Goal: Book appointment/travel/reservation

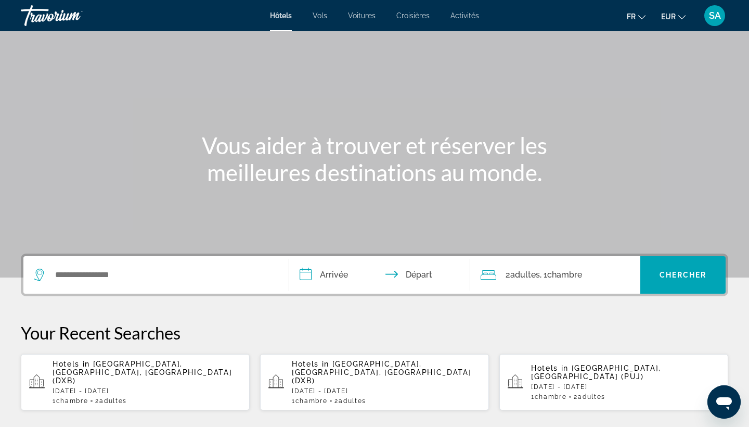
scroll to position [35, 0]
click at [89, 263] on div "Search widget" at bounding box center [156, 273] width 244 height 37
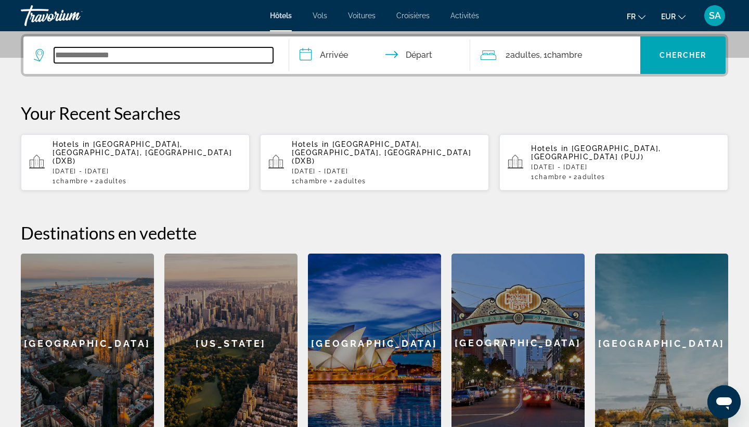
click at [157, 50] on input "Search widget" at bounding box center [163, 55] width 219 height 16
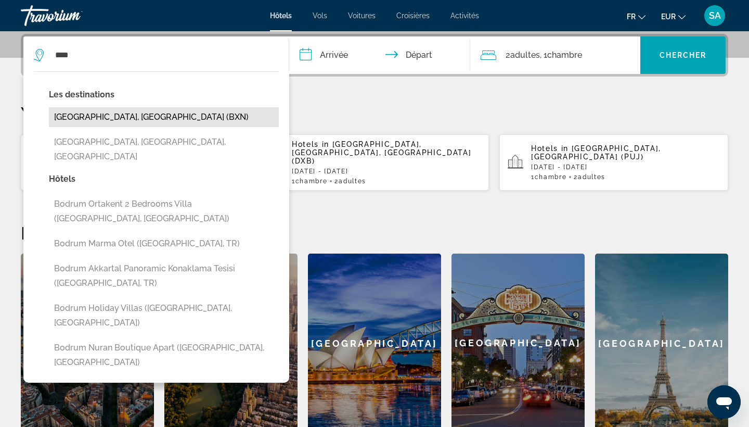
drag, startPoint x: 197, startPoint y: 8, endPoint x: 135, endPoint y: 118, distance: 125.8
click at [135, 118] on button "[GEOGRAPHIC_DATA], [GEOGRAPHIC_DATA] (BXN)" at bounding box center [164, 117] width 230 height 20
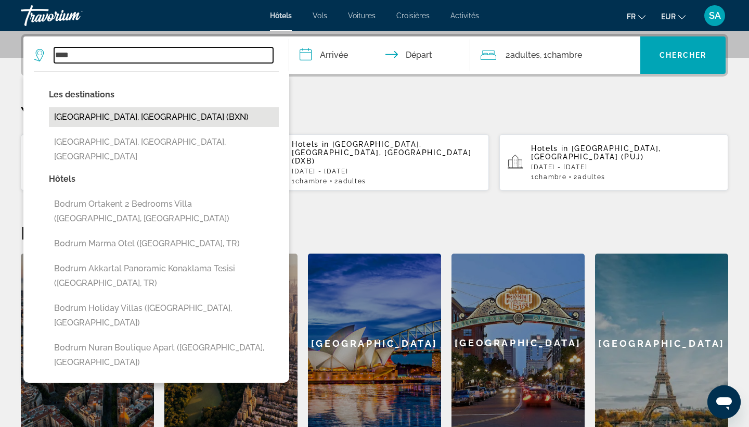
type input "**********"
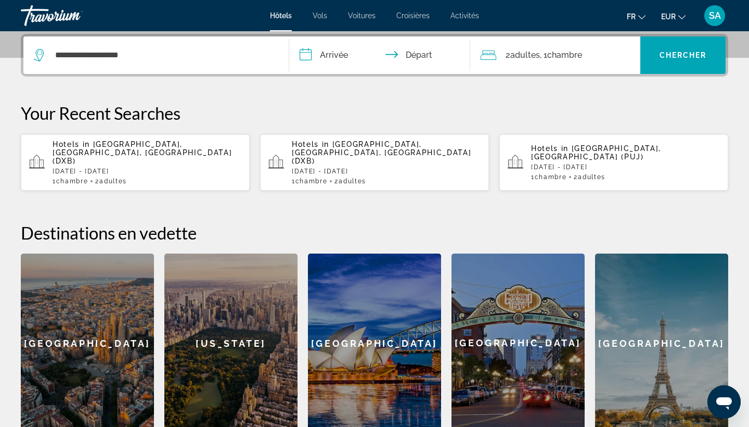
click at [325, 59] on input "**********" at bounding box center [381, 56] width 185 height 41
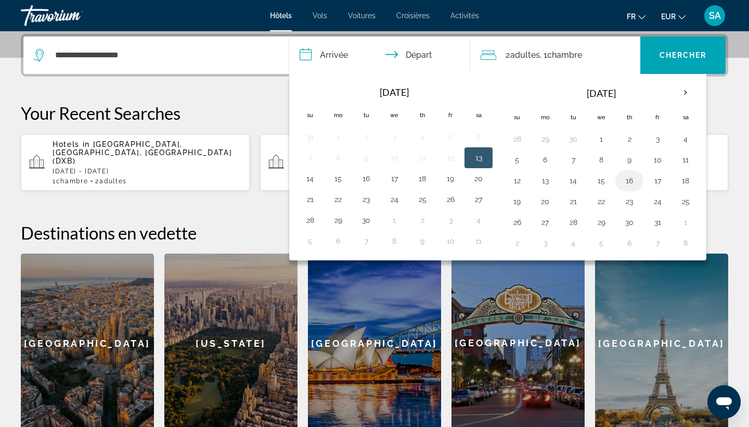
click at [633, 177] on button "16" at bounding box center [629, 180] width 17 height 15
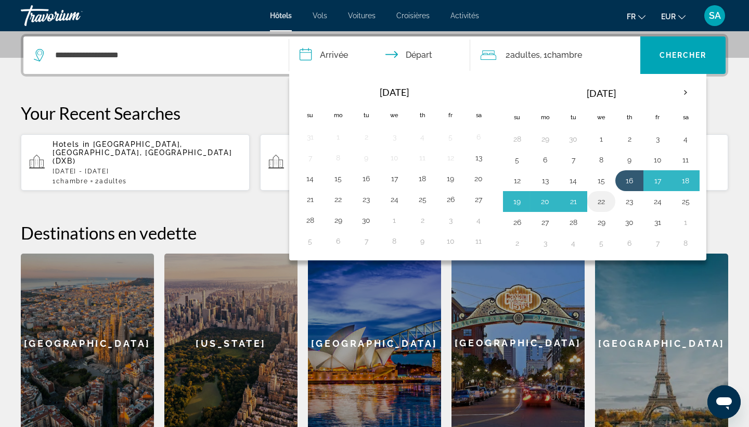
click at [602, 201] on button "22" at bounding box center [601, 201] width 17 height 15
type input "**********"
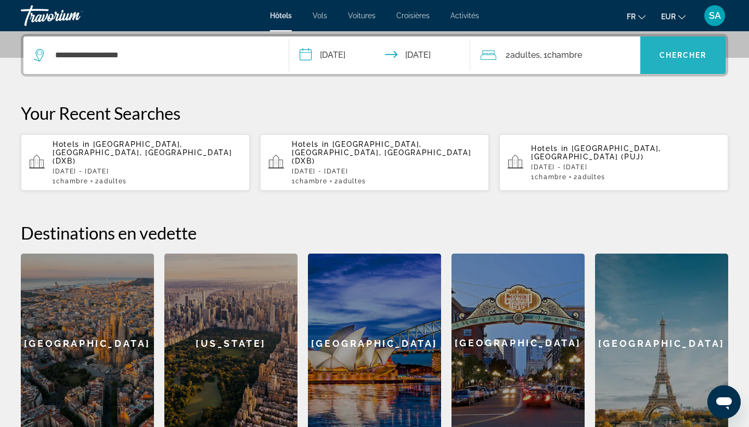
click at [704, 56] on span "Chercher" at bounding box center [683, 55] width 47 height 8
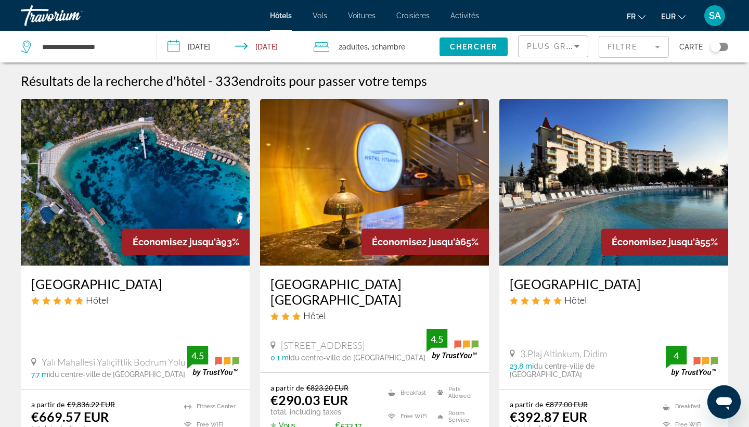
click at [377, 47] on span ", 1 Chambre pièces" at bounding box center [386, 47] width 37 height 15
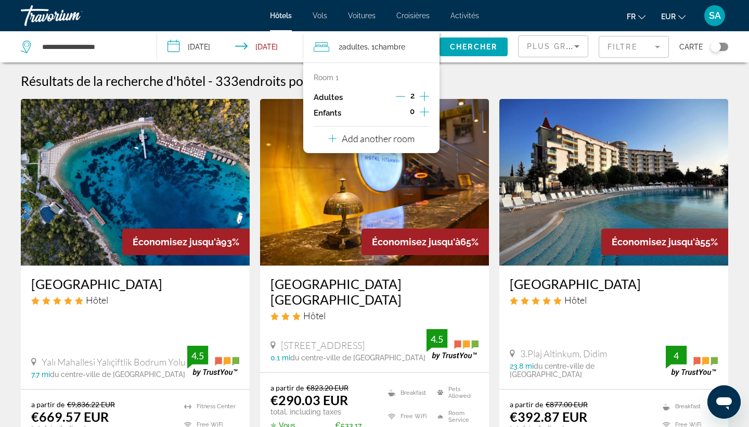
click at [425, 114] on icon "Increment children" at bounding box center [424, 111] width 9 height 9
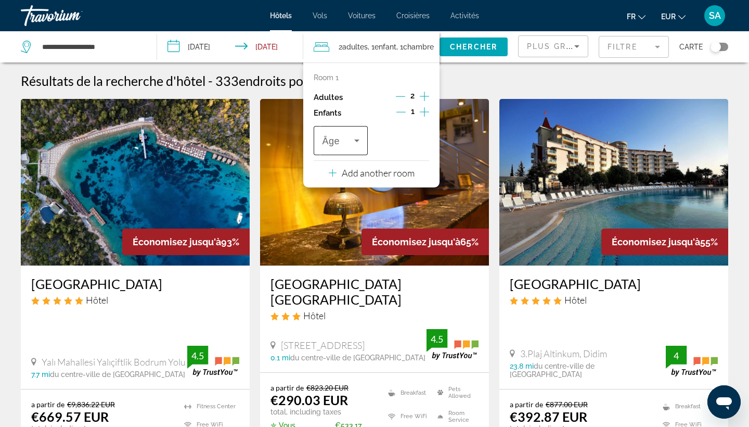
click at [357, 140] on icon "Travelers: 2 adults, 1 child" at bounding box center [357, 140] width 12 height 12
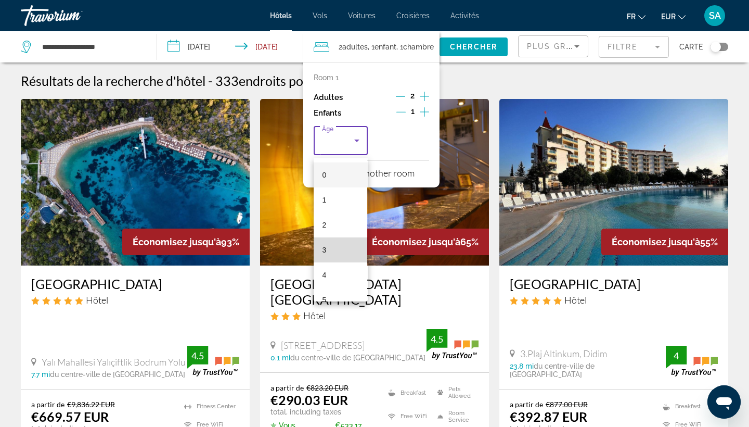
click at [332, 242] on mat-option "3" at bounding box center [341, 249] width 54 height 25
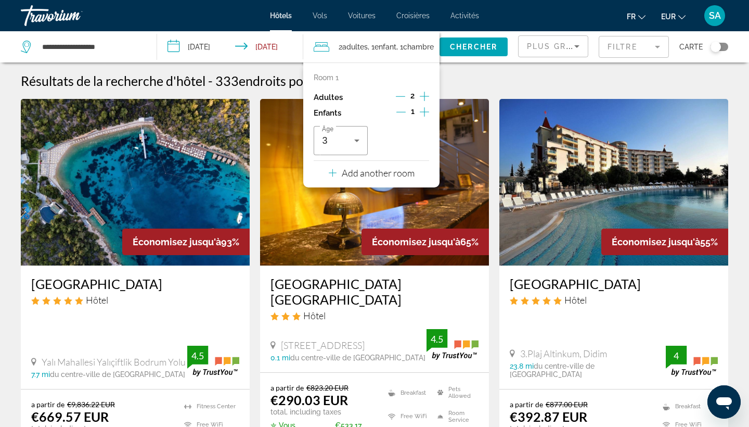
click at [366, 178] on p "Add another room" at bounding box center [378, 172] width 73 height 11
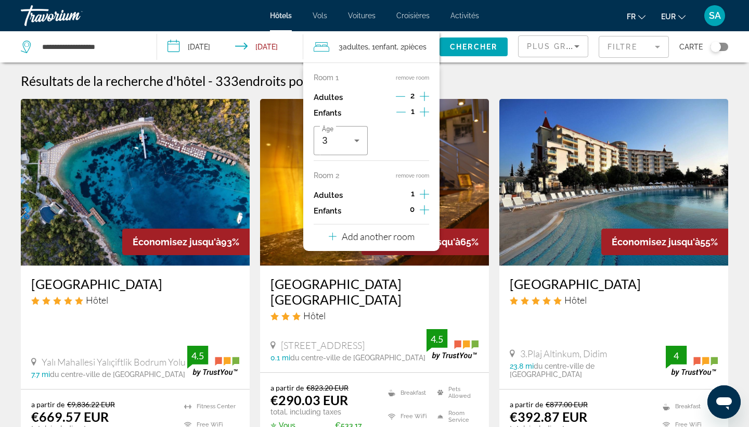
click at [427, 198] on icon "Increment adults" at bounding box center [424, 194] width 9 height 12
click at [400, 197] on icon "Decrement adults" at bounding box center [400, 193] width 9 height 9
click at [386, 246] on button "Add another room" at bounding box center [372, 234] width 86 height 21
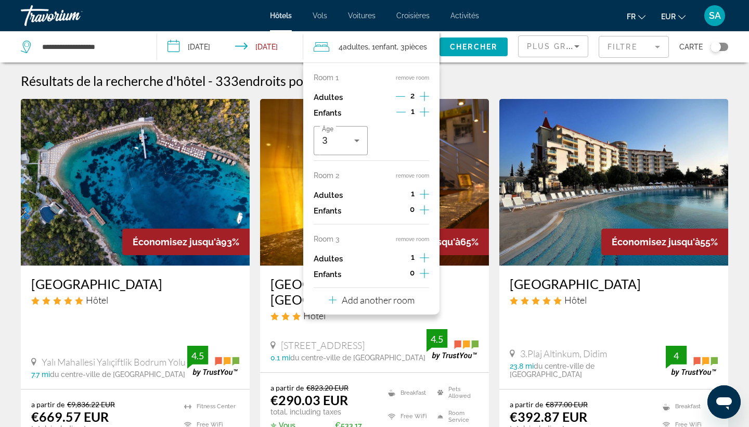
click at [418, 242] on button "remove room" at bounding box center [412, 239] width 33 height 7
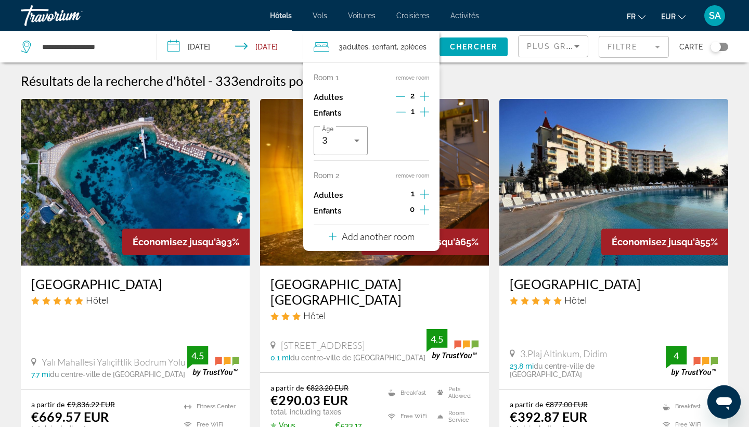
click at [417, 177] on button "remove room" at bounding box center [412, 175] width 33 height 7
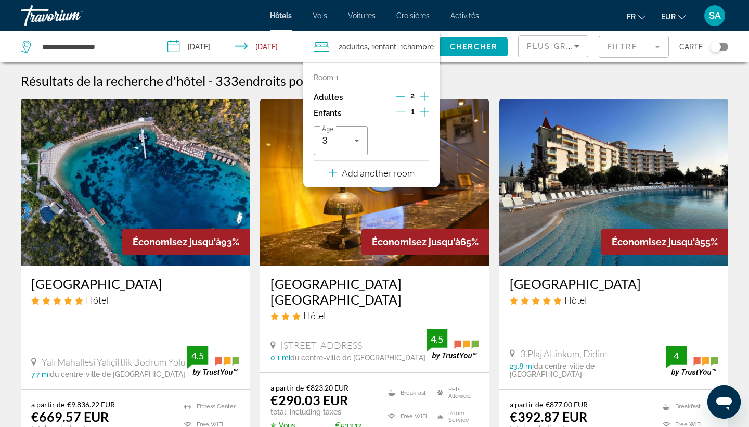
click at [423, 113] on icon "Increment children" at bounding box center [424, 112] width 9 height 12
click at [413, 143] on icon "Travelers: 2 adults, 2 children" at bounding box center [418, 140] width 12 height 12
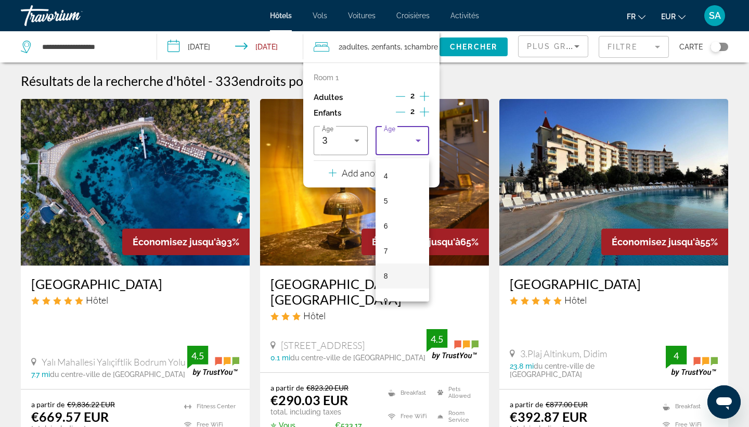
scroll to position [150, 0]
click at [386, 277] on span "10" at bounding box center [388, 274] width 8 height 12
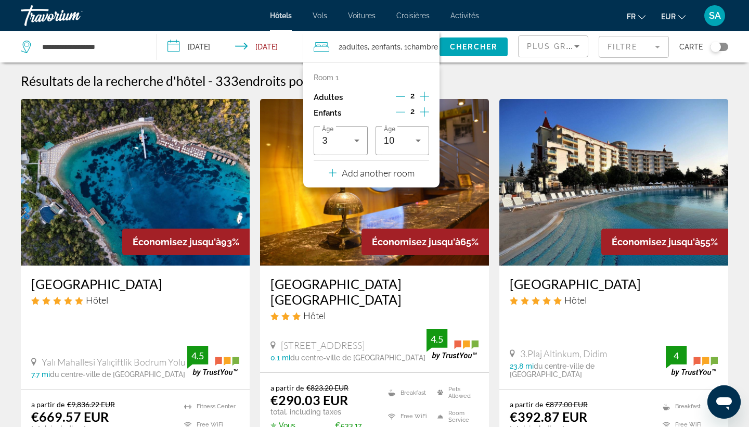
click at [505, 74] on div "Résultats de la recherche d'hôtel - 333 endroits pour passer votre temps" at bounding box center [374, 81] width 707 height 16
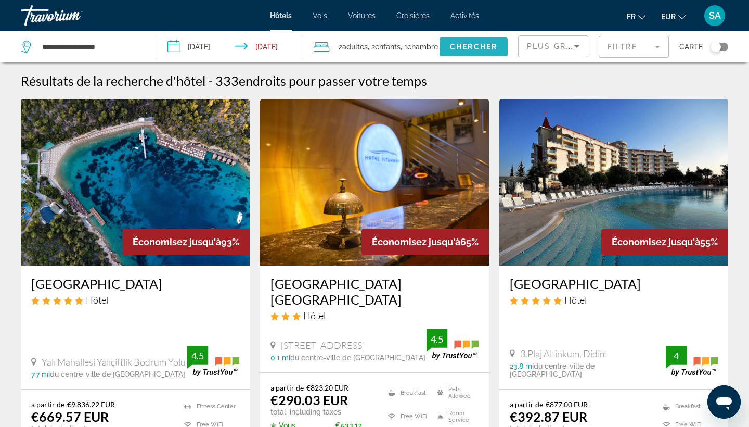
click at [486, 40] on span "Search widget" at bounding box center [474, 46] width 68 height 25
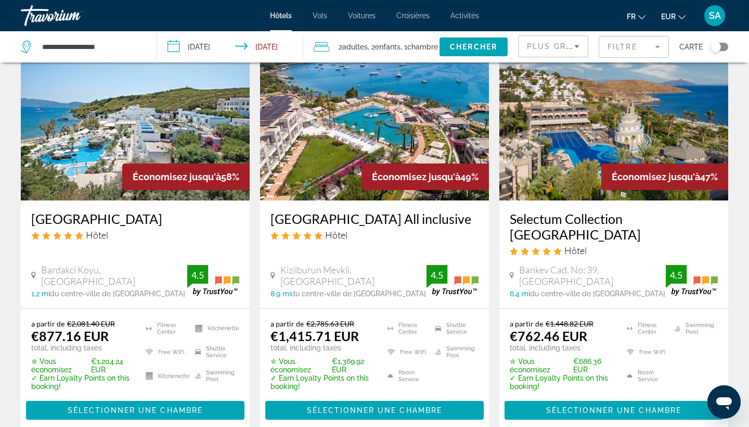
scroll to position [67, 0]
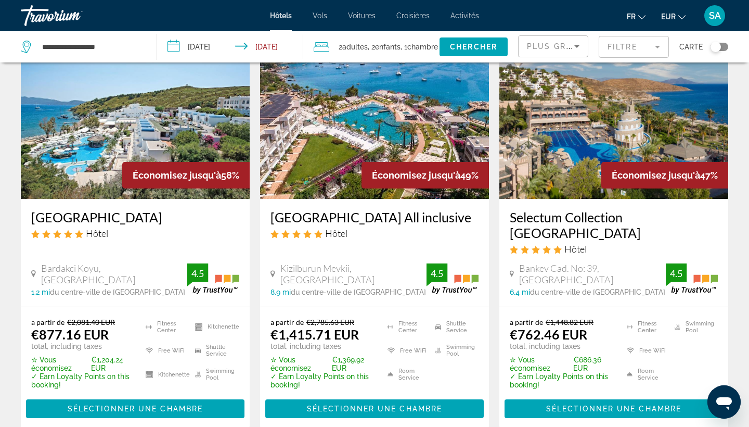
click at [645, 42] on mat-form-field "Filtre" at bounding box center [634, 47] width 70 height 22
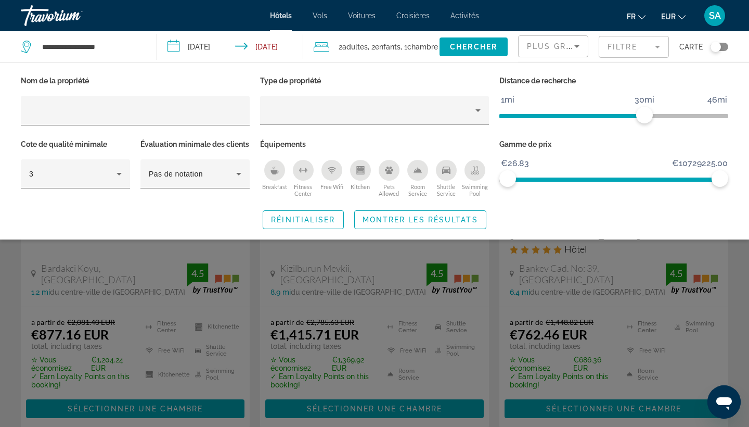
click at [493, 228] on div "Réinitialiser Montrer les résultats" at bounding box center [374, 219] width 707 height 19
click at [492, 295] on div "Search widget" at bounding box center [374, 291] width 749 height 271
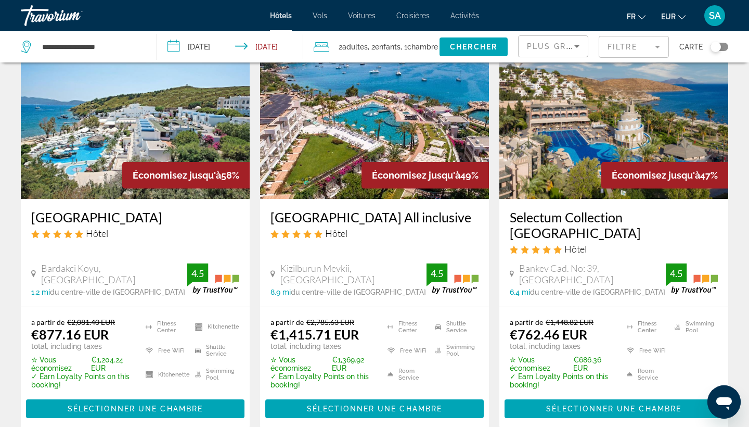
click at [532, 221] on h3 "Selectum Collection [GEOGRAPHIC_DATA]" at bounding box center [614, 224] width 208 height 31
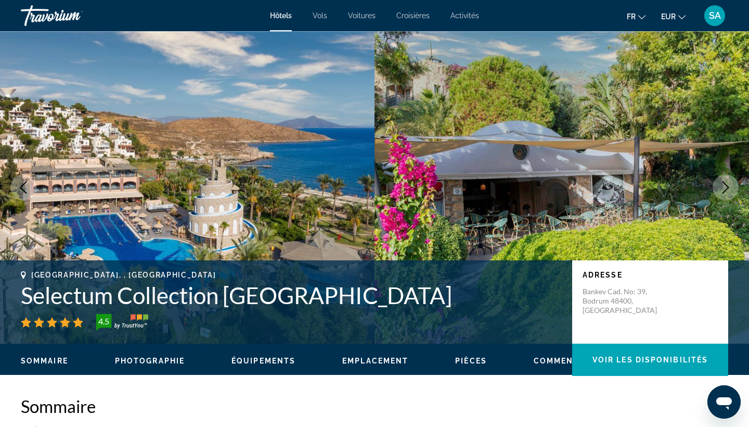
click at [126, 300] on h1 "Selectum Collection [GEOGRAPHIC_DATA]" at bounding box center [291, 294] width 541 height 27
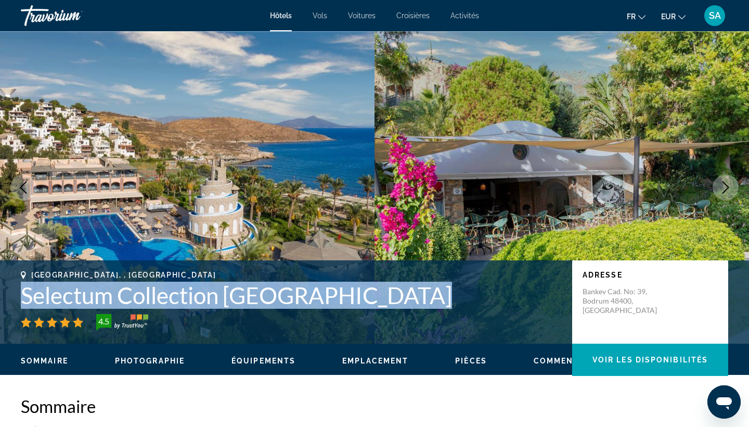
copy h1 "Selectum Collection [GEOGRAPHIC_DATA]"
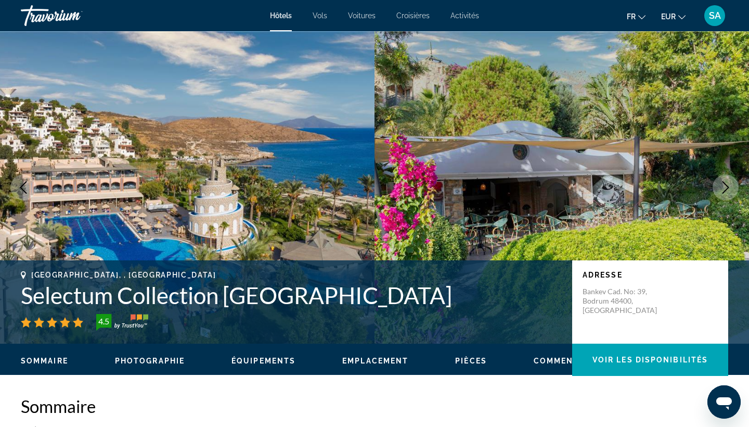
click at [192, 396] on h2 "Sommaire" at bounding box center [374, 405] width 707 height 21
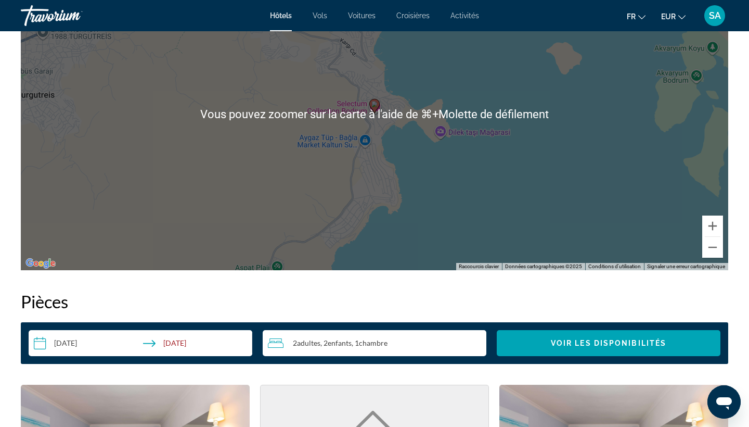
scroll to position [873, 0]
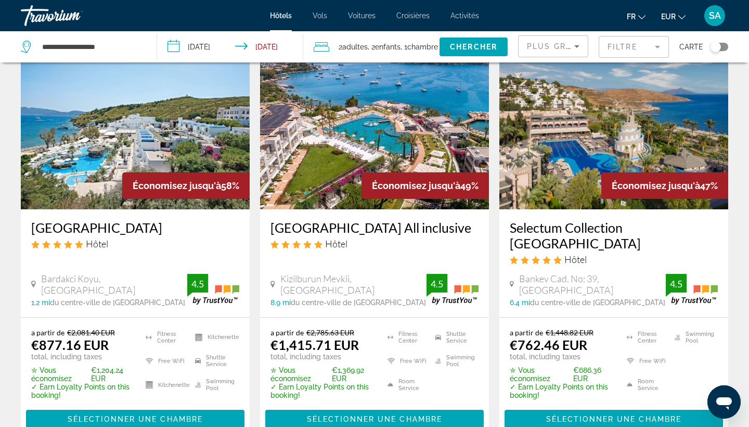
scroll to position [61, 0]
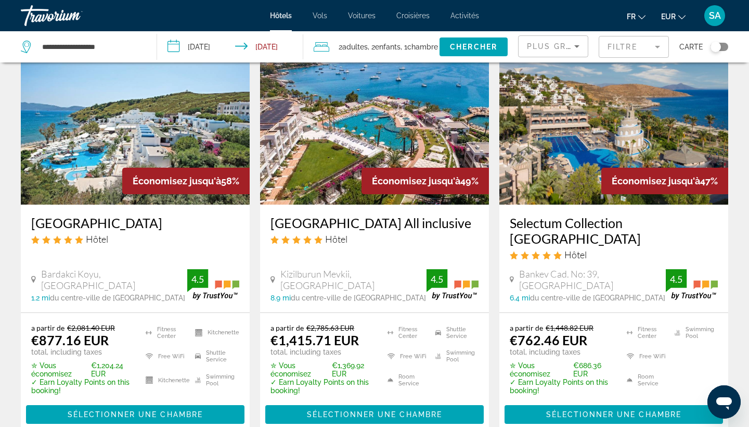
click at [131, 145] on img "Main content" at bounding box center [135, 121] width 229 height 166
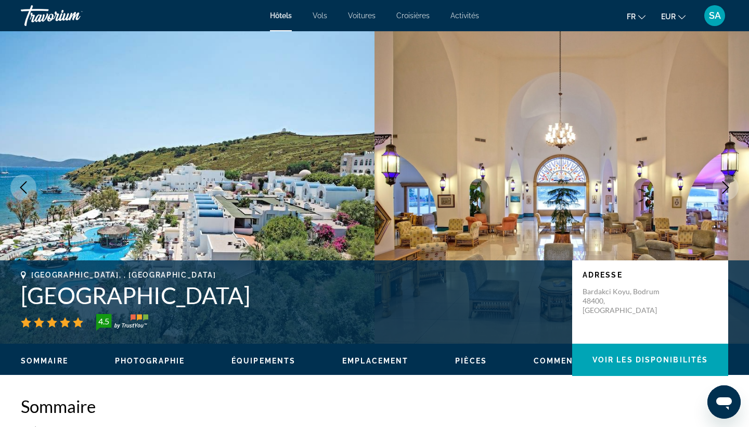
click at [728, 191] on icon "Next image" at bounding box center [725, 187] width 12 height 12
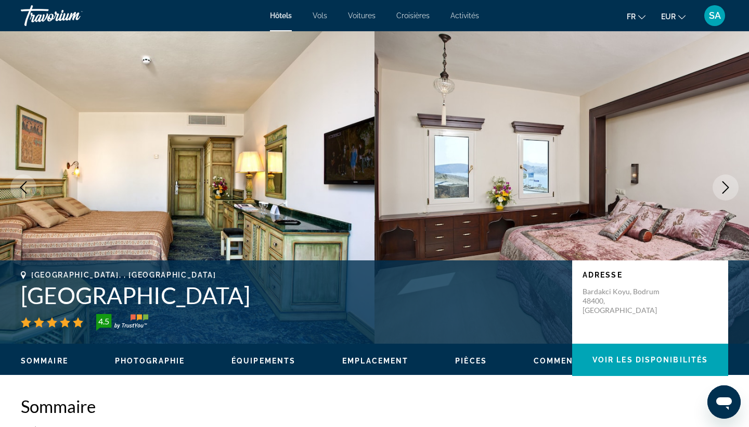
click at [728, 192] on icon "Next image" at bounding box center [725, 187] width 12 height 12
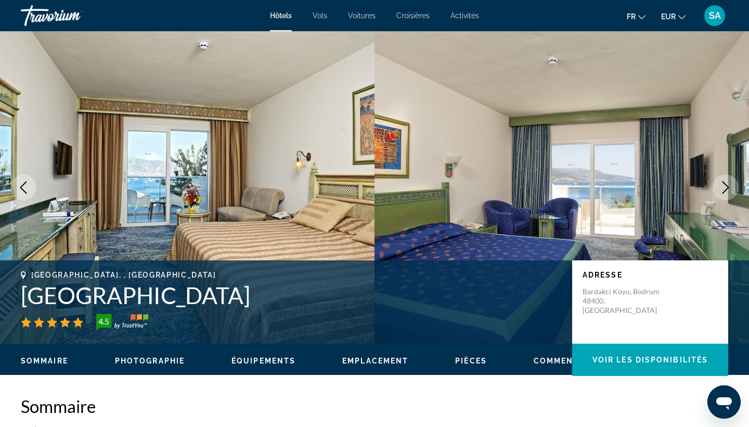
click at [728, 192] on icon "Next image" at bounding box center [725, 187] width 12 height 12
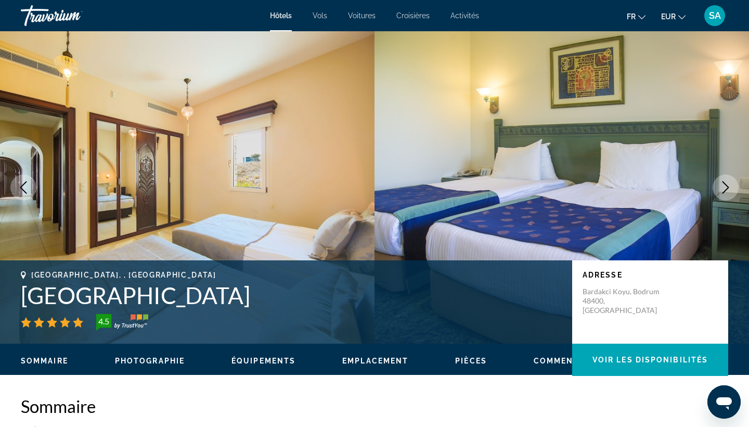
click at [728, 192] on icon "Next image" at bounding box center [725, 187] width 12 height 12
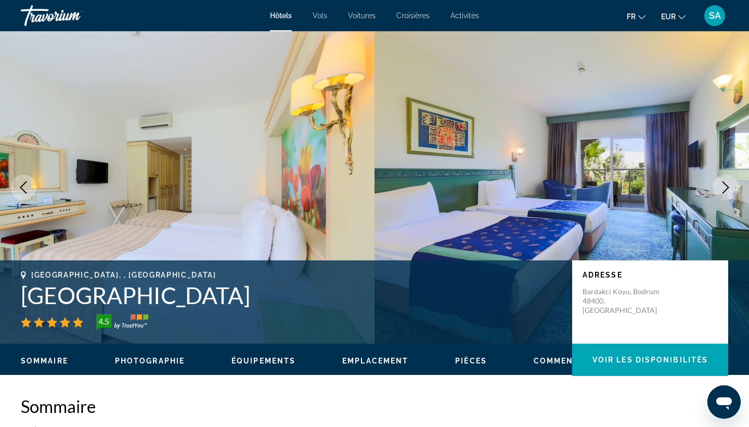
click at [728, 192] on icon "Next image" at bounding box center [725, 187] width 12 height 12
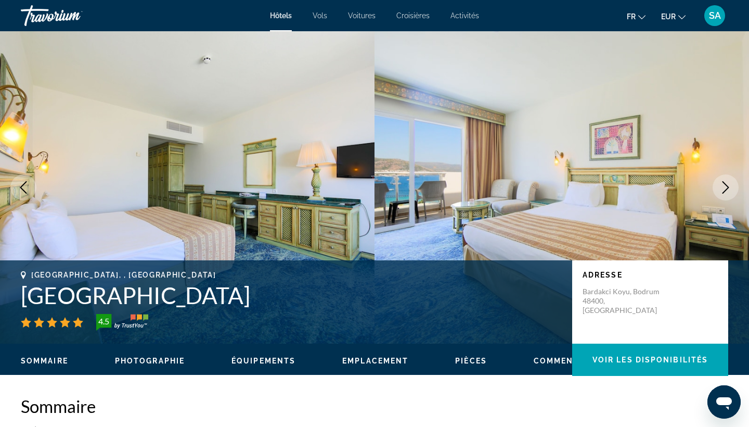
click at [728, 192] on icon "Next image" at bounding box center [725, 187] width 12 height 12
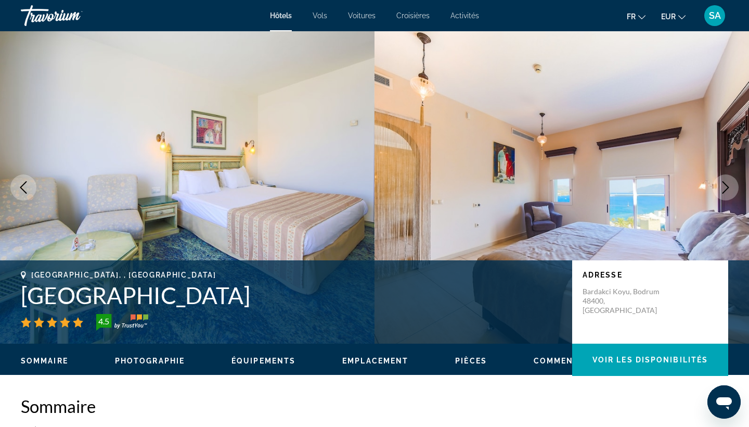
click at [728, 192] on icon "Next image" at bounding box center [725, 187] width 12 height 12
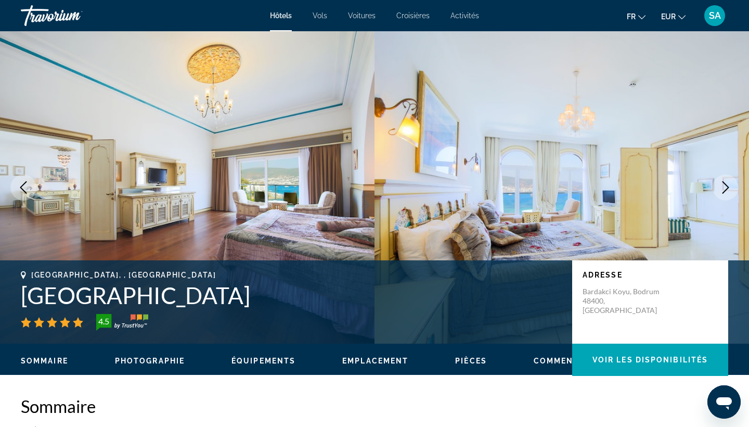
click at [728, 192] on icon "Next image" at bounding box center [725, 187] width 12 height 12
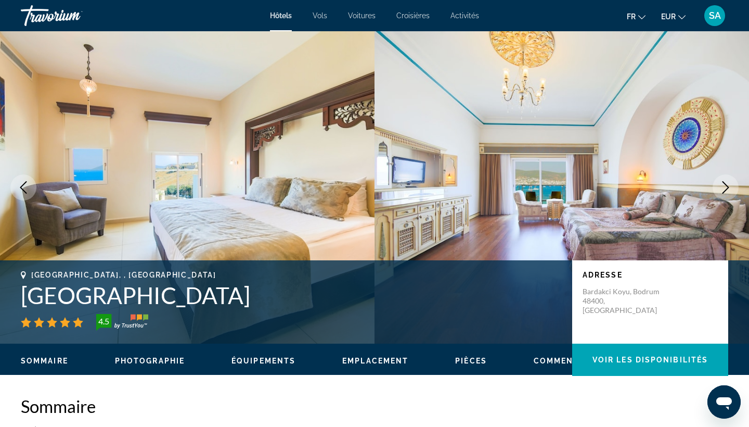
click at [728, 192] on icon "Next image" at bounding box center [725, 187] width 12 height 12
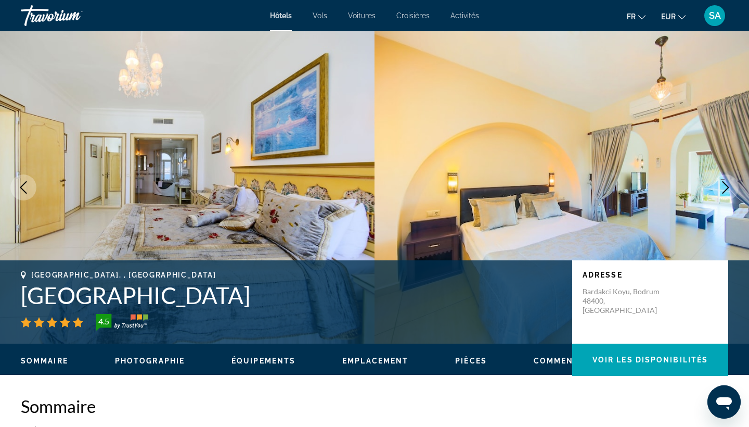
click at [728, 192] on icon "Next image" at bounding box center [725, 187] width 12 height 12
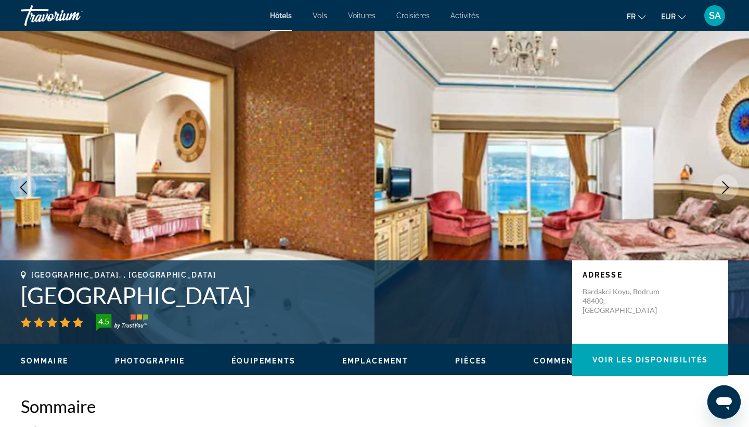
click at [728, 192] on icon "Next image" at bounding box center [725, 187] width 12 height 12
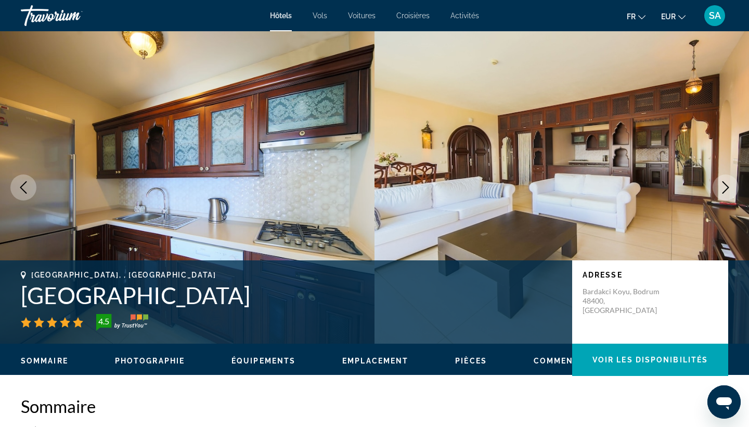
click at [728, 192] on icon "Next image" at bounding box center [725, 187] width 12 height 12
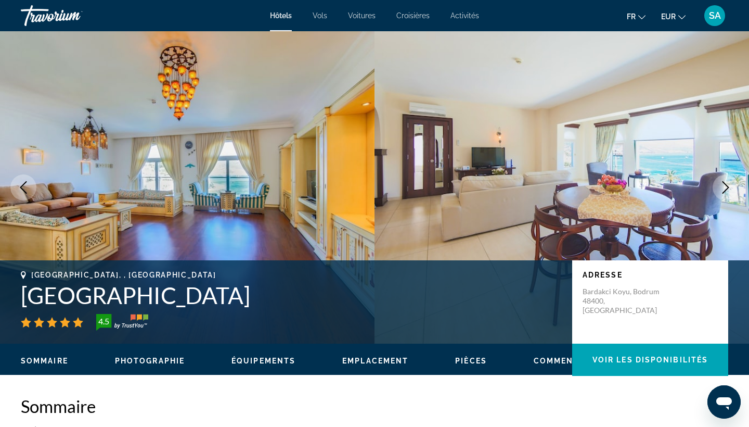
click at [728, 192] on icon "Next image" at bounding box center [725, 187] width 12 height 12
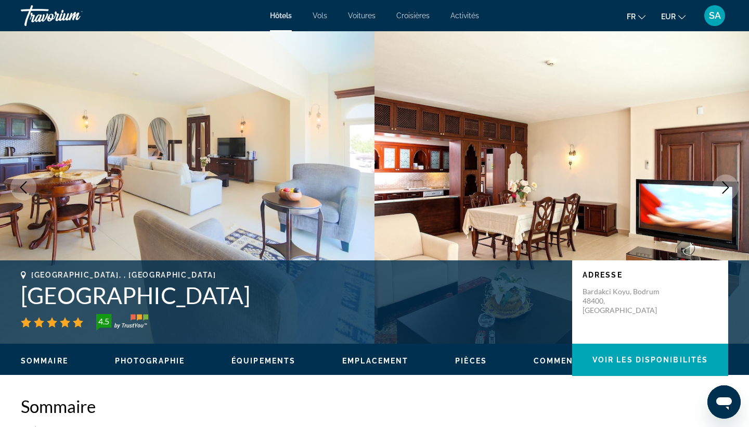
click at [728, 192] on icon "Next image" at bounding box center [725, 187] width 12 height 12
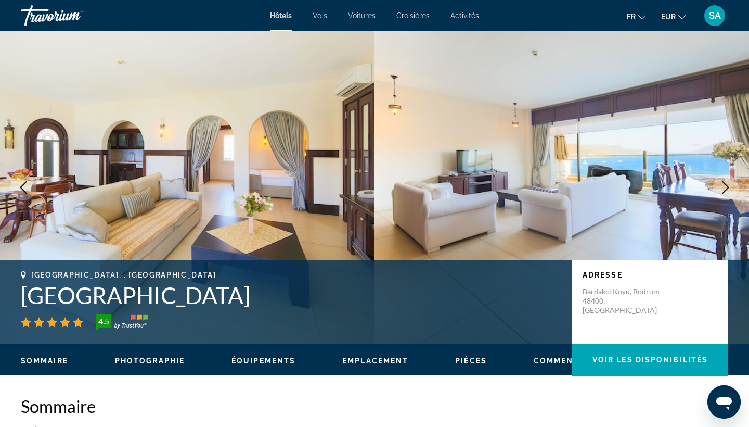
click at [728, 192] on icon "Next image" at bounding box center [725, 187] width 12 height 12
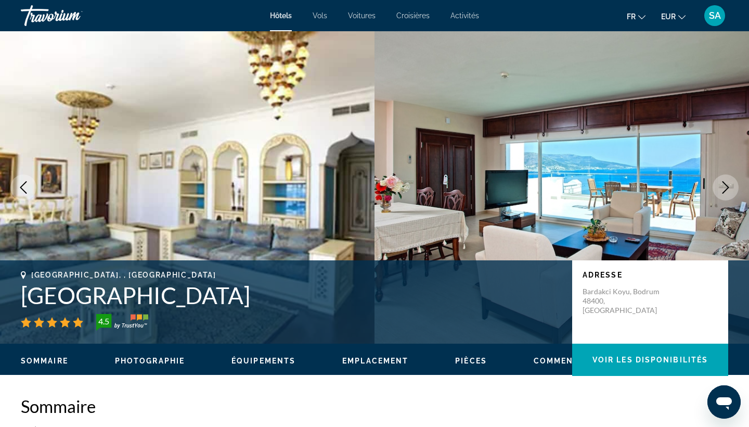
click at [728, 192] on icon "Next image" at bounding box center [725, 187] width 12 height 12
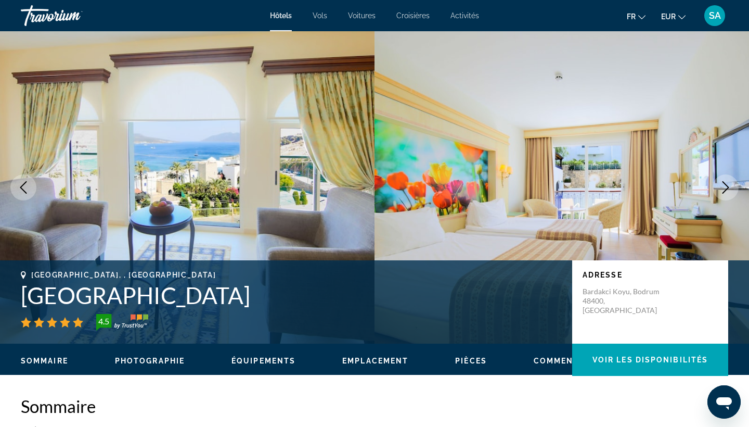
click at [728, 192] on icon "Next image" at bounding box center [725, 187] width 12 height 12
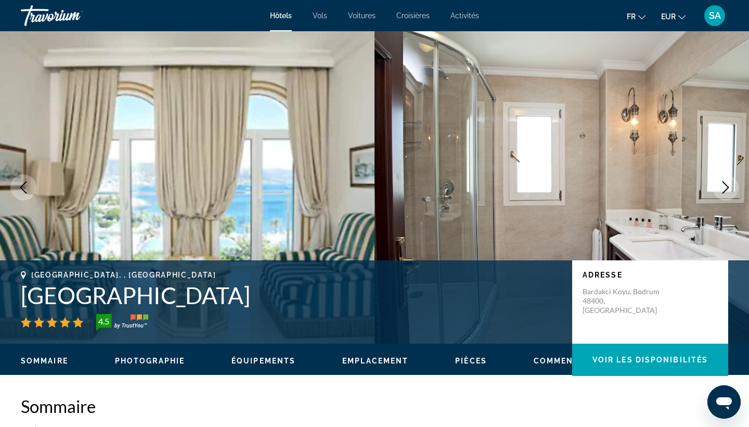
click at [728, 193] on icon "Next image" at bounding box center [725, 187] width 12 height 12
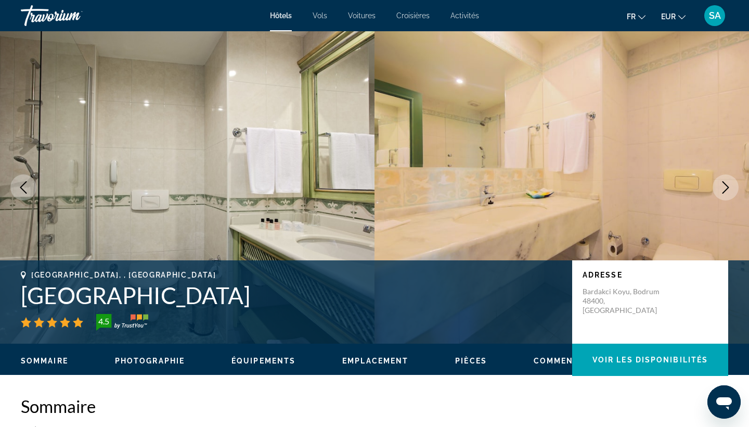
click at [728, 193] on icon "Next image" at bounding box center [725, 187] width 12 height 12
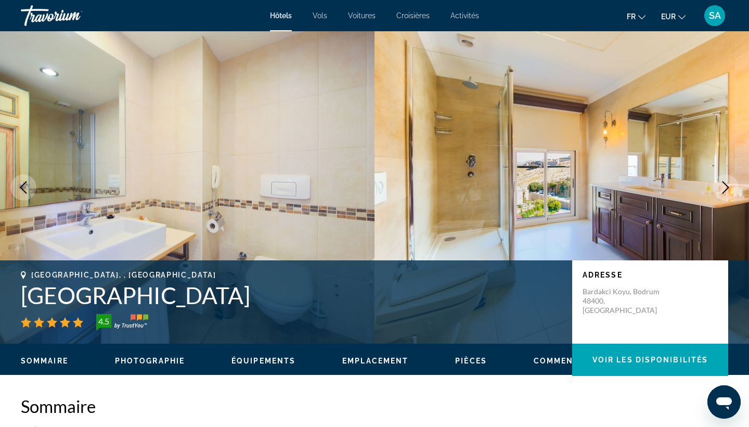
click at [728, 193] on icon "Next image" at bounding box center [725, 187] width 12 height 12
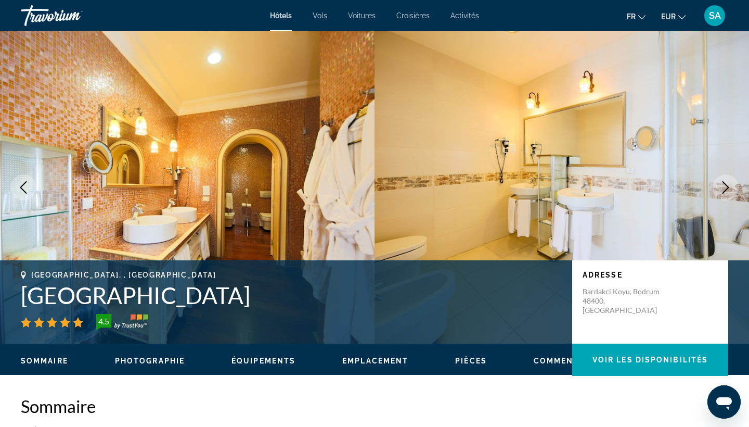
click at [728, 193] on icon "Next image" at bounding box center [725, 187] width 12 height 12
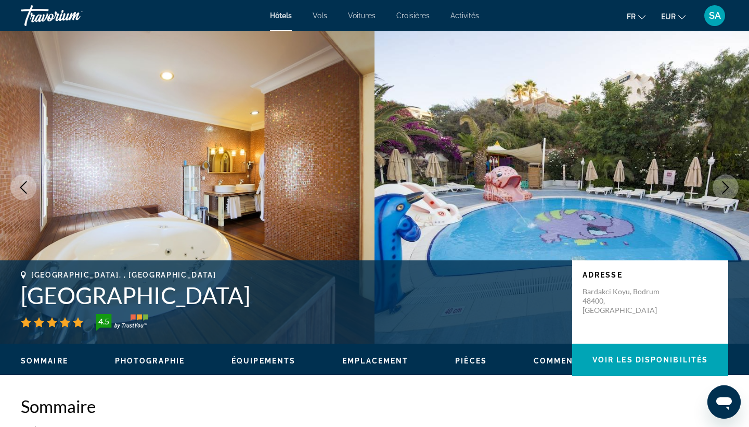
click at [728, 193] on icon "Next image" at bounding box center [725, 187] width 12 height 12
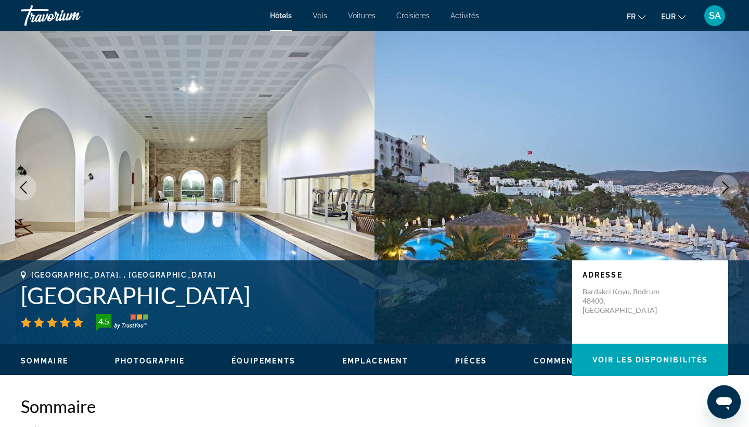
click at [728, 193] on icon "Next image" at bounding box center [725, 187] width 12 height 12
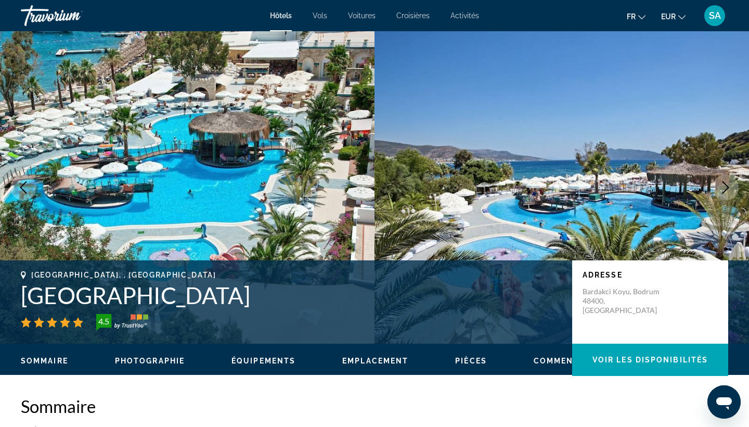
click at [728, 193] on icon "Next image" at bounding box center [725, 187] width 12 height 12
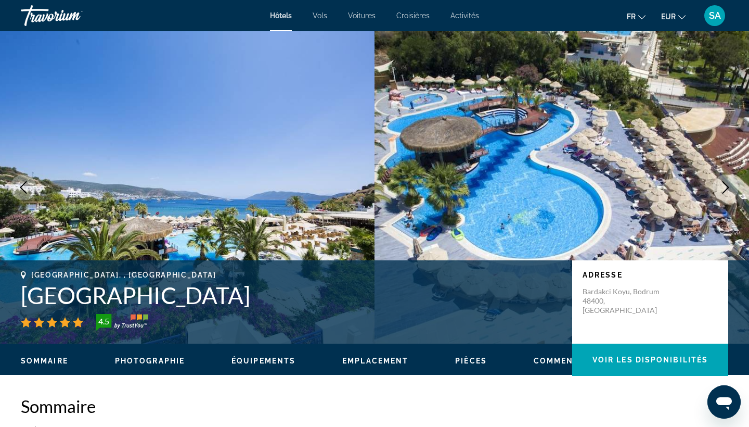
click at [728, 193] on icon "Next image" at bounding box center [725, 187] width 12 height 12
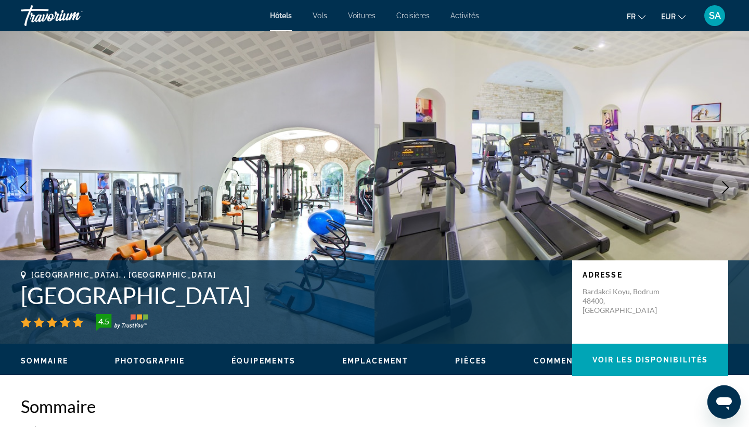
click at [728, 193] on icon "Next image" at bounding box center [725, 187] width 12 height 12
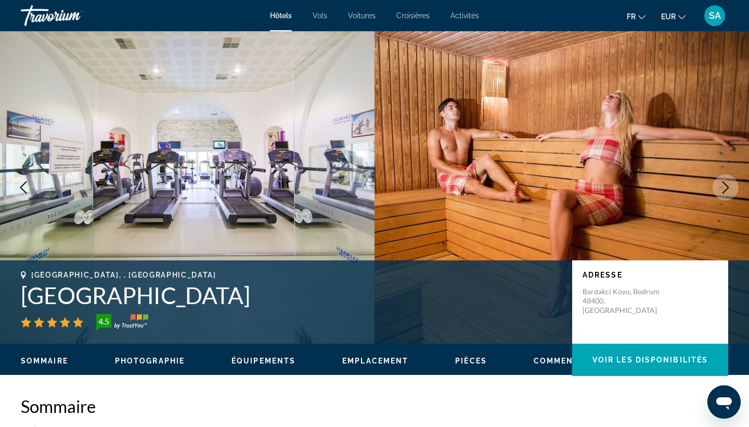
click at [28, 180] on button "Previous image" at bounding box center [23, 187] width 26 height 26
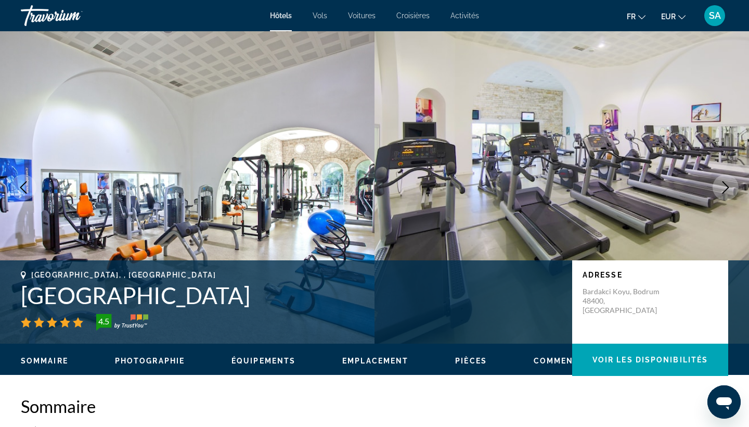
click at [28, 181] on icon "Previous image" at bounding box center [23, 187] width 12 height 12
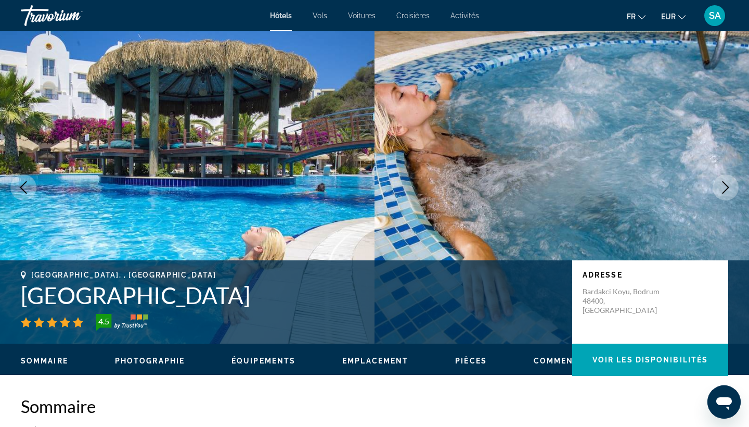
click at [28, 181] on icon "Previous image" at bounding box center [23, 187] width 12 height 12
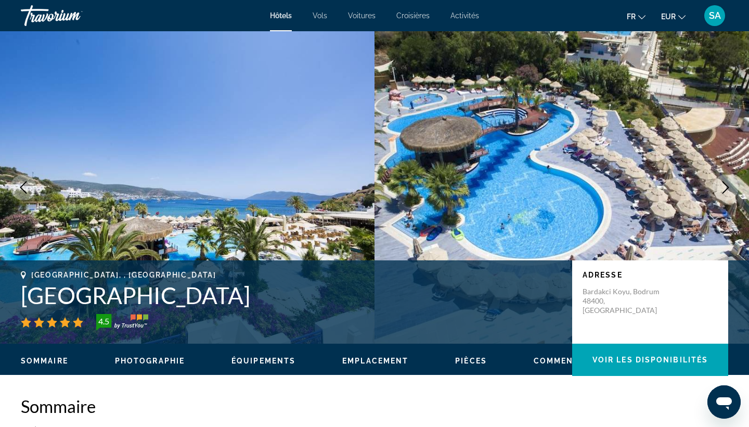
click at [28, 181] on icon "Previous image" at bounding box center [23, 187] width 12 height 12
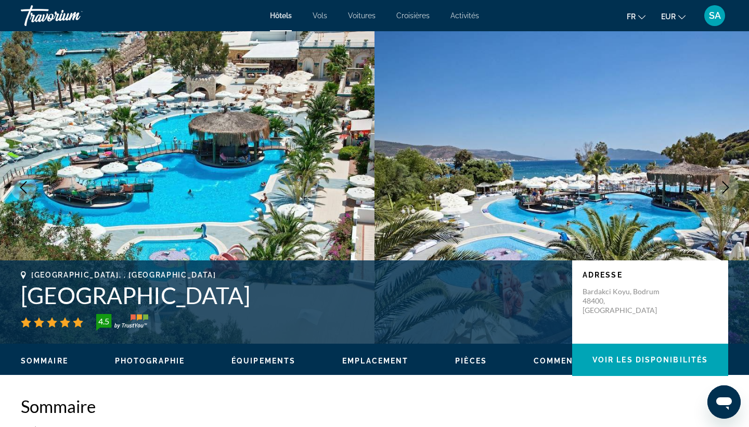
click at [28, 181] on icon "Previous image" at bounding box center [23, 187] width 12 height 12
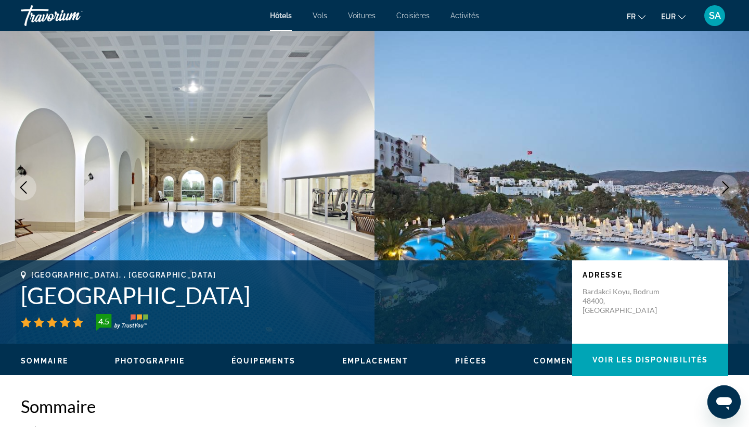
click at [28, 181] on icon "Previous image" at bounding box center [23, 187] width 12 height 12
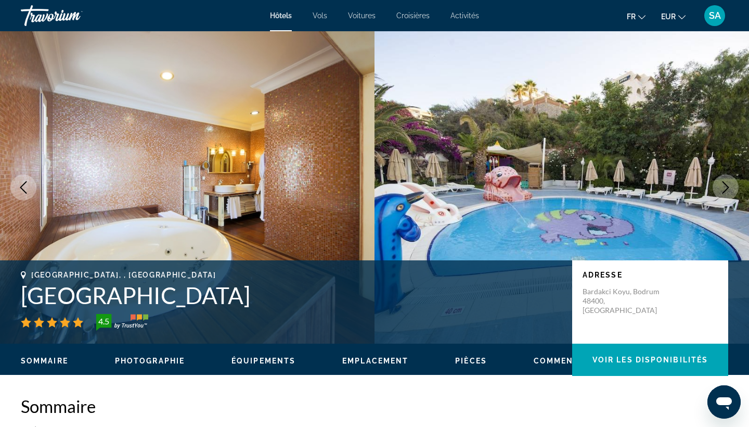
click at [28, 181] on icon "Previous image" at bounding box center [23, 187] width 12 height 12
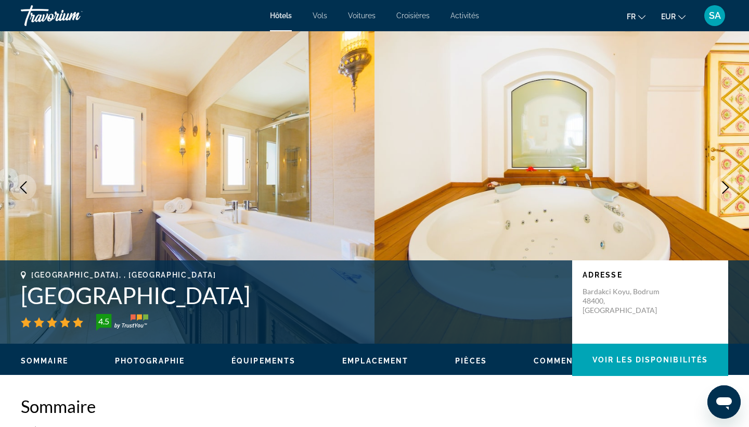
click at [722, 189] on icon "Next image" at bounding box center [725, 187] width 12 height 12
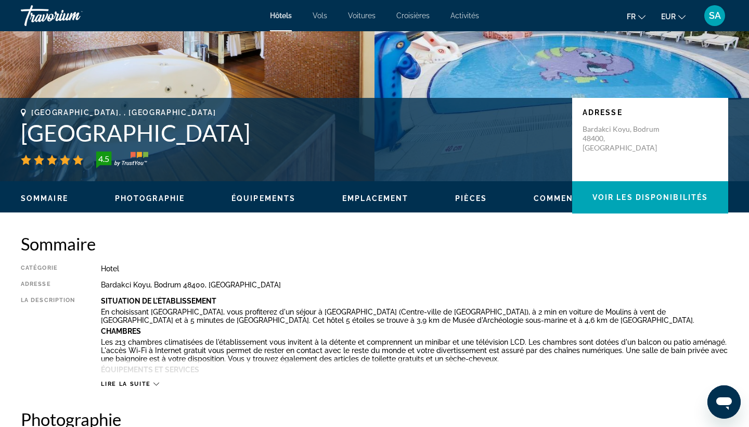
scroll to position [160, 0]
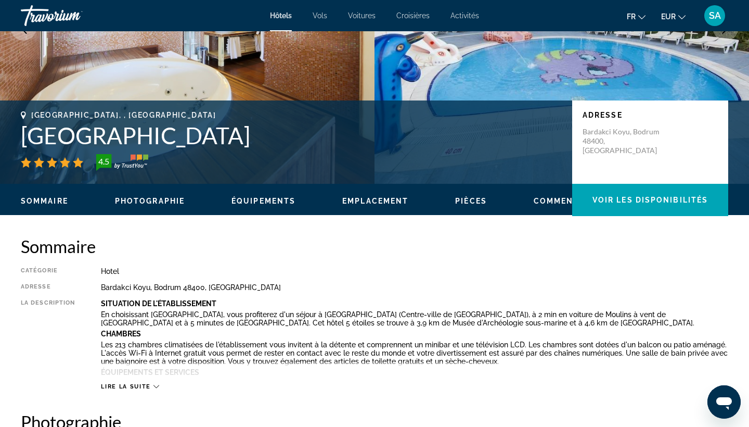
click at [176, 140] on h1 "[GEOGRAPHIC_DATA]" at bounding box center [291, 135] width 541 height 27
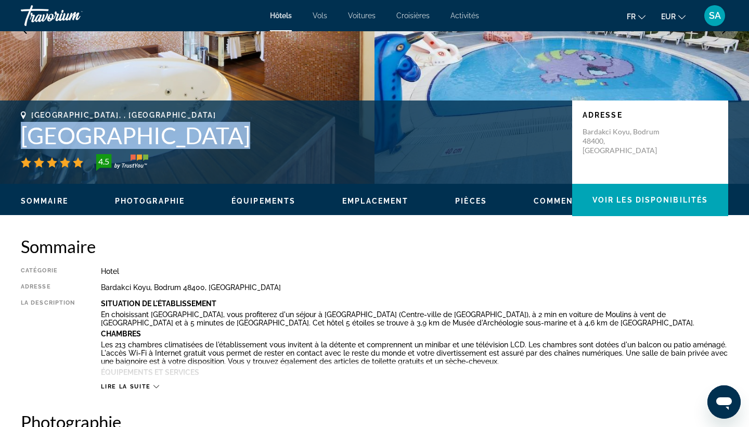
click at [176, 140] on h1 "[GEOGRAPHIC_DATA]" at bounding box center [291, 135] width 541 height 27
copy h1 "[GEOGRAPHIC_DATA]"
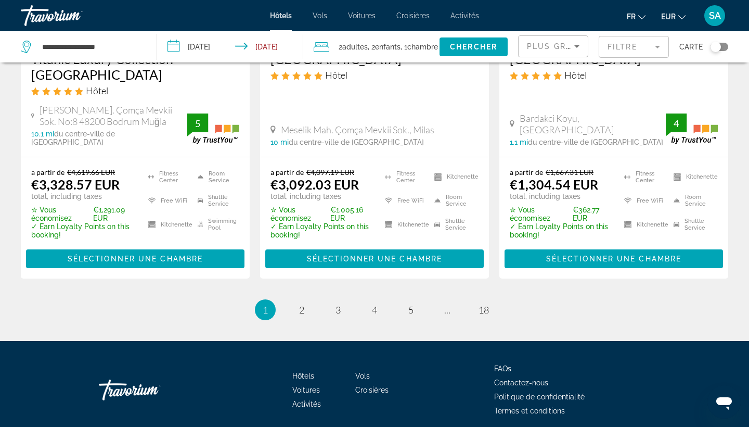
scroll to position [1459, 0]
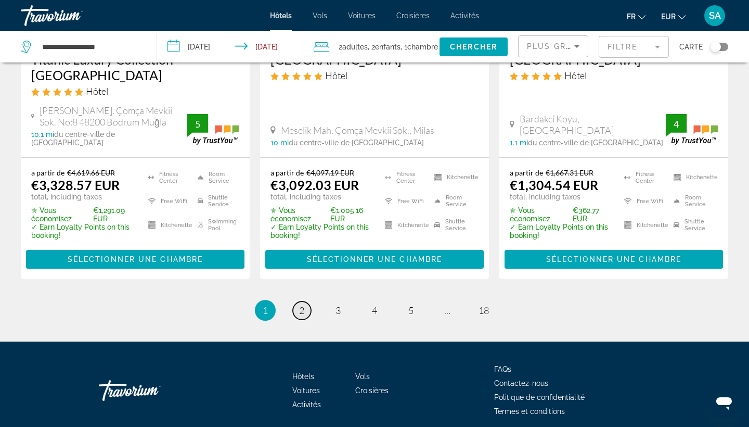
click at [302, 304] on span "2" at bounding box center [301, 309] width 5 height 11
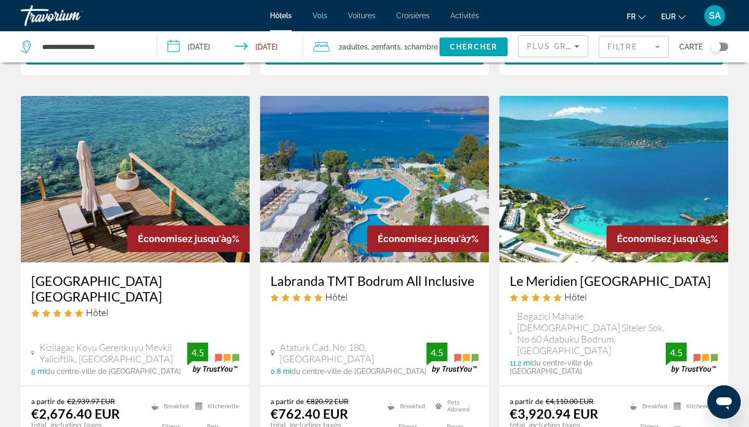
scroll to position [1247, 0]
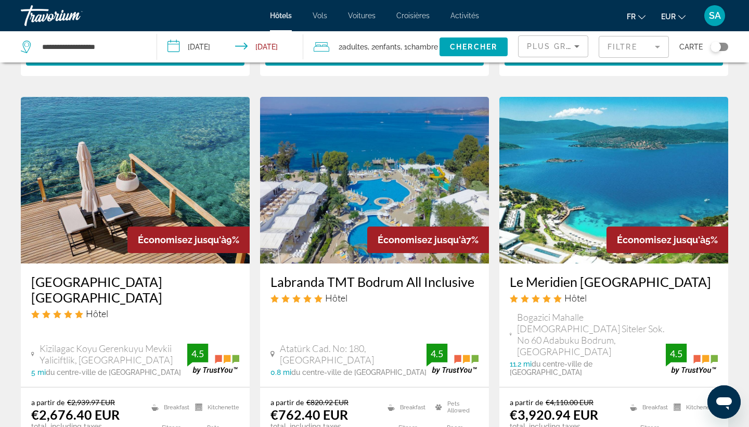
click at [344, 164] on img "Main content" at bounding box center [374, 180] width 229 height 166
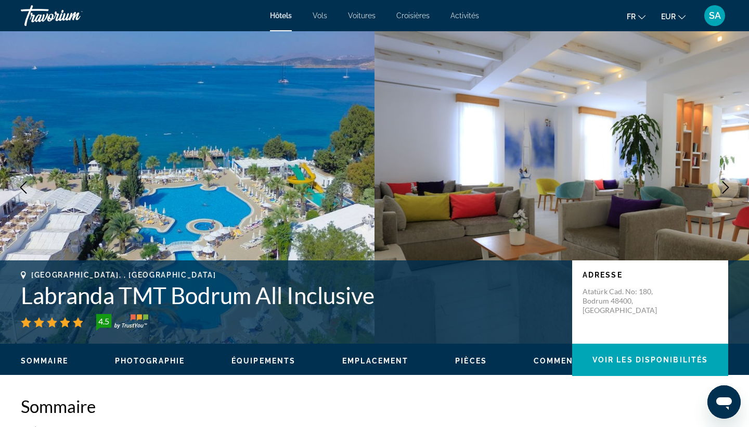
click at [163, 296] on h1 "Labranda TMT Bodrum All Inclusive" at bounding box center [291, 294] width 541 height 27
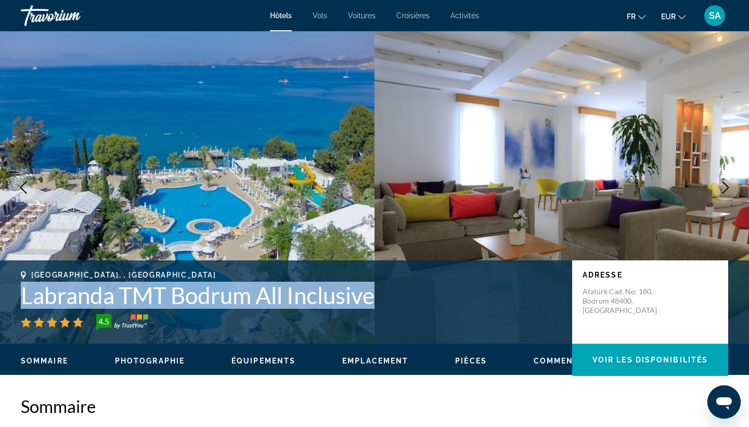
click at [163, 296] on h1 "Labranda TMT Bodrum All Inclusive" at bounding box center [291, 294] width 541 height 27
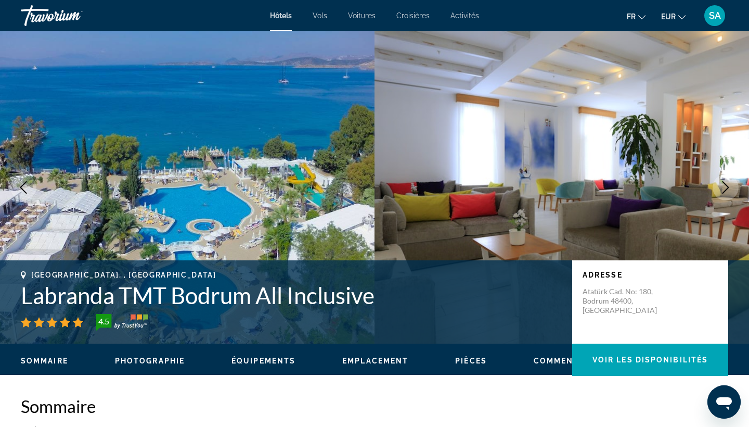
click at [163, 296] on h1 "Labranda TMT Bodrum All Inclusive" at bounding box center [291, 294] width 541 height 27
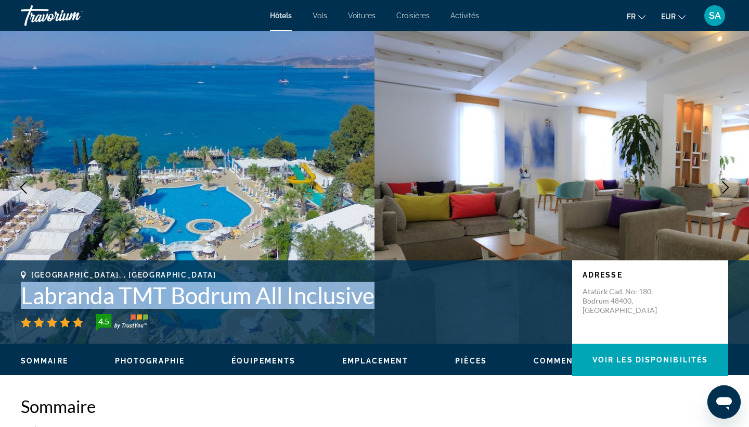
click at [163, 296] on h1 "Labranda TMT Bodrum All Inclusive" at bounding box center [291, 294] width 541 height 27
copy h1 "Labranda TMT Bodrum All Inclusive"
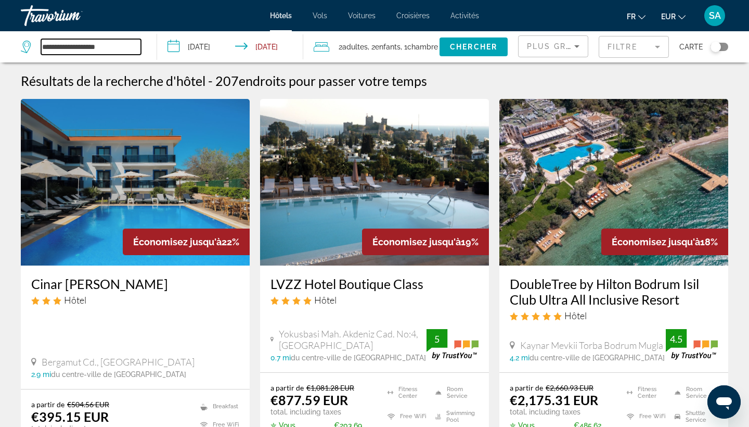
click at [107, 43] on input "**********" at bounding box center [91, 47] width 100 height 16
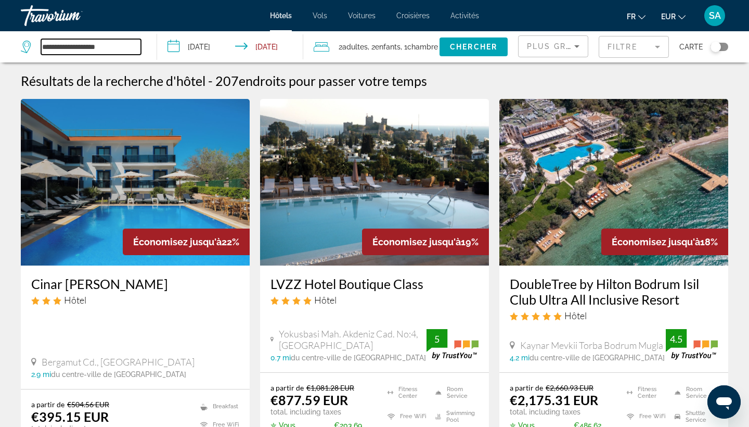
click at [107, 43] on input "**********" at bounding box center [91, 47] width 100 height 16
click at [107, 44] on input "**********" at bounding box center [91, 47] width 100 height 16
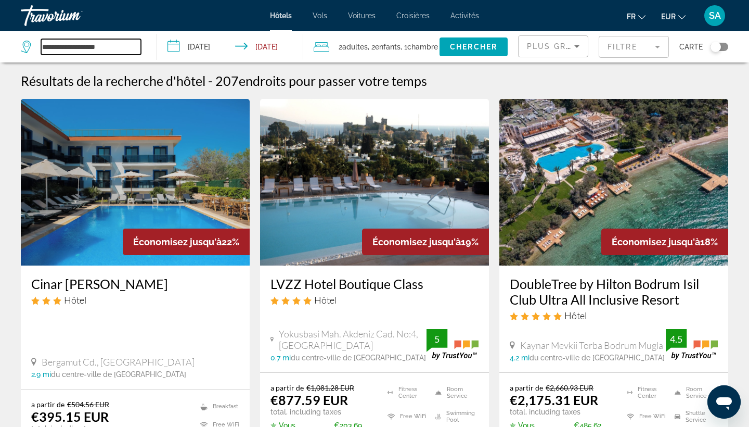
click at [107, 44] on input "**********" at bounding box center [91, 47] width 100 height 16
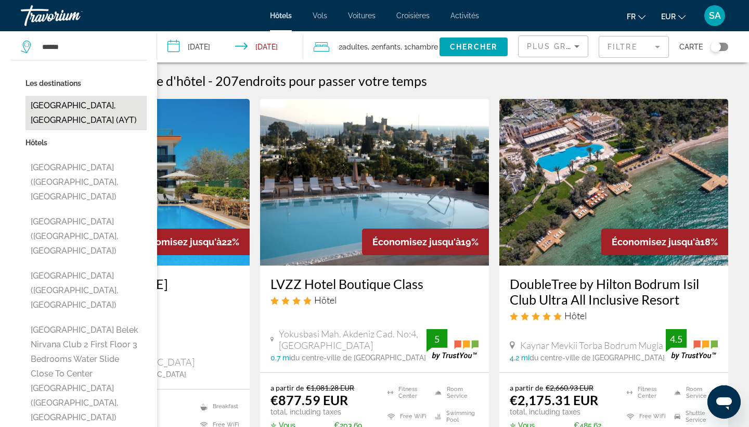
drag, startPoint x: 44, startPoint y: 64, endPoint x: 49, endPoint y: 102, distance: 38.4
click at [49, 102] on button "[GEOGRAPHIC_DATA], [GEOGRAPHIC_DATA] (AYT)" at bounding box center [85, 113] width 121 height 34
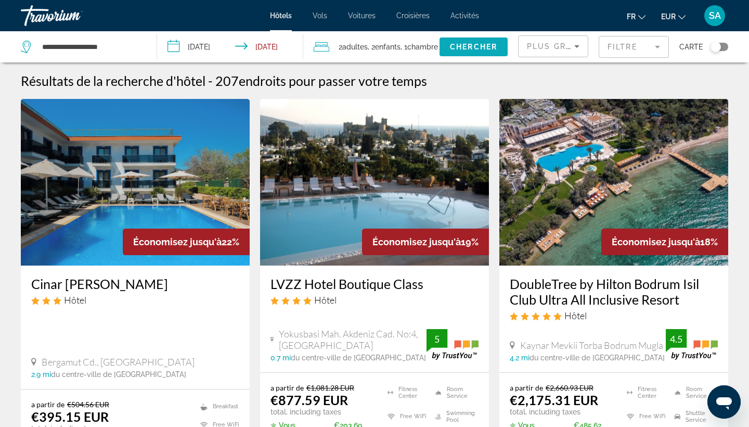
click at [480, 55] on span "Search widget" at bounding box center [474, 46] width 68 height 25
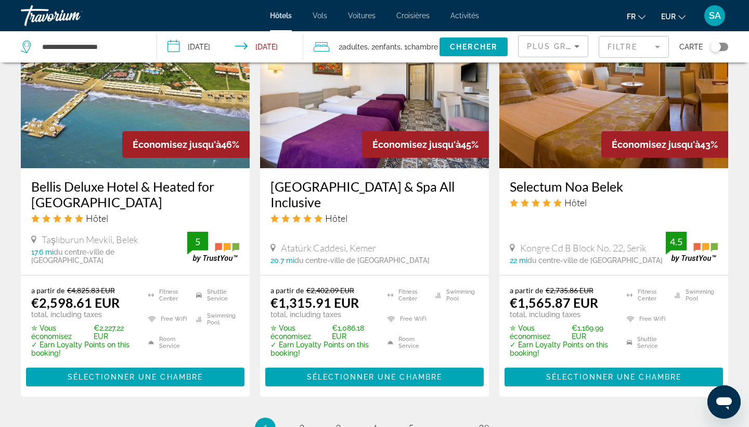
scroll to position [1365, 0]
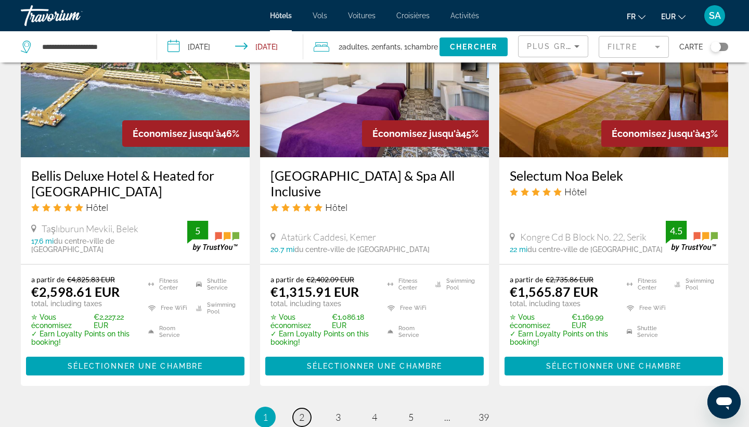
click at [304, 408] on link "page 2" at bounding box center [302, 417] width 18 height 18
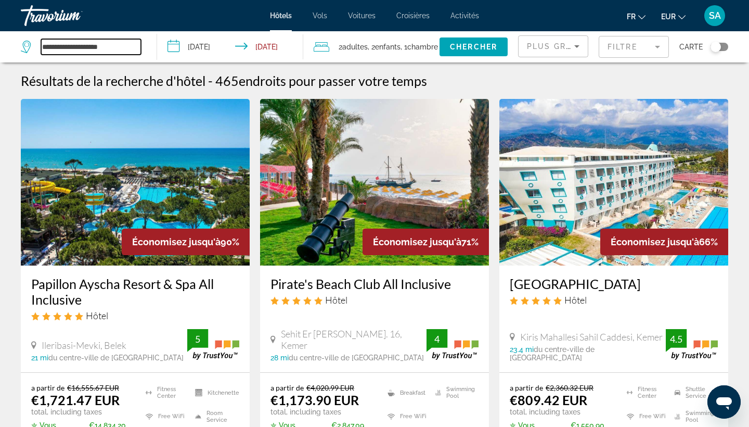
click at [69, 53] on input "**********" at bounding box center [91, 47] width 100 height 16
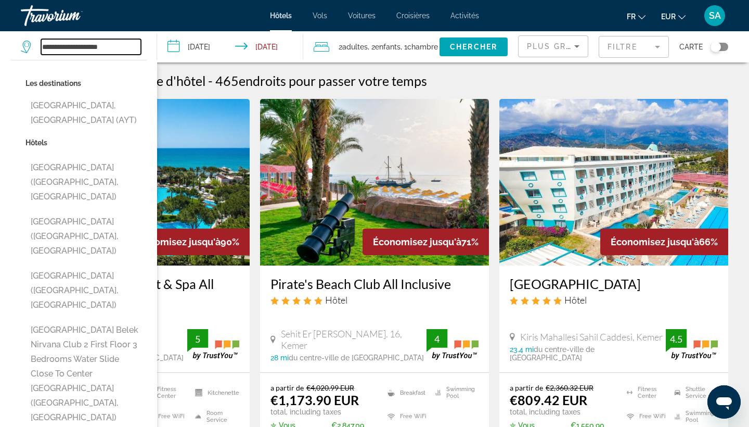
click at [69, 53] on input "**********" at bounding box center [91, 47] width 100 height 16
click at [73, 45] on input "**********" at bounding box center [91, 47] width 100 height 16
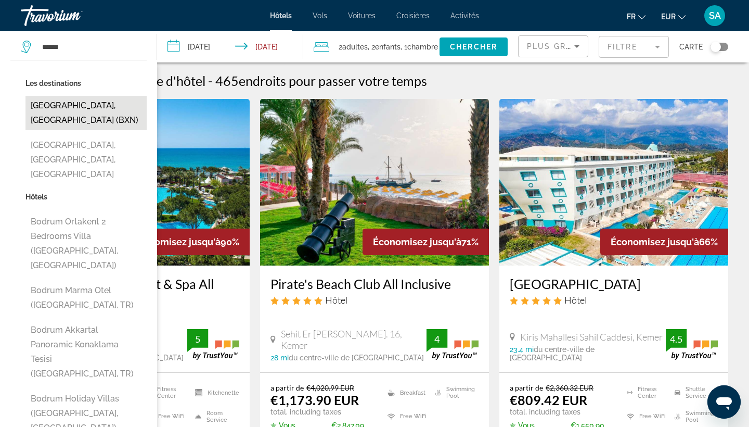
click at [61, 110] on button "[GEOGRAPHIC_DATA], [GEOGRAPHIC_DATA] (BXN)" at bounding box center [85, 113] width 121 height 34
type input "**********"
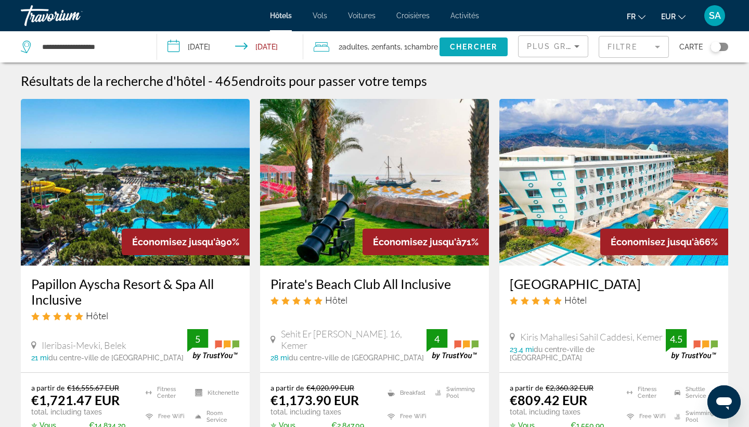
click at [472, 47] on span "Chercher" at bounding box center [473, 47] width 47 height 8
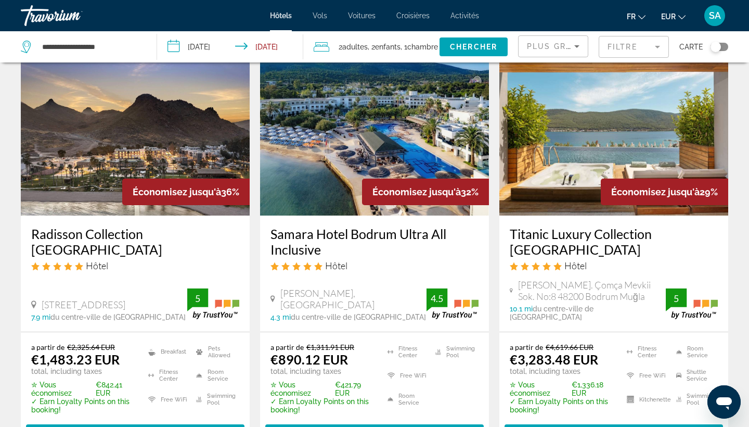
scroll to position [1281, 0]
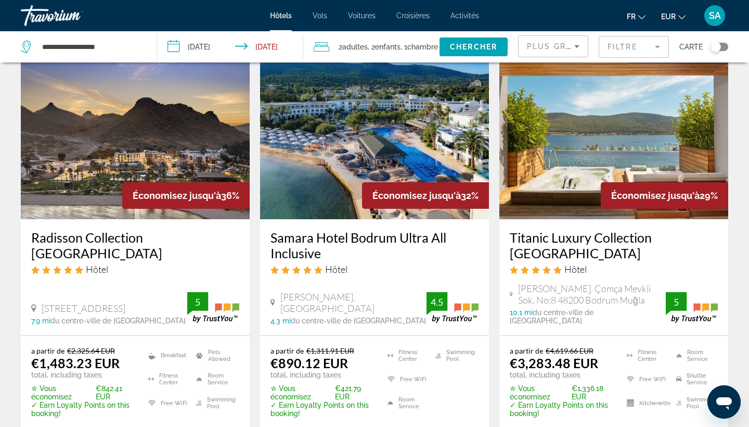
click at [397, 130] on img "Main content" at bounding box center [374, 136] width 229 height 166
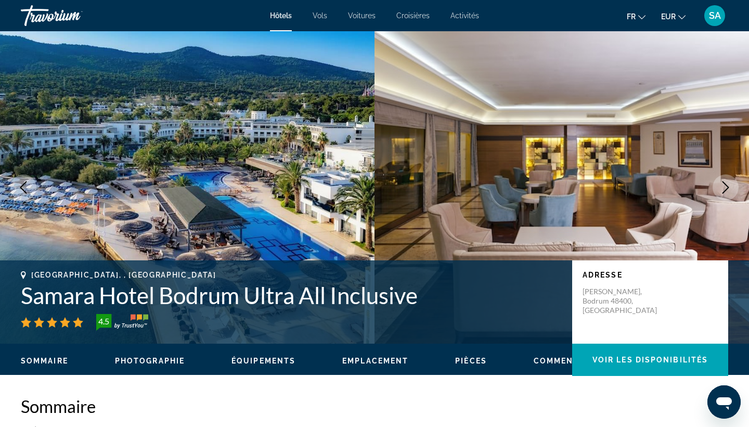
click at [733, 188] on button "Next image" at bounding box center [726, 187] width 26 height 26
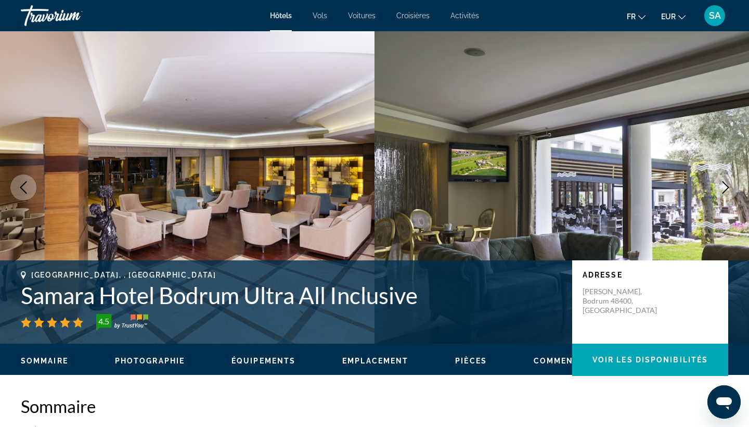
click at [733, 188] on button "Next image" at bounding box center [726, 187] width 26 height 26
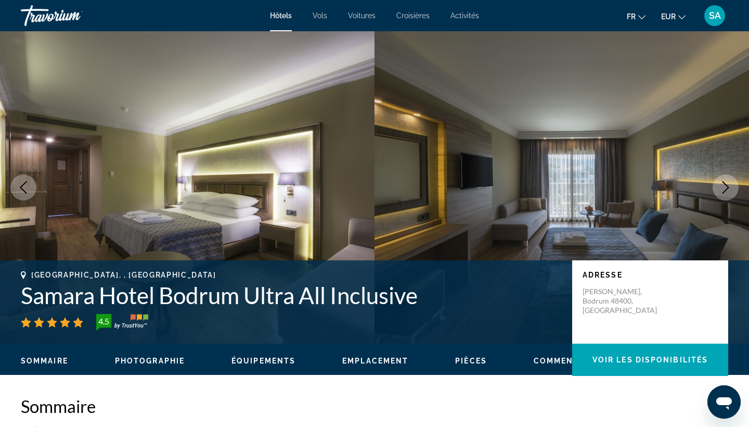
click at [733, 188] on button "Next image" at bounding box center [726, 187] width 26 height 26
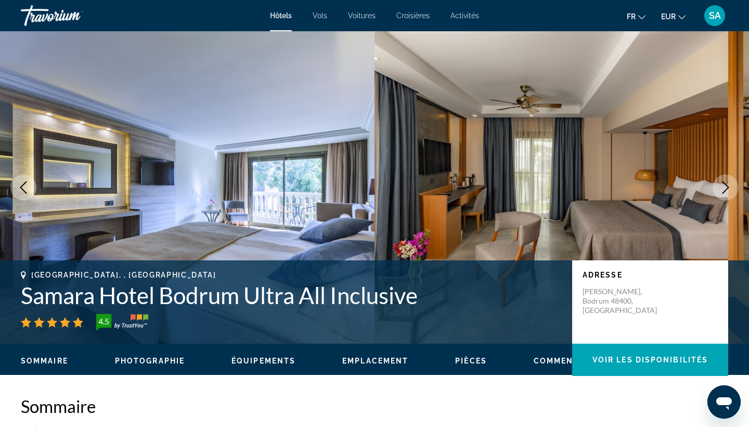
click at [733, 188] on button "Next image" at bounding box center [726, 187] width 26 height 26
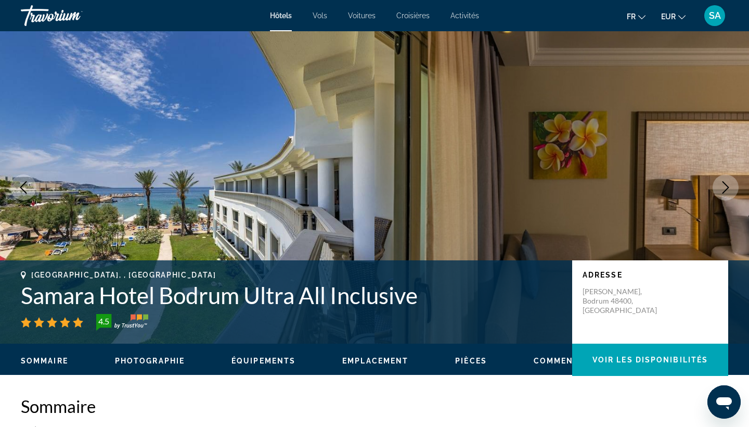
click at [733, 188] on button "Next image" at bounding box center [726, 187] width 26 height 26
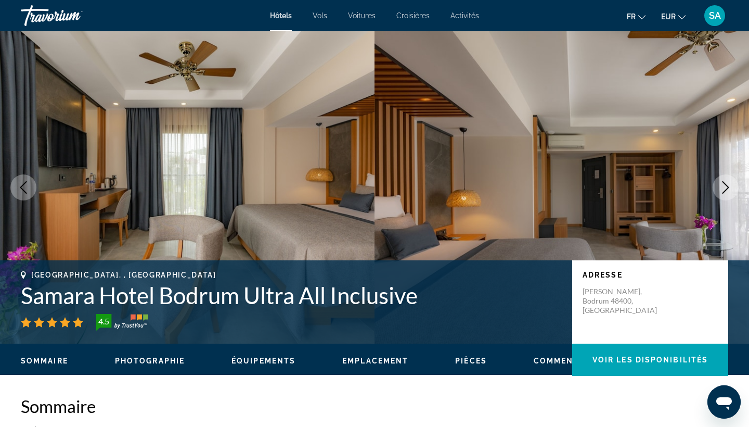
click at [733, 188] on button "Next image" at bounding box center [726, 187] width 26 height 26
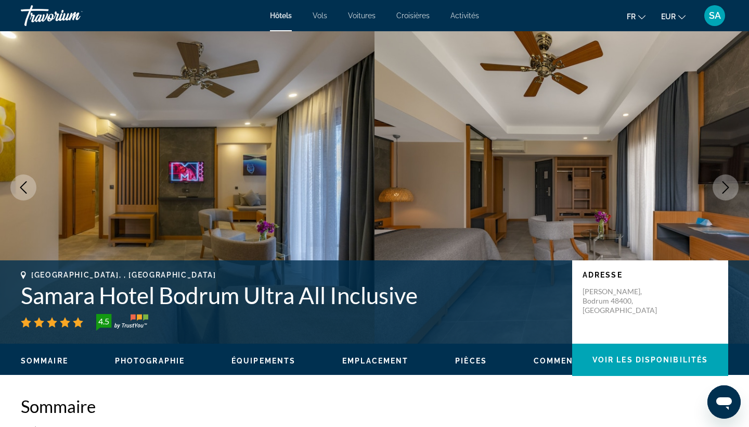
click at [733, 188] on button "Next image" at bounding box center [726, 187] width 26 height 26
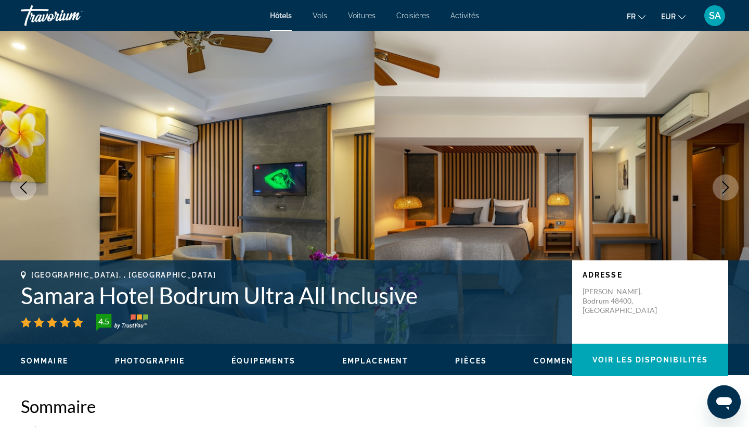
click at [733, 188] on button "Next image" at bounding box center [726, 187] width 26 height 26
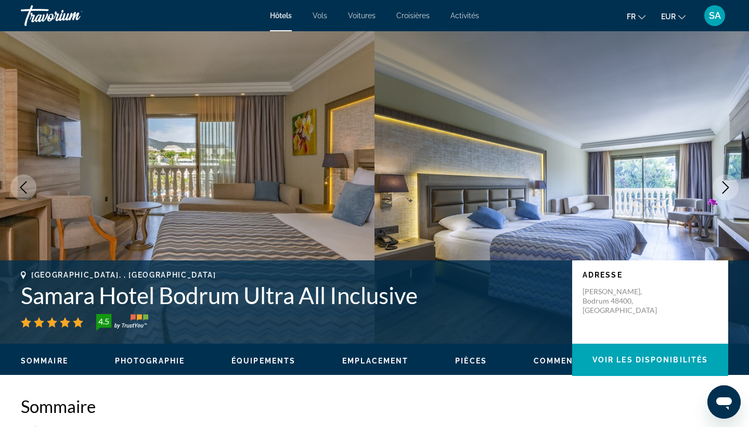
click at [733, 188] on button "Next image" at bounding box center [726, 187] width 26 height 26
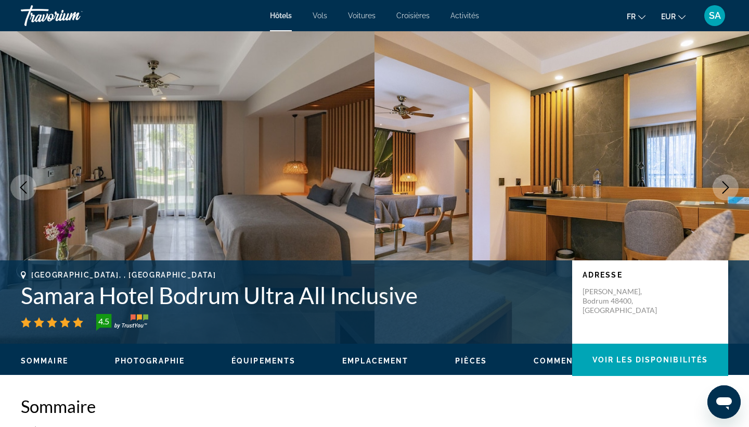
click at [733, 188] on button "Next image" at bounding box center [726, 187] width 26 height 26
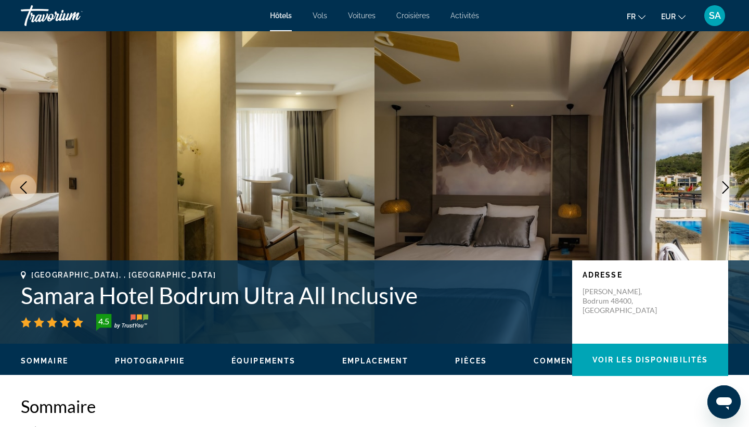
click at [733, 188] on button "Next image" at bounding box center [726, 187] width 26 height 26
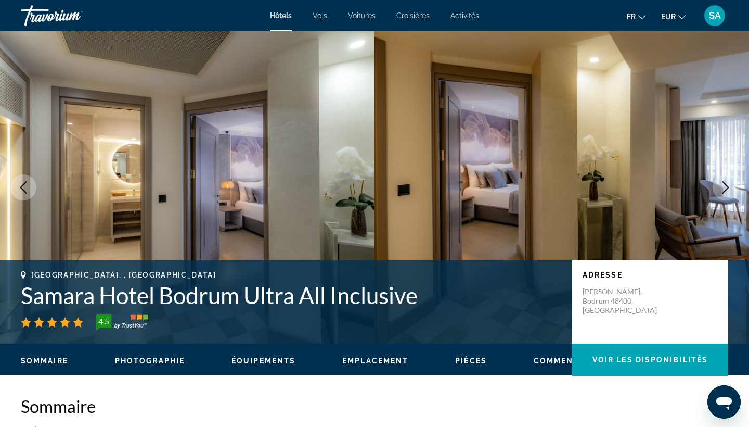
click at [733, 188] on button "Next image" at bounding box center [726, 187] width 26 height 26
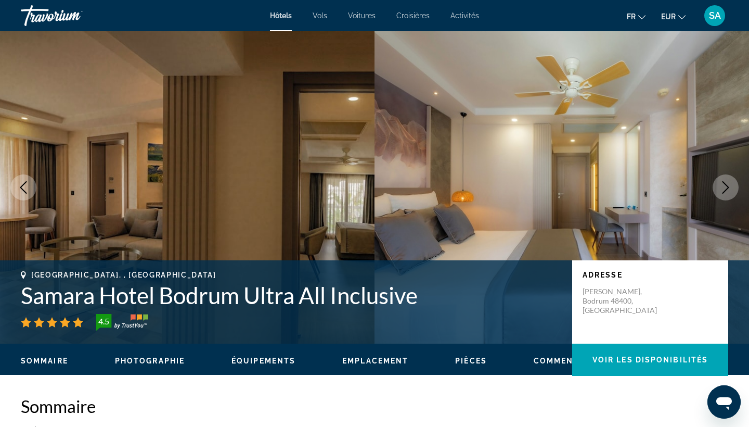
click at [733, 188] on button "Next image" at bounding box center [726, 187] width 26 height 26
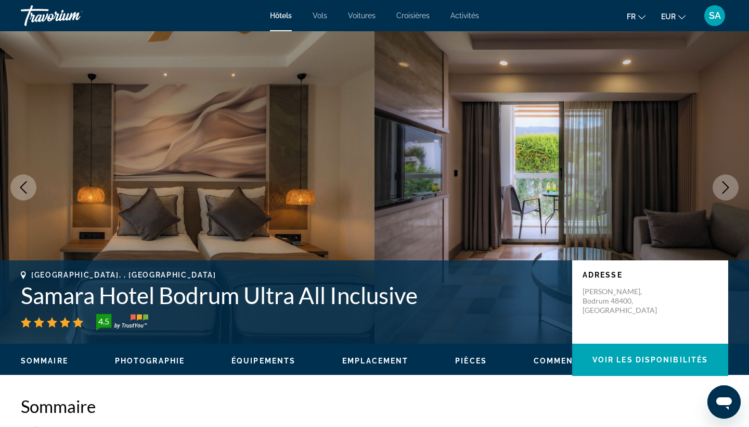
click at [733, 188] on button "Next image" at bounding box center [726, 187] width 26 height 26
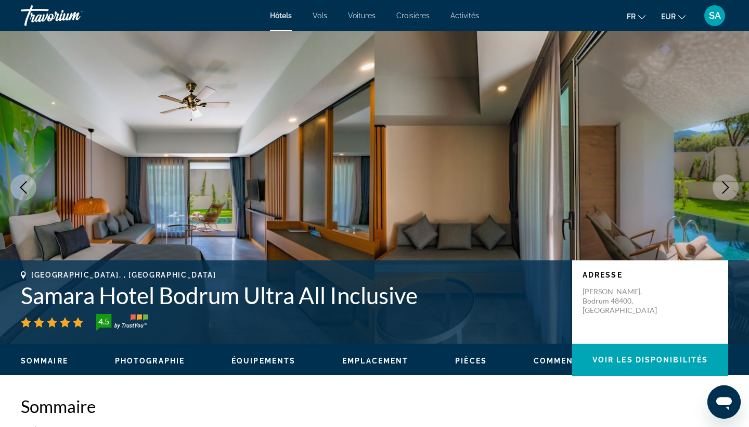
click at [733, 188] on button "Next image" at bounding box center [726, 187] width 26 height 26
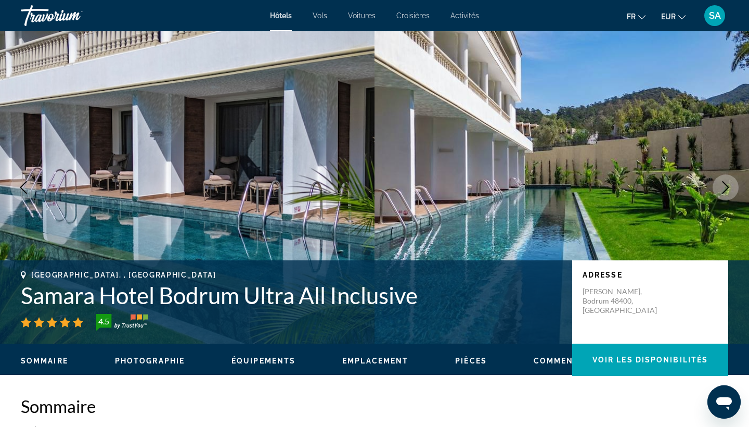
click at [733, 188] on button "Next image" at bounding box center [726, 187] width 26 height 26
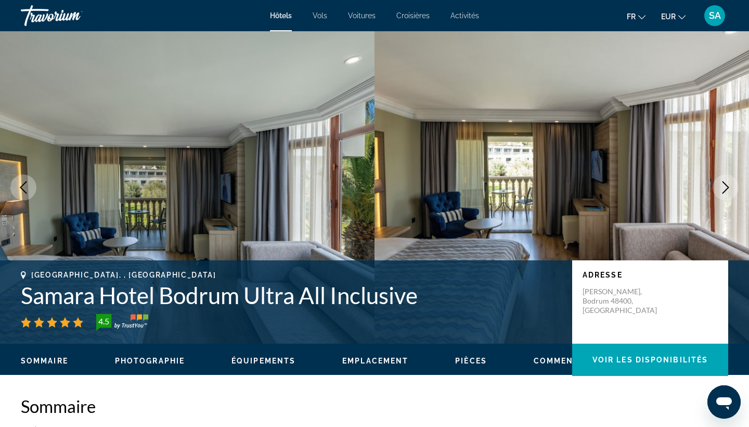
click at [21, 188] on icon "Previous image" at bounding box center [23, 187] width 7 height 12
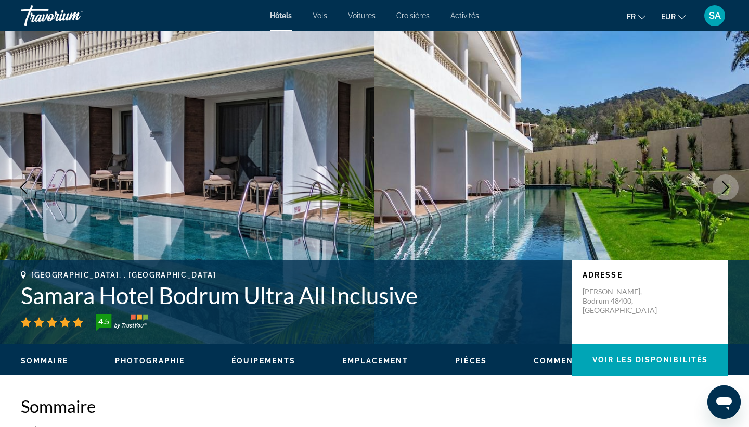
click at [725, 181] on icon "Next image" at bounding box center [725, 187] width 12 height 12
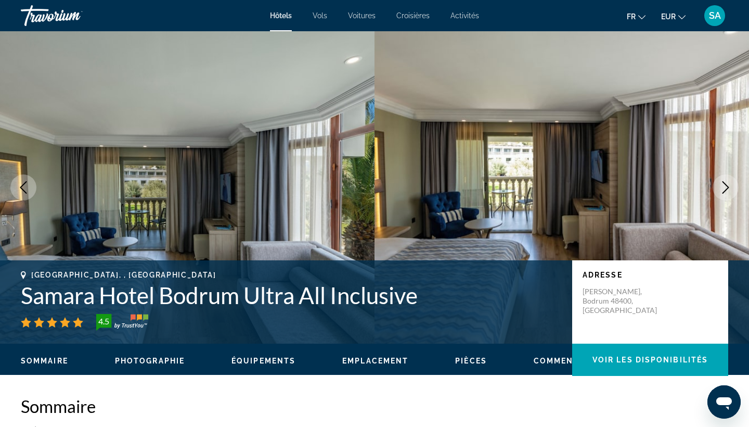
click at [725, 182] on icon "Next image" at bounding box center [725, 187] width 12 height 12
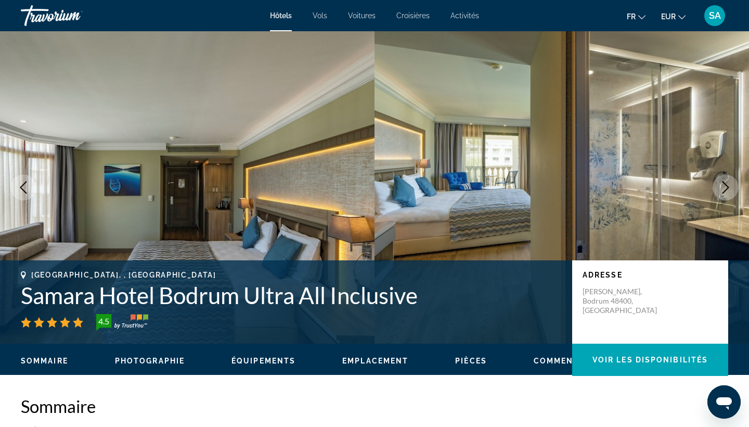
click at [725, 182] on icon "Next image" at bounding box center [725, 187] width 12 height 12
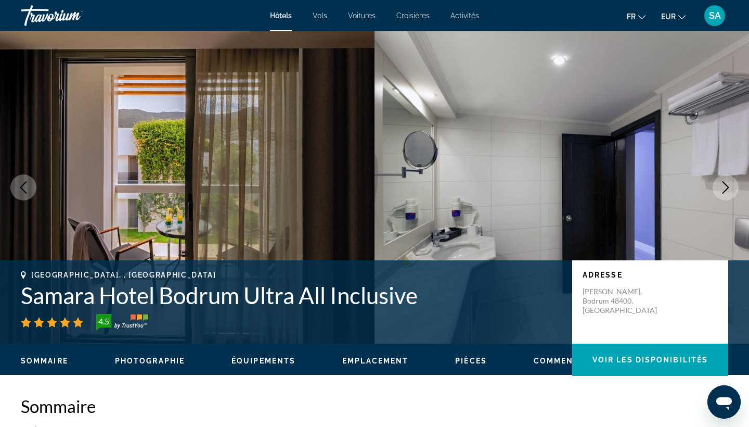
click at [725, 182] on icon "Next image" at bounding box center [725, 187] width 12 height 12
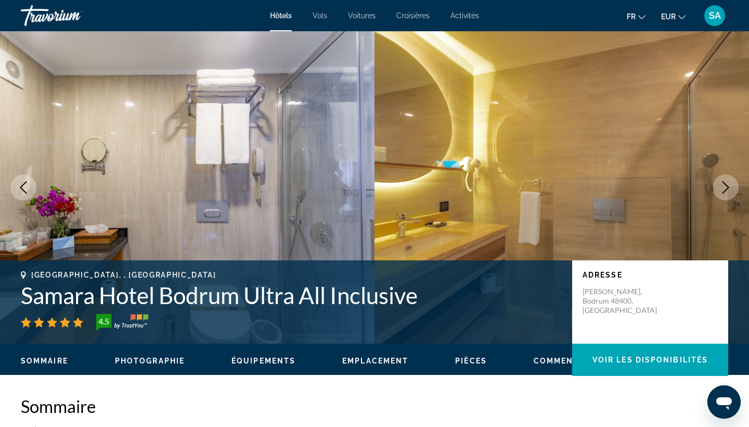
click at [725, 182] on icon "Next image" at bounding box center [725, 187] width 12 height 12
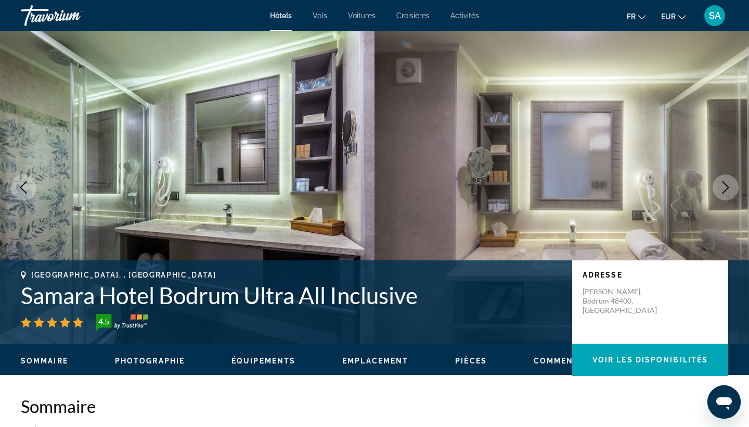
click at [725, 182] on icon "Next image" at bounding box center [725, 187] width 12 height 12
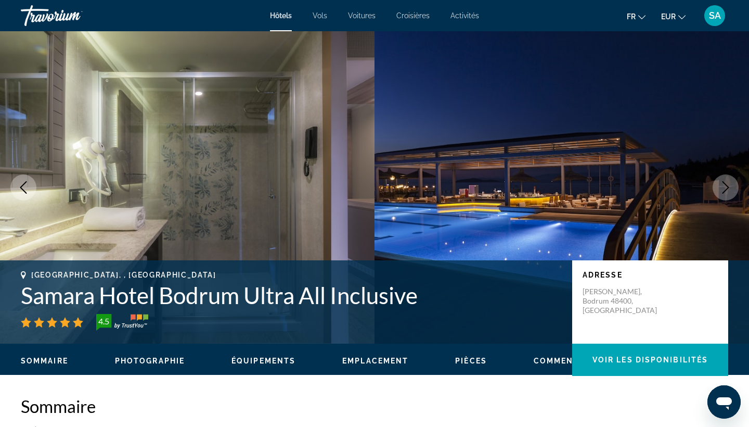
click at [725, 182] on icon "Next image" at bounding box center [725, 187] width 12 height 12
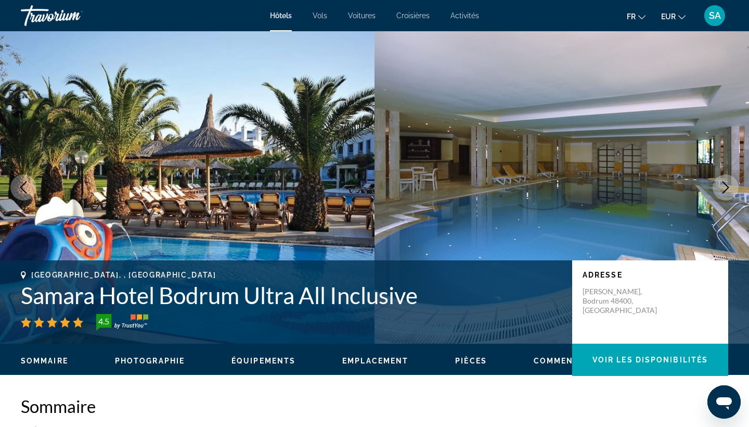
click at [725, 182] on icon "Next image" at bounding box center [725, 187] width 12 height 12
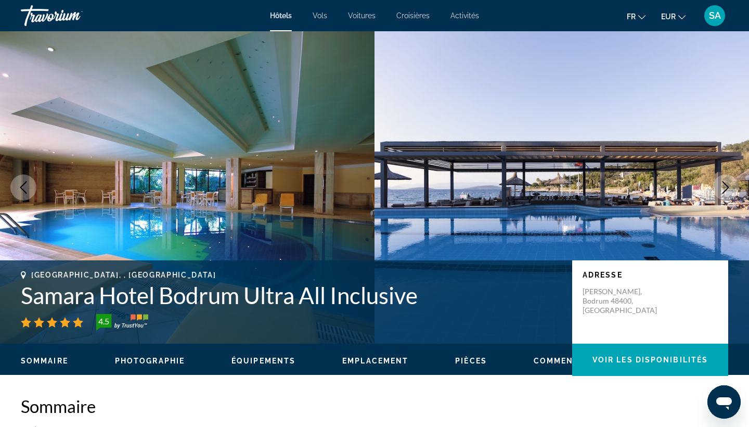
click at [27, 186] on icon "Previous image" at bounding box center [23, 187] width 12 height 12
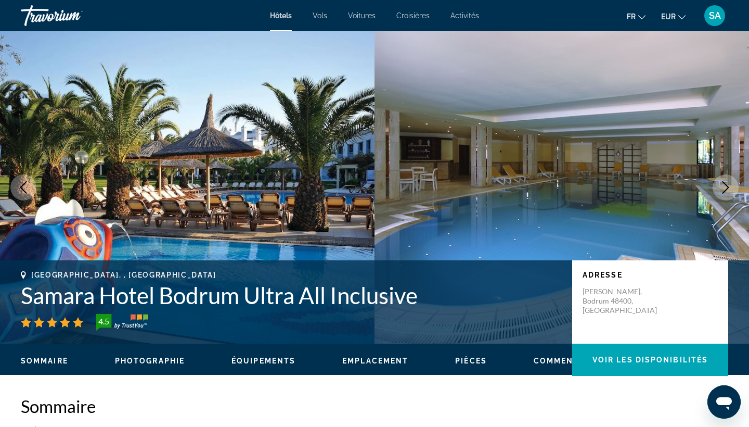
click at [728, 182] on icon "Next image" at bounding box center [725, 187] width 12 height 12
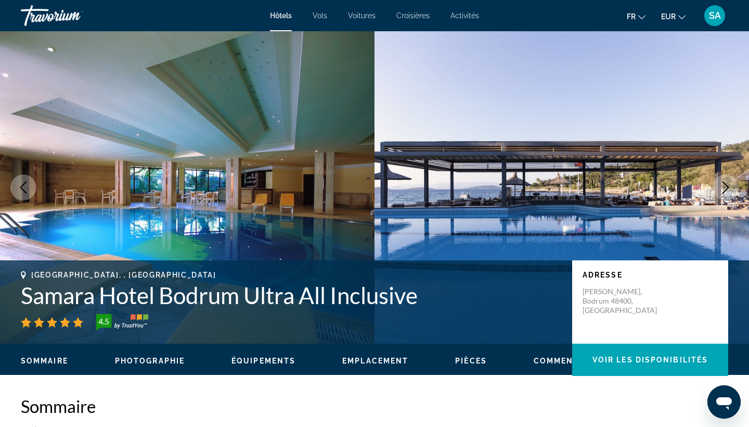
click at [728, 182] on icon "Next image" at bounding box center [725, 187] width 12 height 12
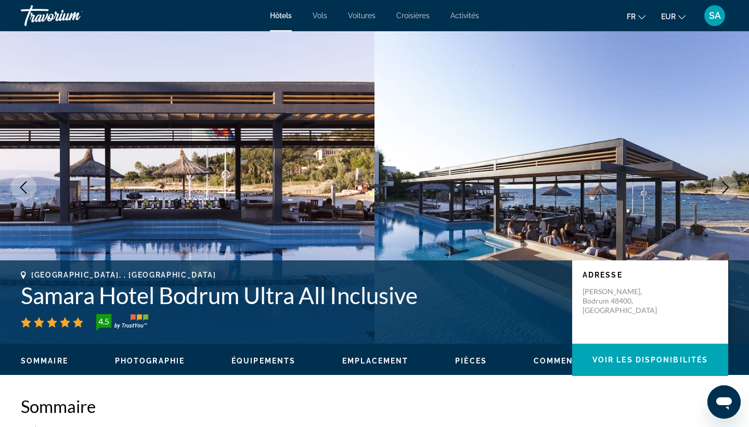
click at [728, 182] on icon "Next image" at bounding box center [725, 187] width 12 height 12
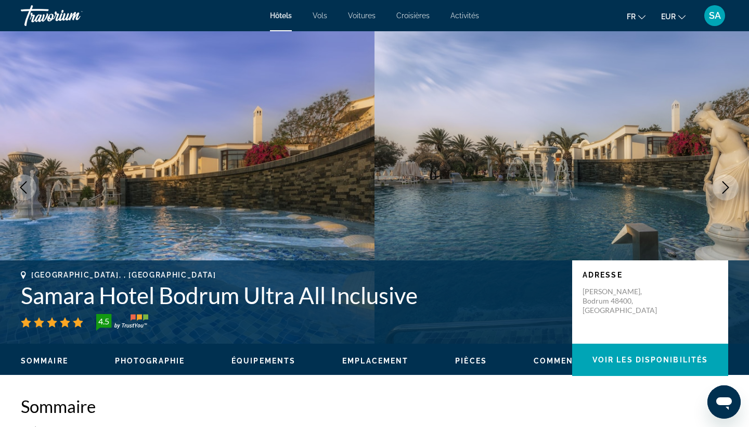
click at [728, 183] on icon "Next image" at bounding box center [725, 187] width 12 height 12
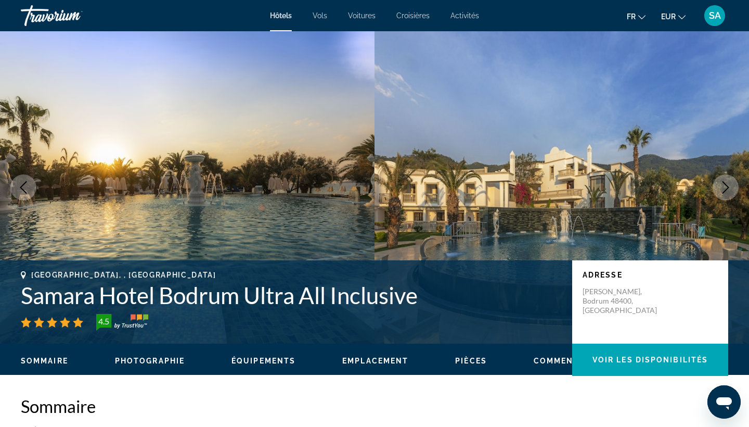
click at [728, 183] on icon "Next image" at bounding box center [725, 187] width 12 height 12
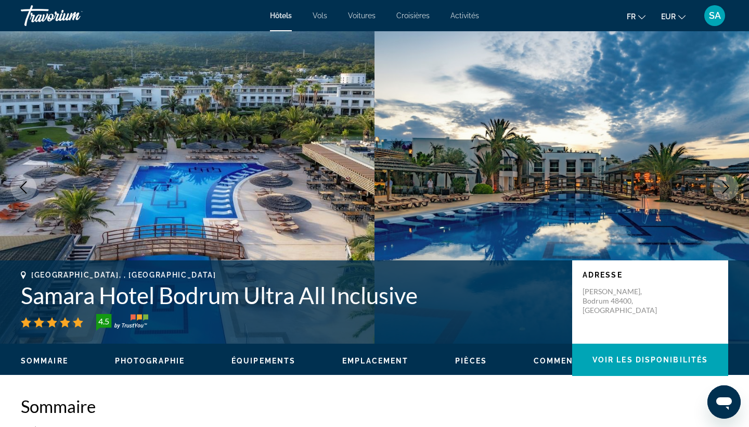
click at [728, 183] on icon "Next image" at bounding box center [725, 187] width 12 height 12
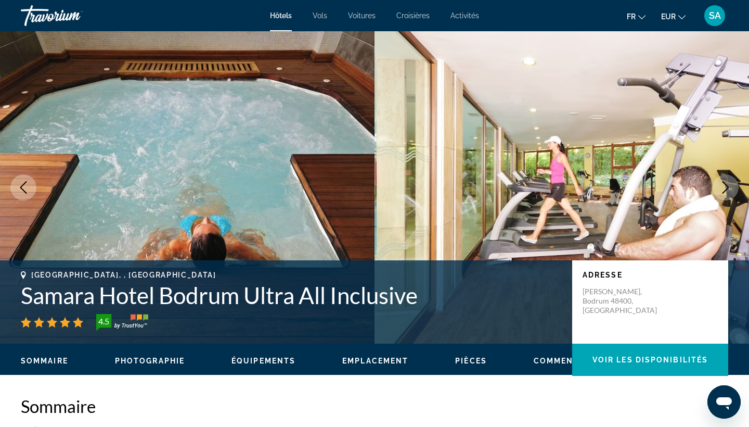
click at [725, 186] on icon "Next image" at bounding box center [725, 187] width 12 height 12
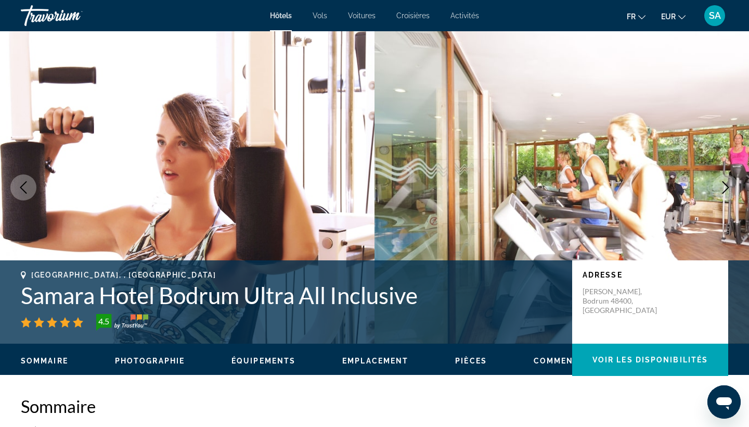
click at [725, 188] on icon "Next image" at bounding box center [725, 187] width 12 height 12
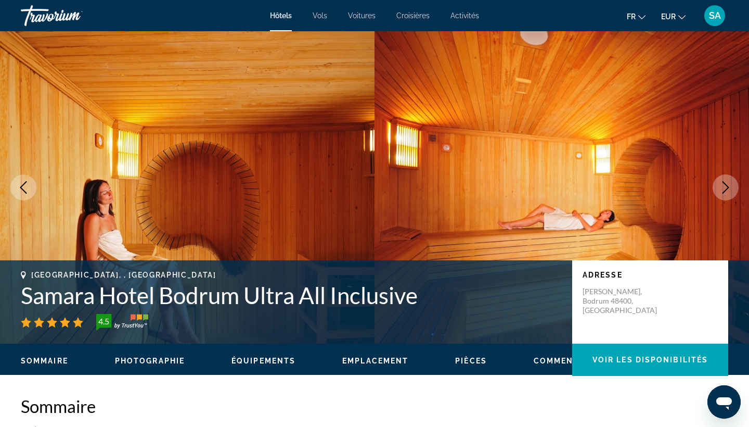
click at [725, 188] on icon "Next image" at bounding box center [725, 187] width 12 height 12
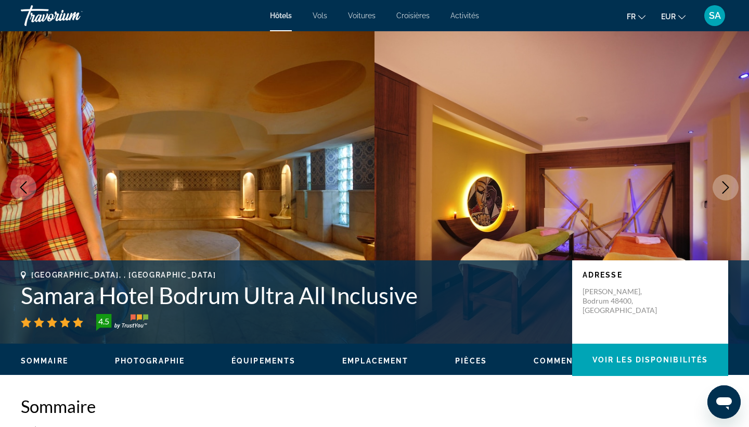
click at [725, 188] on icon "Next image" at bounding box center [725, 187] width 12 height 12
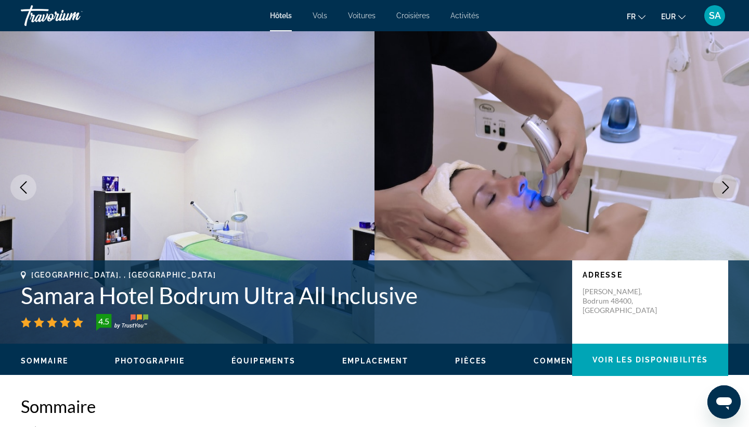
click at [725, 188] on icon "Next image" at bounding box center [725, 187] width 12 height 12
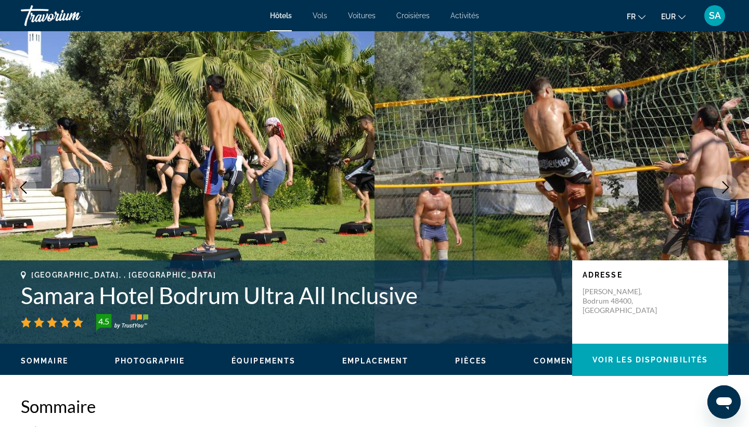
click at [725, 188] on icon "Next image" at bounding box center [725, 187] width 12 height 12
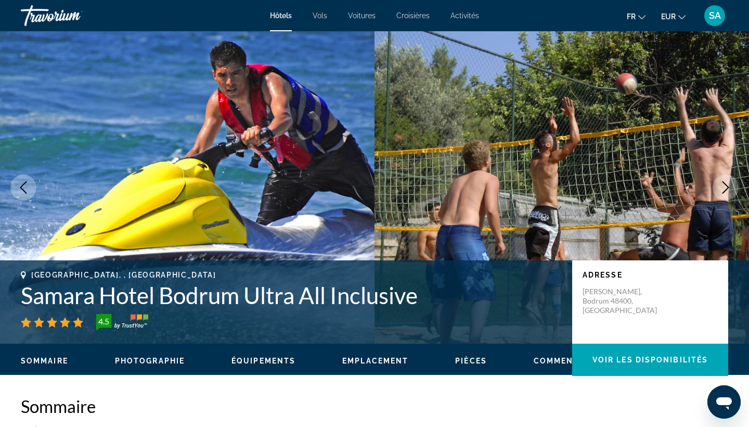
click at [725, 188] on icon "Next image" at bounding box center [725, 187] width 12 height 12
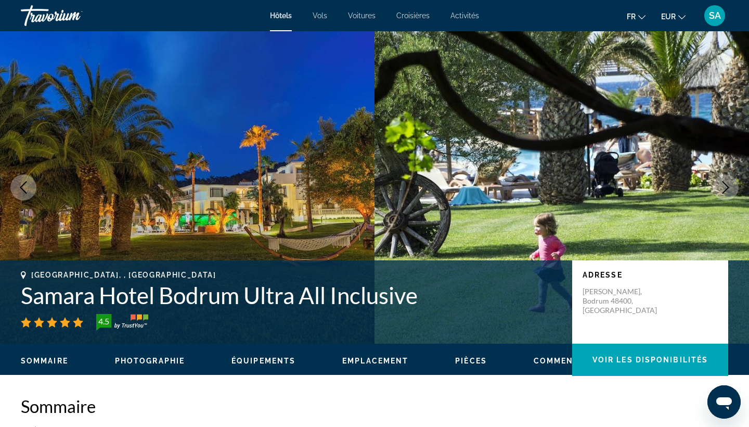
click at [725, 188] on icon "Next image" at bounding box center [725, 187] width 12 height 12
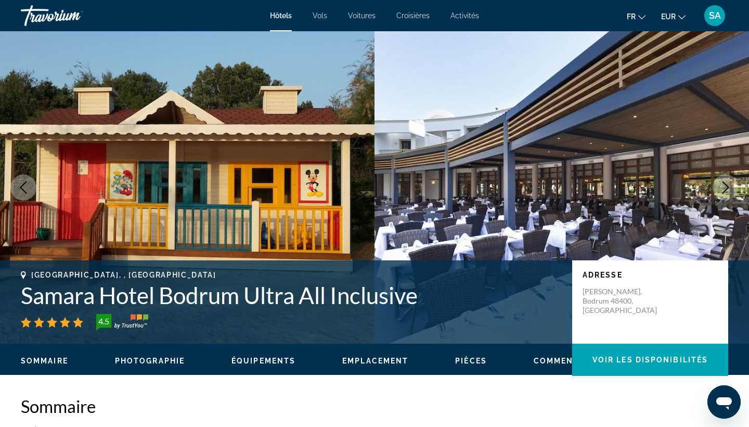
click at [192, 303] on h1 "Samara Hotel Bodrum Ultra All Inclusive" at bounding box center [291, 294] width 541 height 27
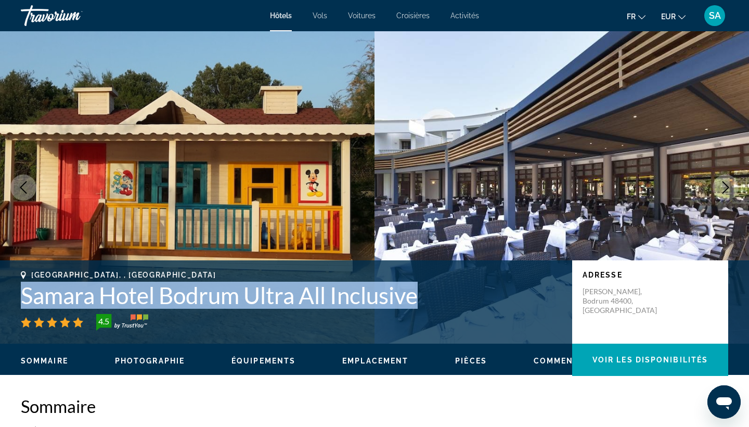
click at [192, 303] on h1 "Samara Hotel Bodrum Ultra All Inclusive" at bounding box center [291, 294] width 541 height 27
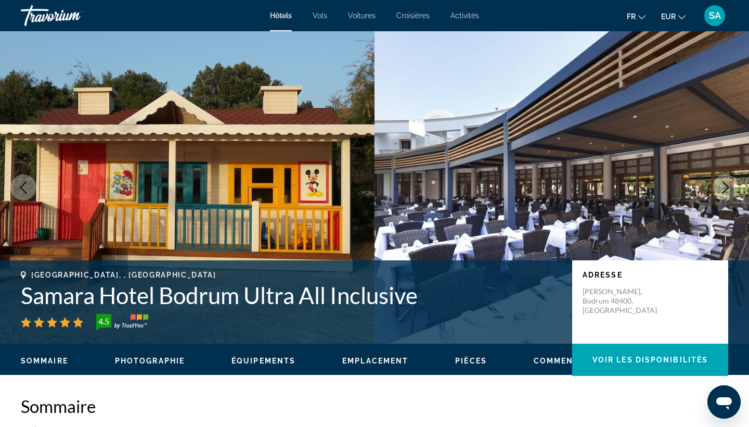
click at [192, 303] on h1 "Samara Hotel Bodrum Ultra All Inclusive" at bounding box center [291, 294] width 541 height 27
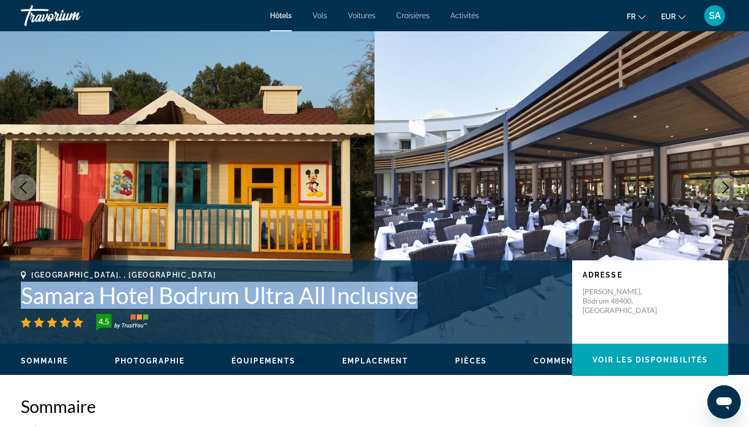
click at [192, 303] on h1 "Samara Hotel Bodrum Ultra All Inclusive" at bounding box center [291, 294] width 541 height 27
copy h1 "Samara Hotel Bodrum Ultra All Inclusive"
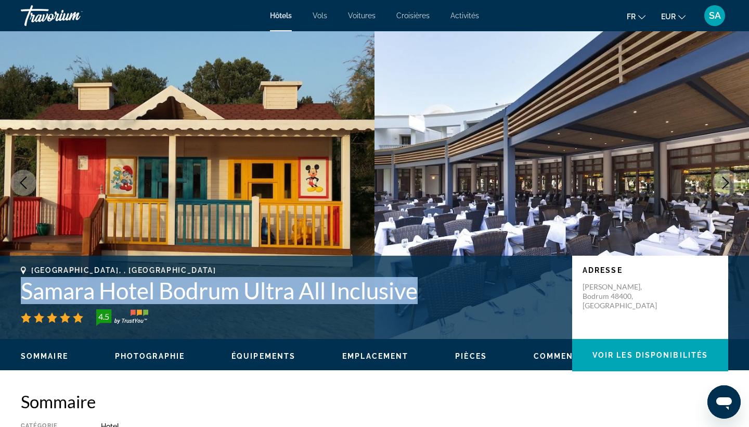
scroll to position [6, 0]
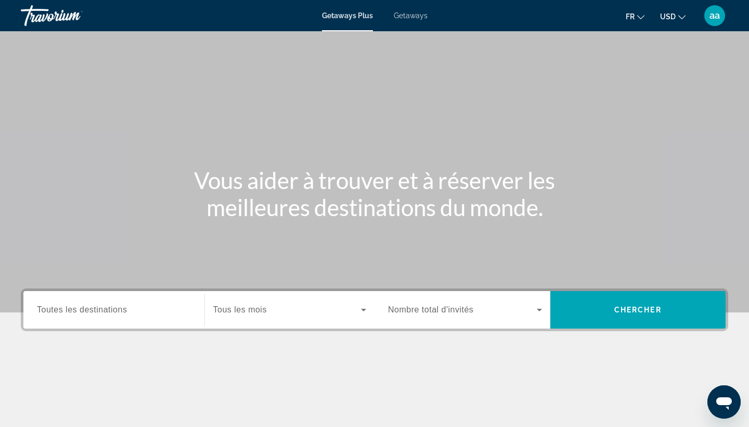
click at [411, 14] on span "Getaways" at bounding box center [411, 15] width 34 height 8
click at [95, 304] on div "Destination Toutes les destinations" at bounding box center [114, 310] width 154 height 30
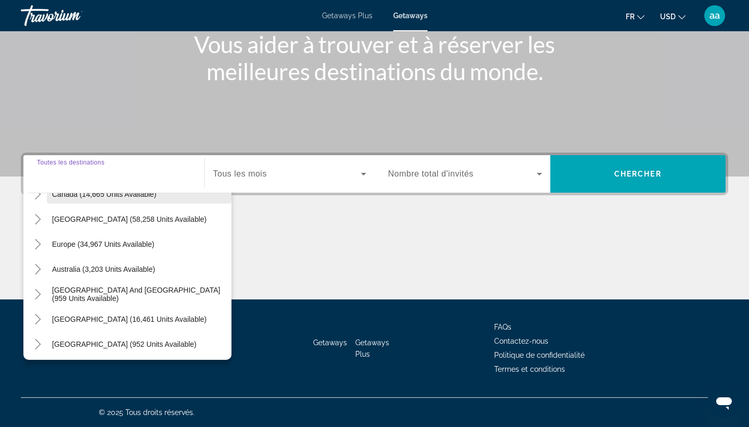
scroll to position [99, 0]
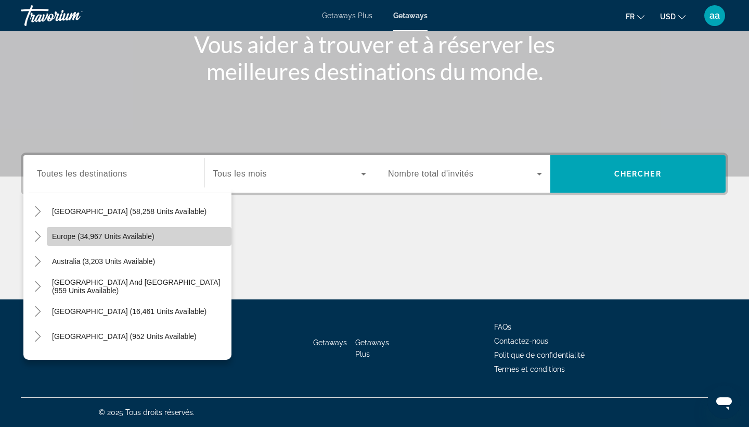
click at [101, 231] on span "Search widget" at bounding box center [139, 236] width 185 height 25
type input "**********"
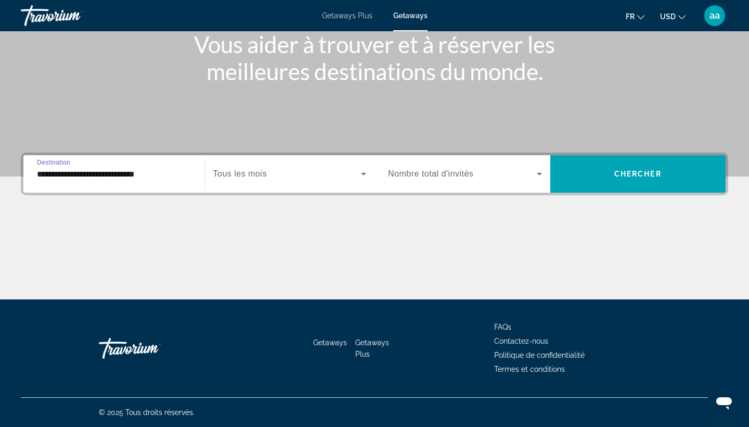
click at [234, 173] on span "Tous les mois" at bounding box center [240, 173] width 54 height 9
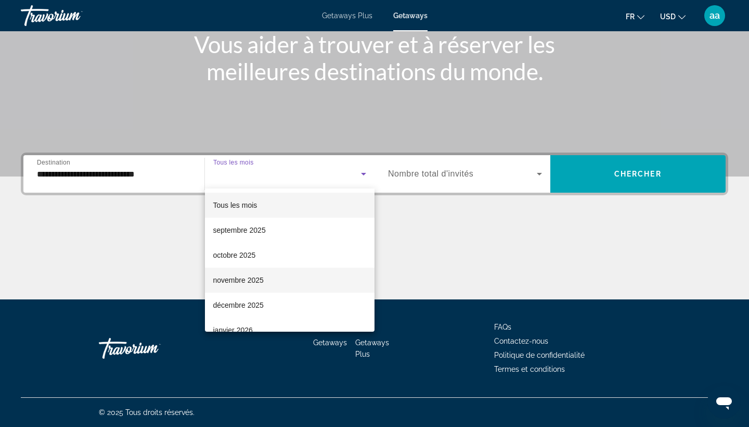
click at [266, 282] on mat-option "novembre 2025" at bounding box center [290, 279] width 170 height 25
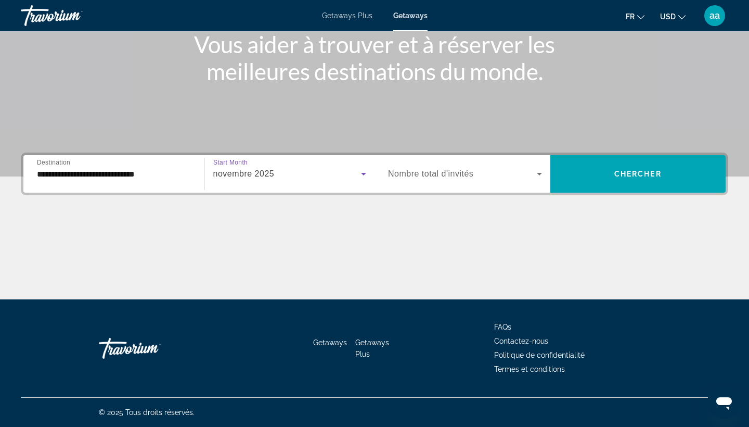
click at [423, 174] on span "Nombre total d'invités" at bounding box center [430, 173] width 85 height 9
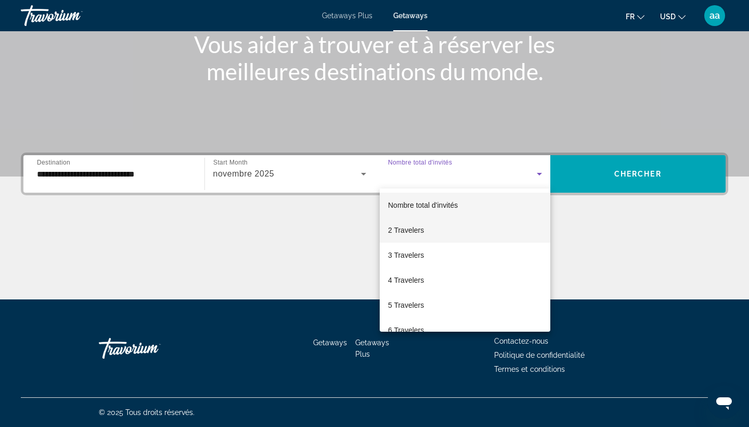
click at [409, 227] on span "2 Travelers" at bounding box center [406, 230] width 36 height 12
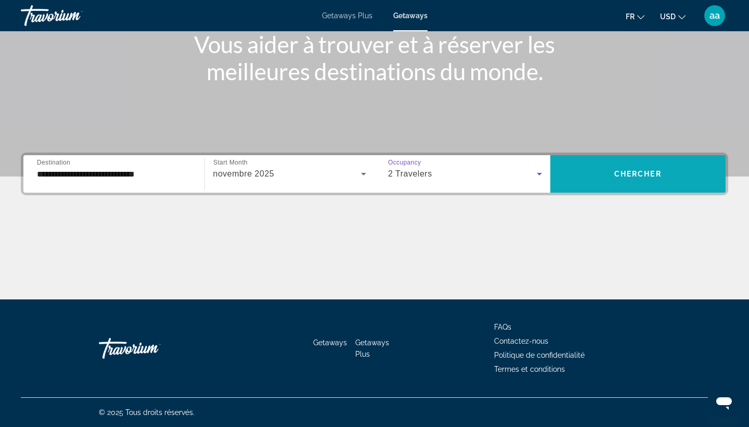
click at [618, 177] on span "Chercher" at bounding box center [637, 174] width 47 height 8
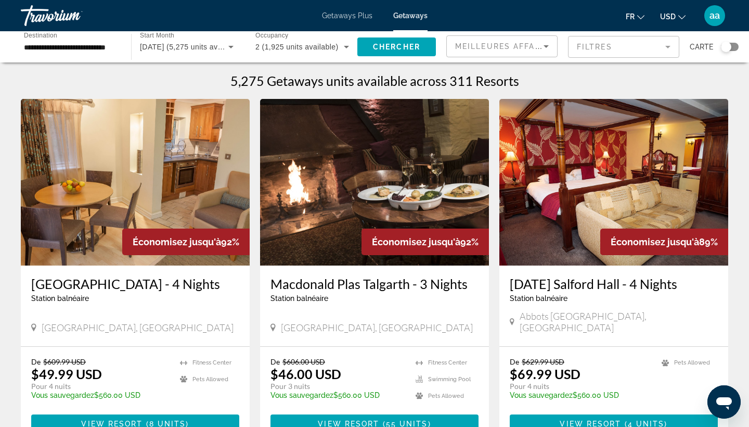
click at [680, 16] on icon "Change currency" at bounding box center [681, 17] width 7 height 4
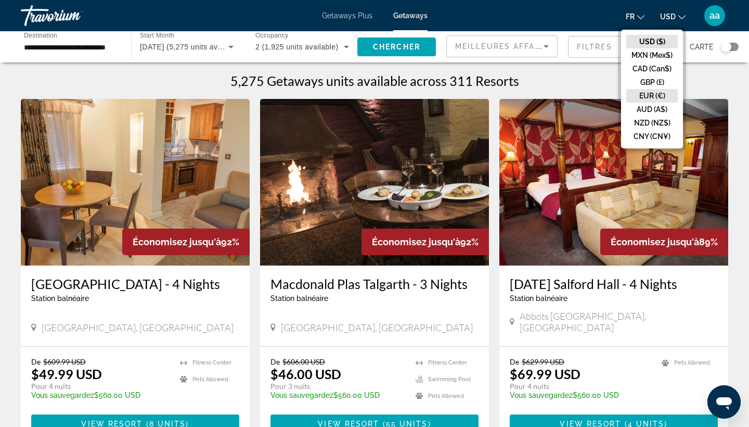
click at [658, 96] on button "EUR (€)" at bounding box center [652, 96] width 52 height 14
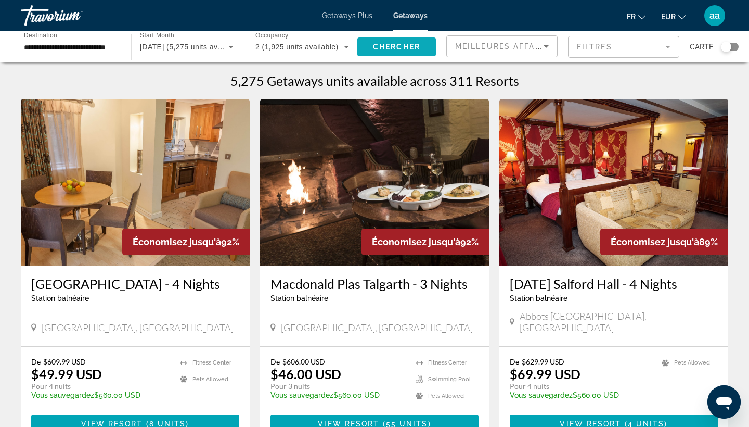
click at [422, 44] on span "Search widget" at bounding box center [396, 46] width 79 height 25
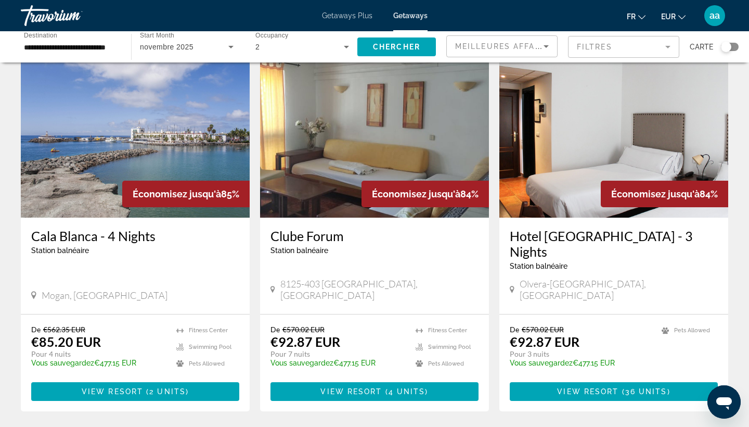
scroll to position [1142, 0]
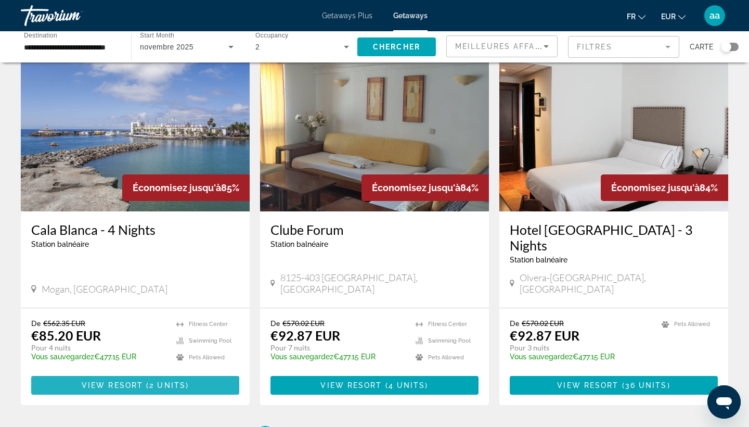
click at [163, 381] on span "2 units" at bounding box center [167, 385] width 36 height 8
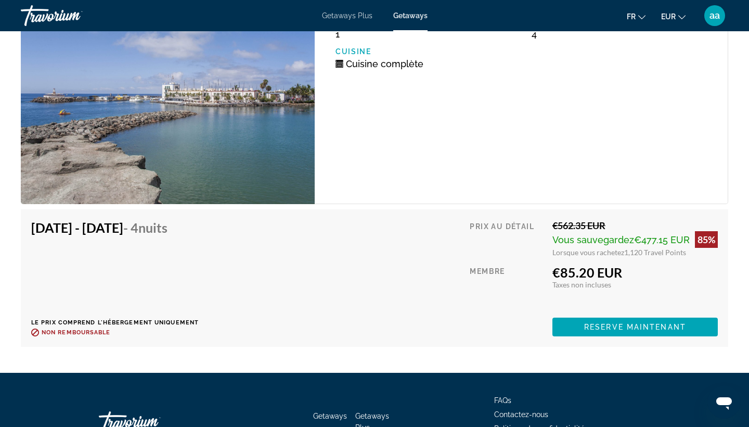
scroll to position [1961, 0]
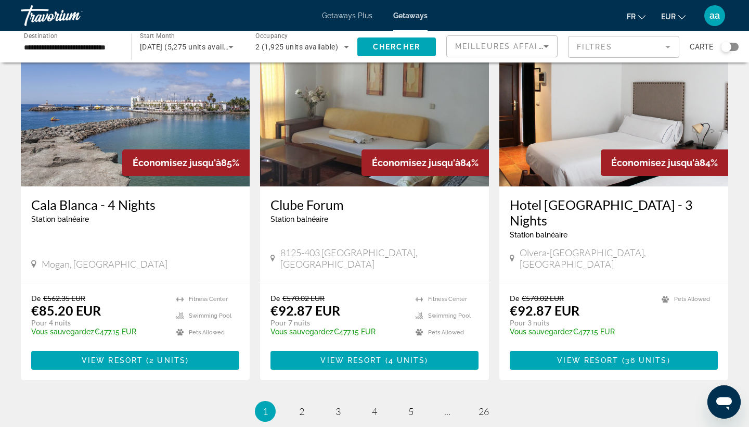
scroll to position [1168, 0]
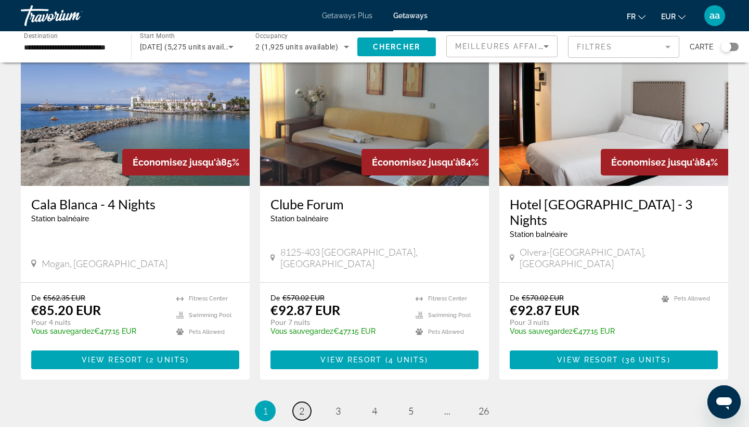
click at [297, 402] on link "page 2" at bounding box center [302, 411] width 18 height 18
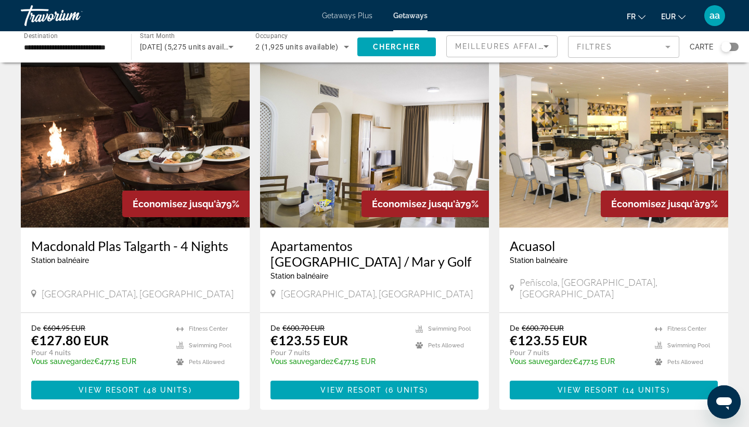
scroll to position [1127, 0]
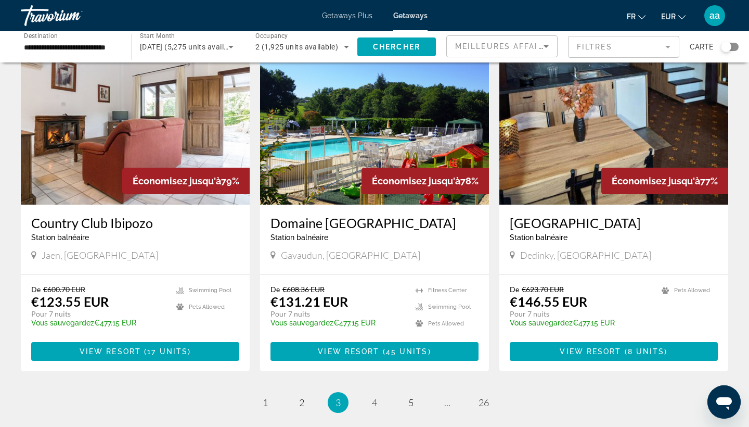
scroll to position [1149, 0]
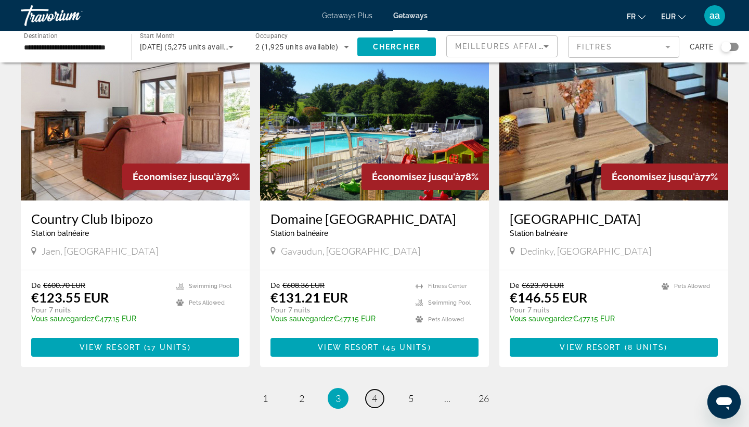
click at [376, 392] on span "4" at bounding box center [374, 397] width 5 height 11
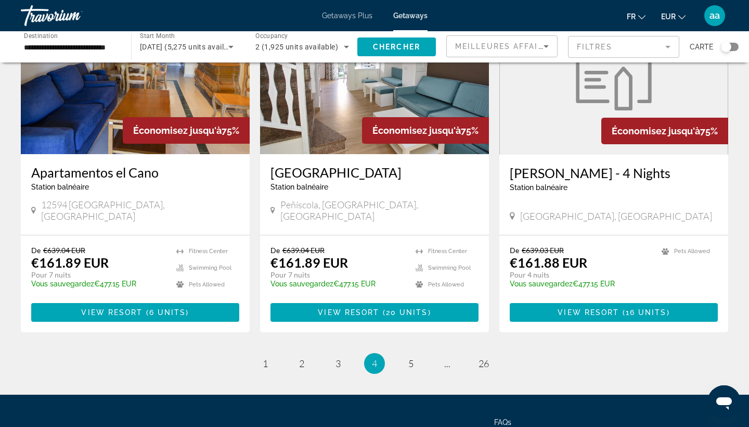
scroll to position [1202, 0]
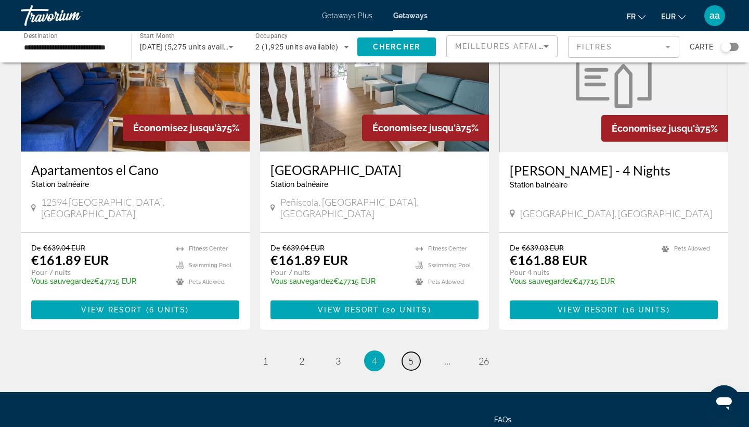
click at [410, 355] on span "5" at bounding box center [410, 360] width 5 height 11
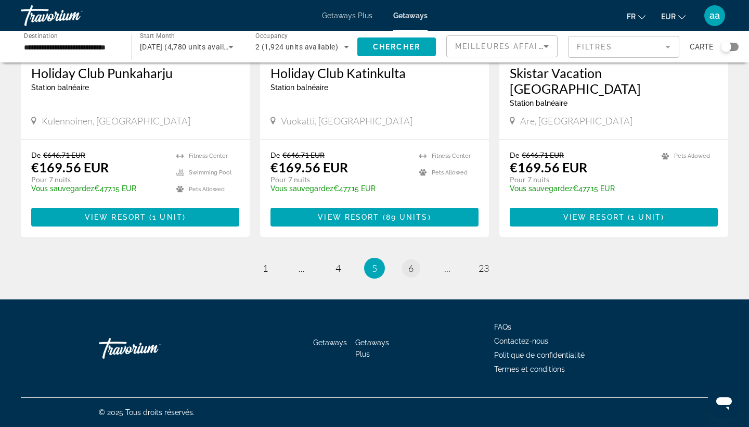
scroll to position [1272, 0]
click at [411, 268] on span "6" at bounding box center [410, 267] width 5 height 11
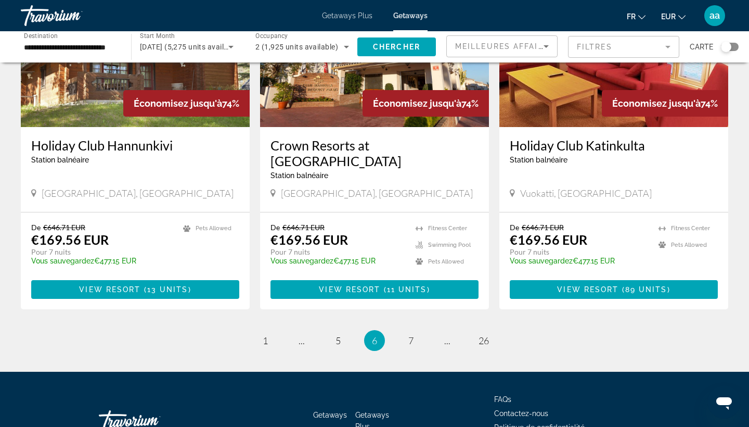
scroll to position [1201, 0]
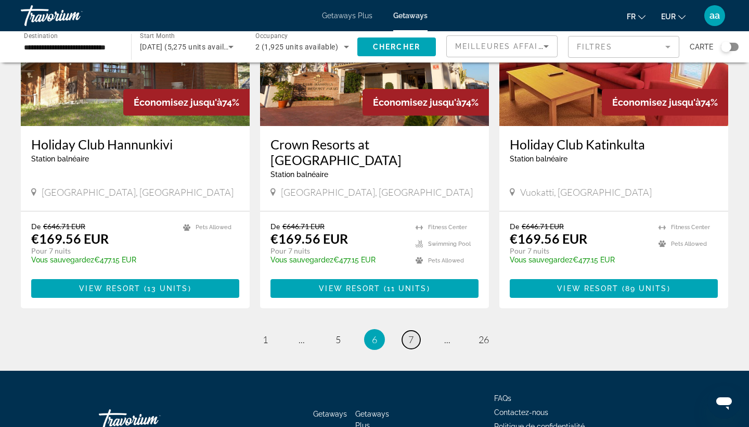
click at [405, 330] on link "page 7" at bounding box center [411, 339] width 18 height 18
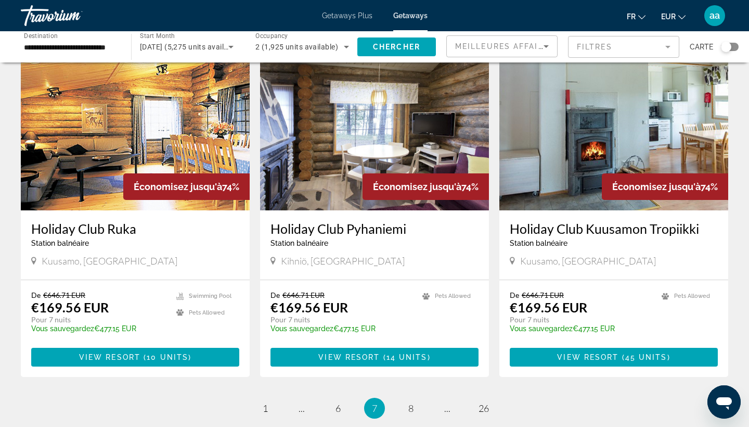
scroll to position [1205, 0]
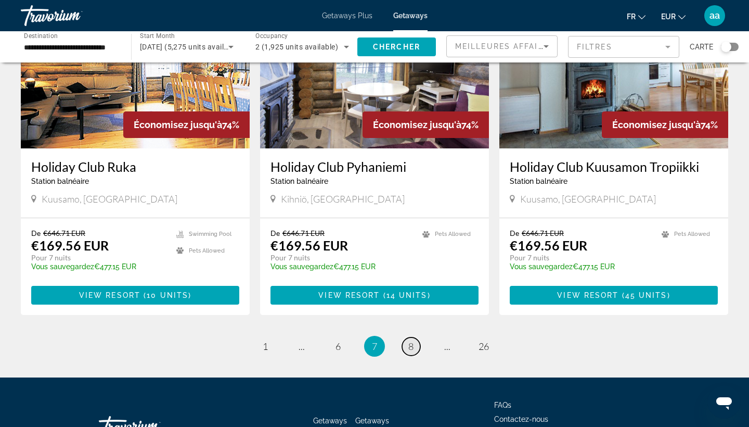
click at [411, 340] on span "8" at bounding box center [410, 345] width 5 height 11
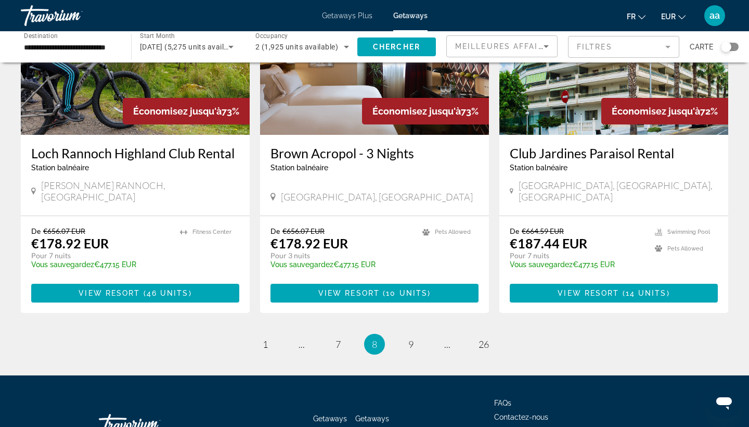
scroll to position [1193, 0]
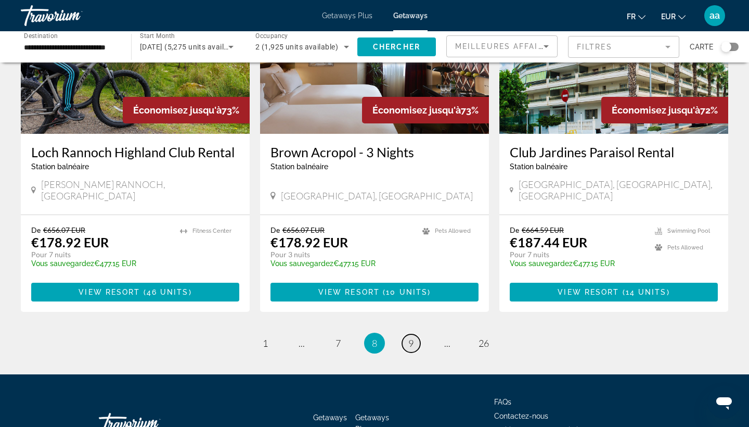
click at [408, 337] on span "9" at bounding box center [410, 342] width 5 height 11
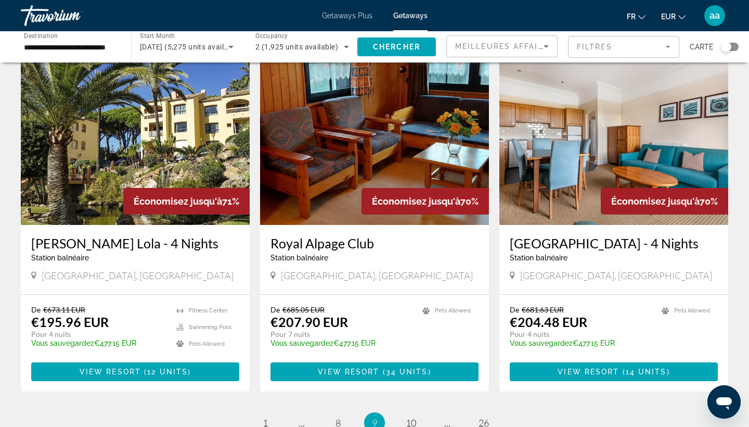
scroll to position [1203, 0]
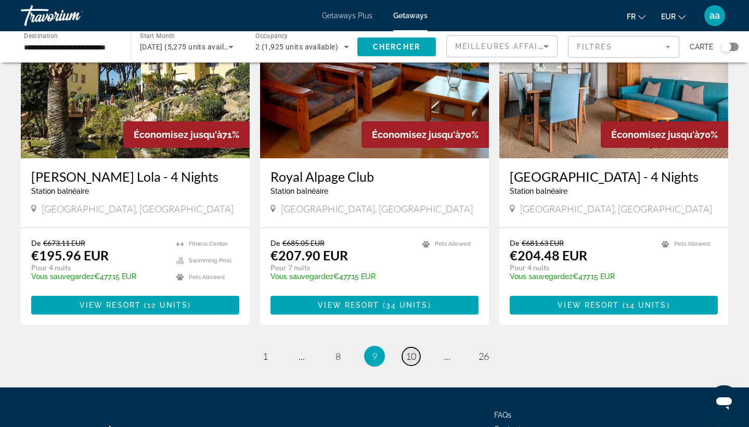
click at [410, 350] on span "10" at bounding box center [411, 355] width 10 height 11
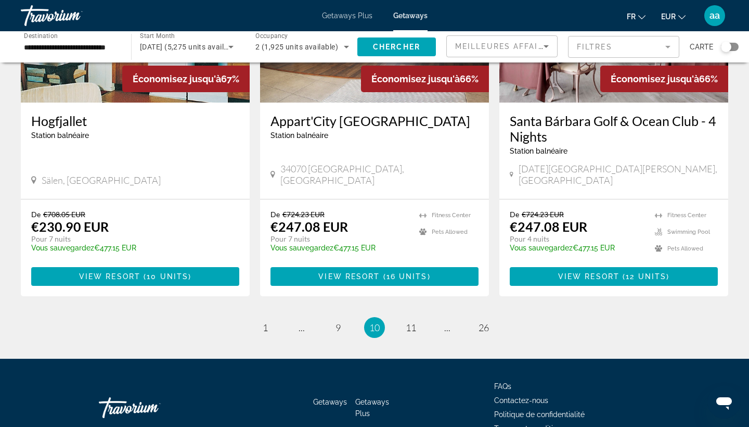
scroll to position [1278, 0]
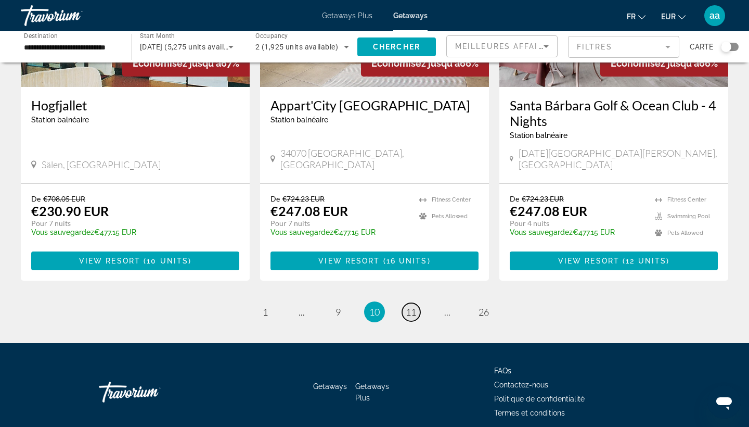
click at [406, 306] on span "11" at bounding box center [411, 311] width 10 height 11
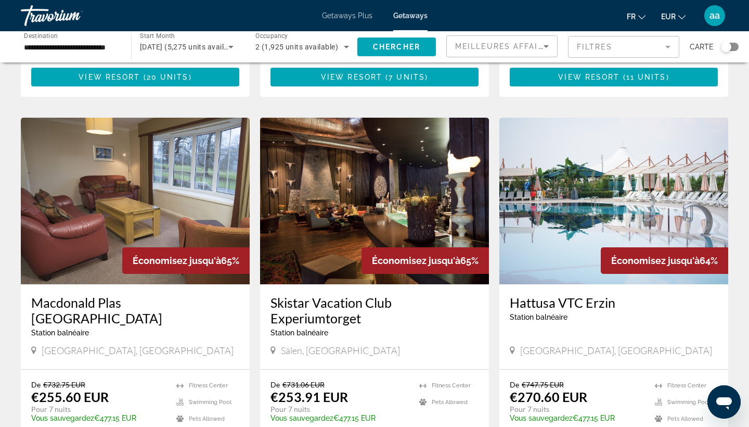
scroll to position [737, 0]
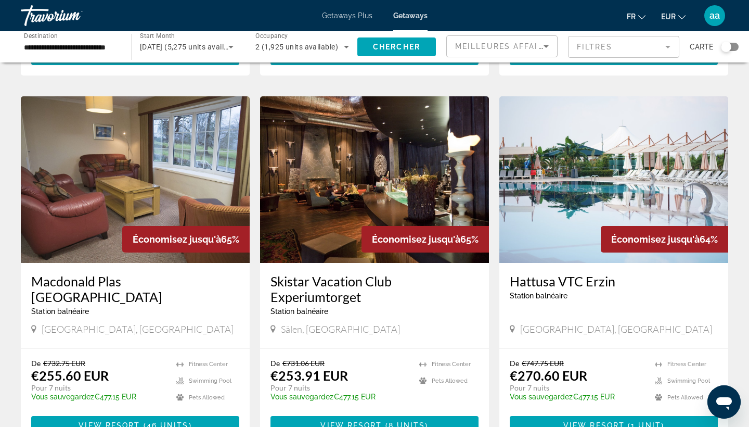
click at [598, 178] on img "Main content" at bounding box center [613, 179] width 229 height 166
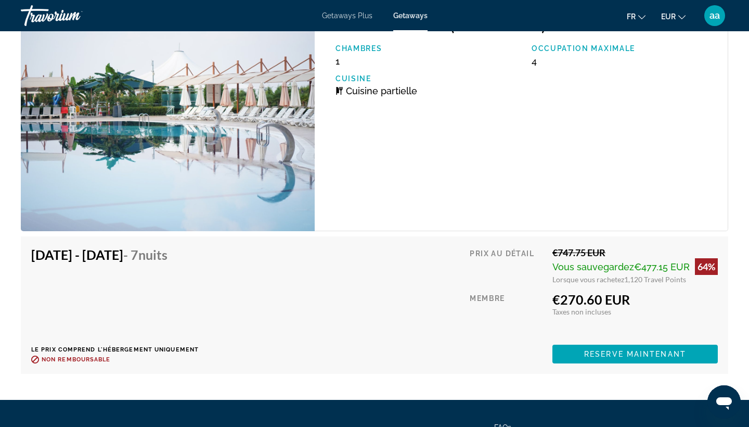
scroll to position [1651, 0]
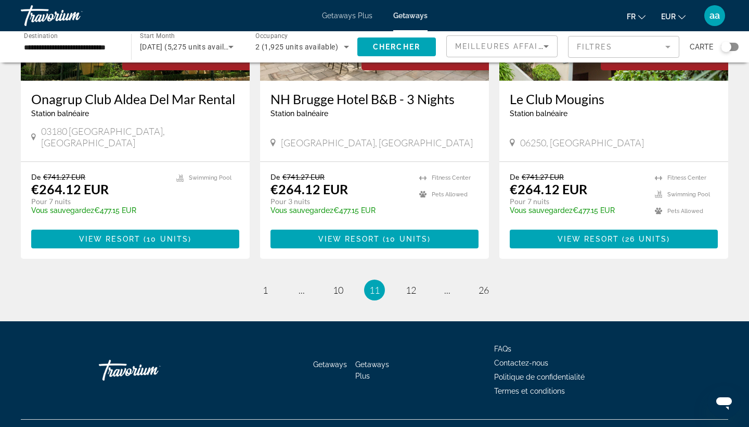
scroll to position [1288, 0]
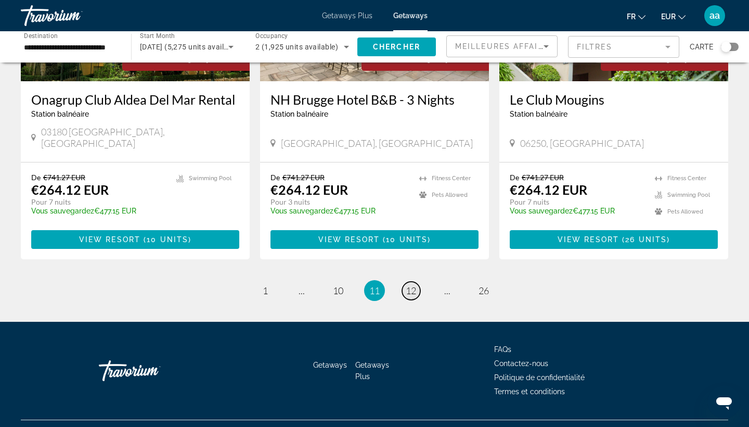
click at [415, 285] on span "12" at bounding box center [411, 290] width 10 height 11
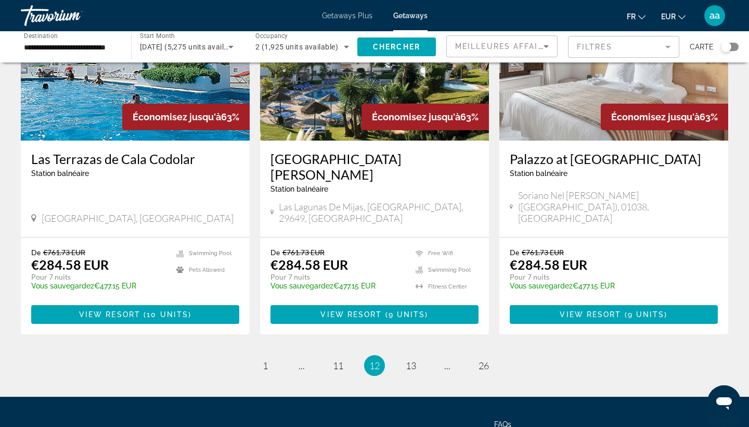
scroll to position [1237, 0]
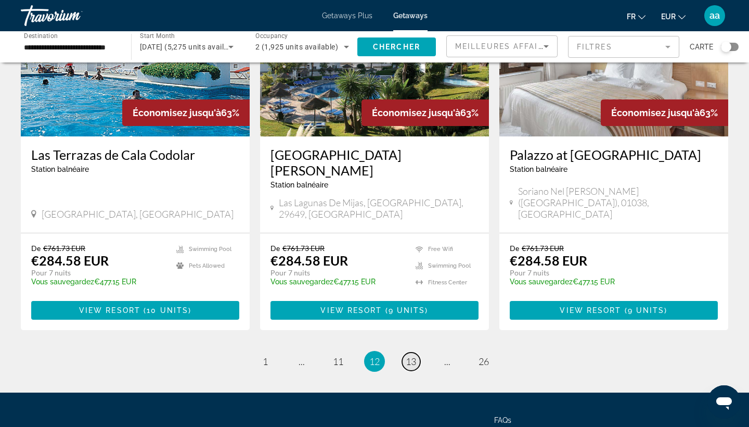
click at [414, 355] on span "13" at bounding box center [411, 360] width 10 height 11
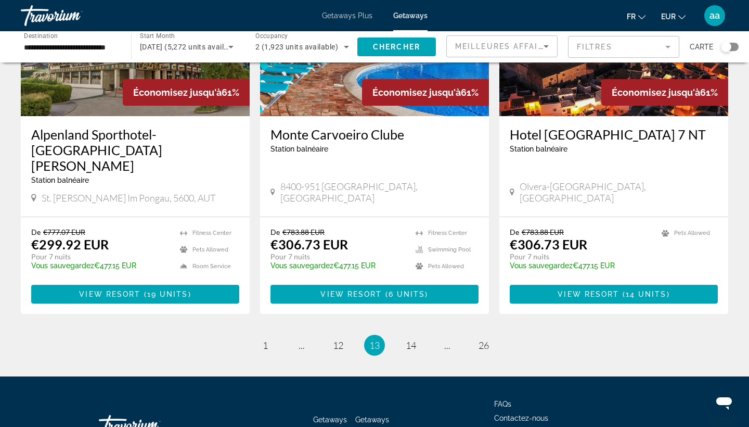
scroll to position [1305, 0]
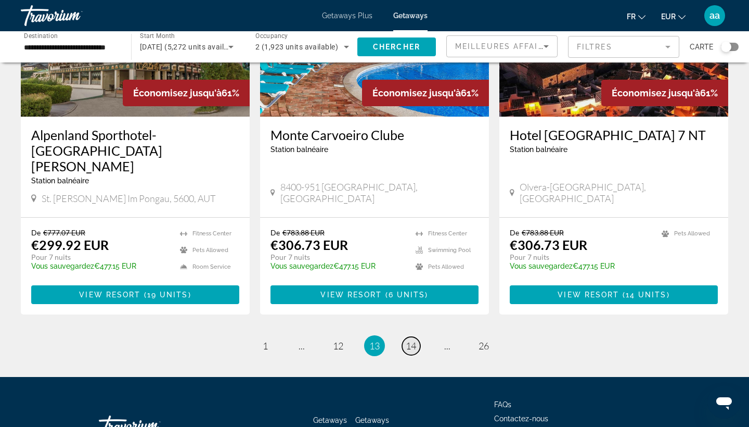
click at [408, 340] on span "14" at bounding box center [411, 345] width 10 height 11
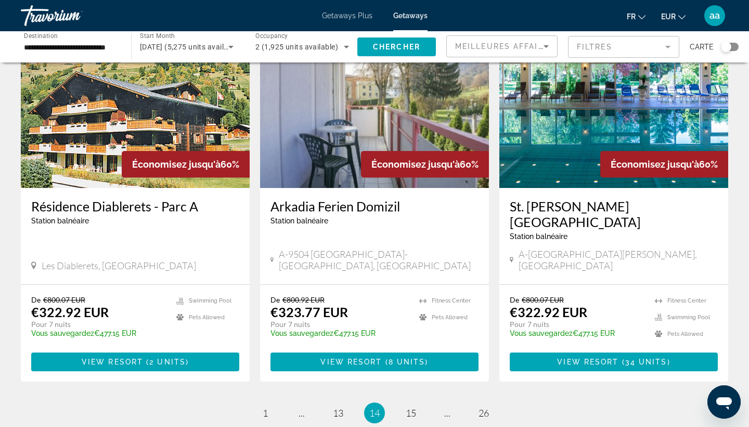
scroll to position [1198, 0]
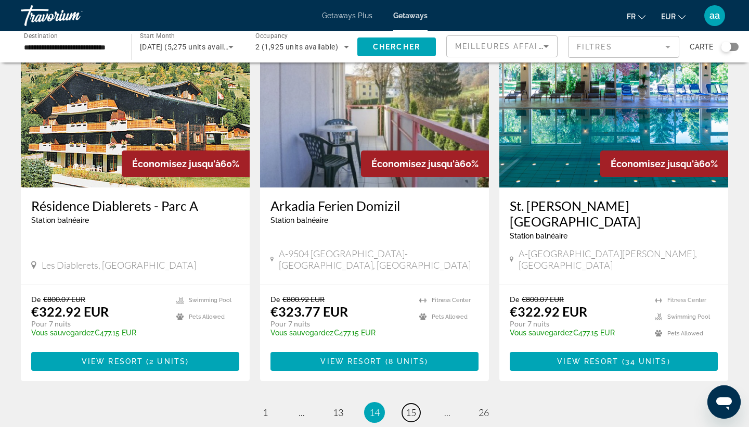
click at [409, 406] on span "15" at bounding box center [411, 411] width 10 height 11
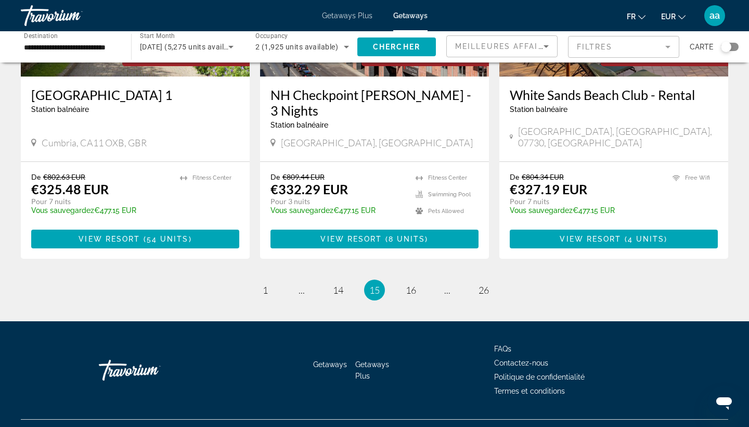
scroll to position [1288, 0]
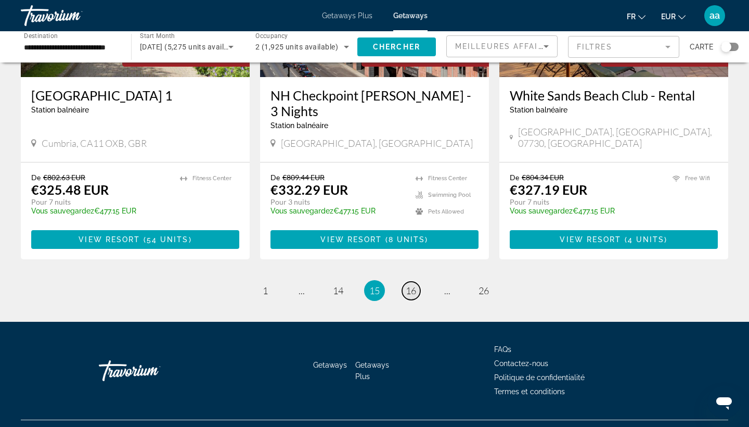
click at [410, 285] on span "16" at bounding box center [411, 290] width 10 height 11
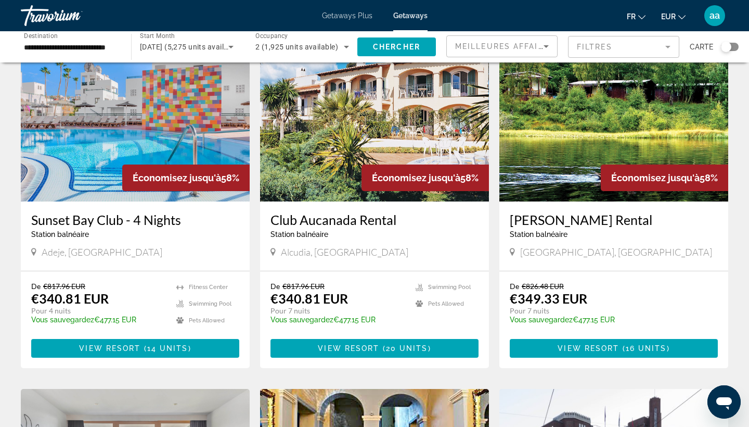
scroll to position [65, 0]
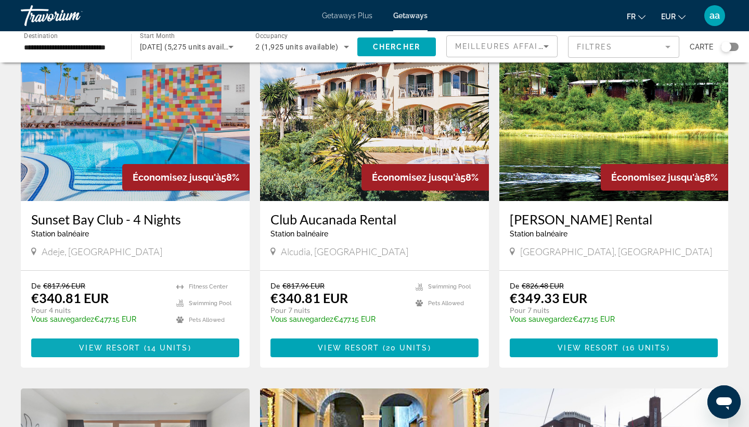
click at [125, 344] on span "View Resort" at bounding box center [109, 347] width 61 height 8
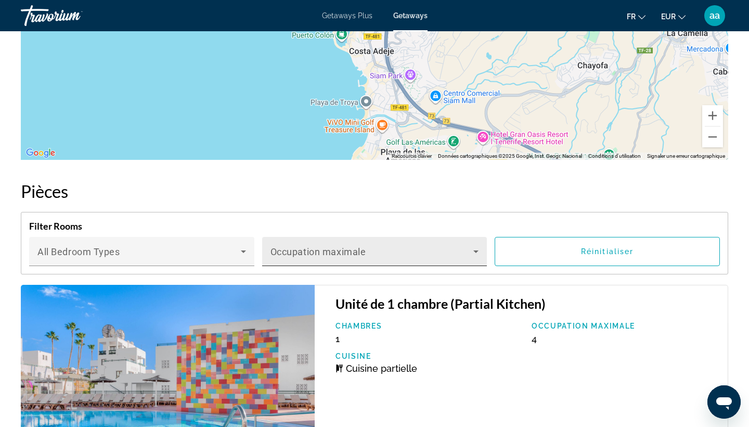
scroll to position [1640, 0]
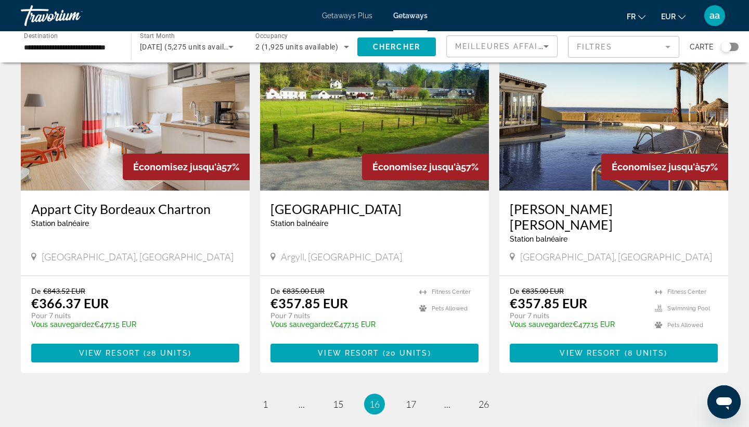
scroll to position [1157, 0]
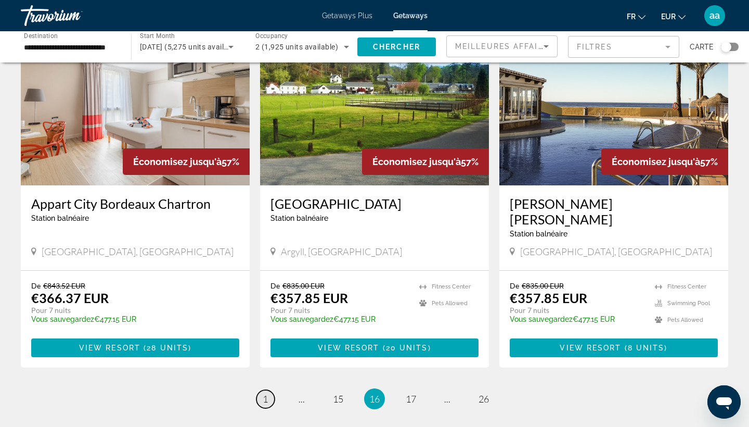
click at [264, 393] on span "1" at bounding box center [265, 398] width 5 height 11
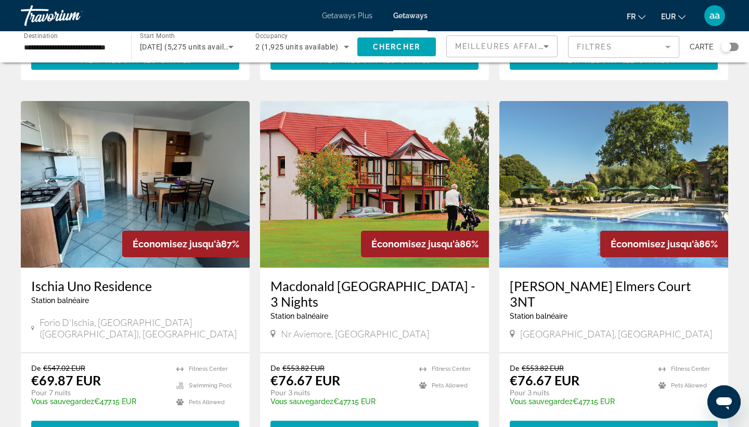
scroll to position [718, 0]
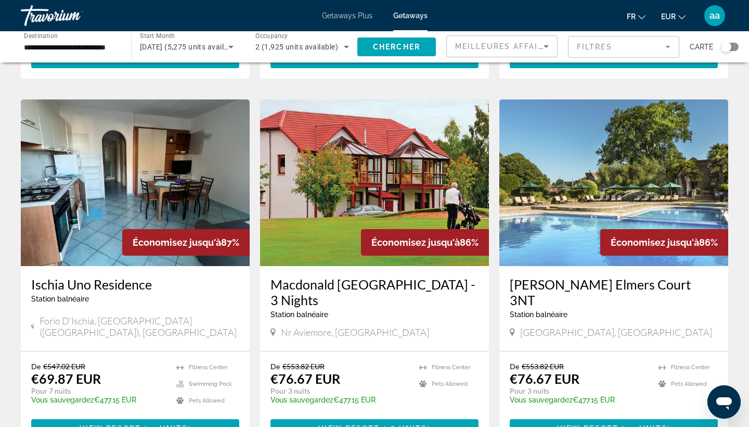
click at [92, 47] on input "**********" at bounding box center [71, 47] width 94 height 12
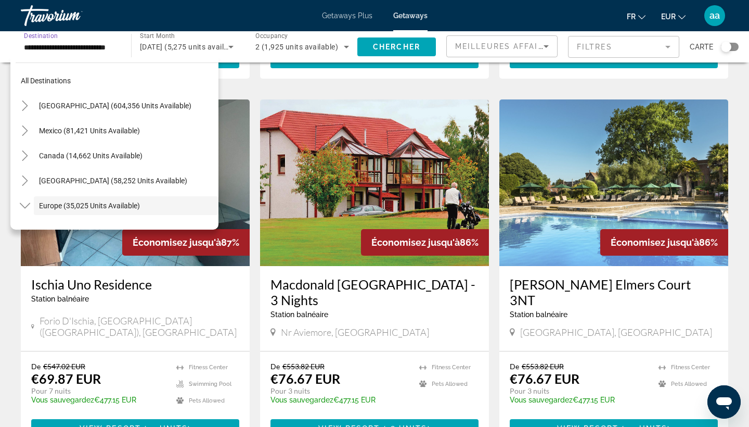
scroll to position [62, 0]
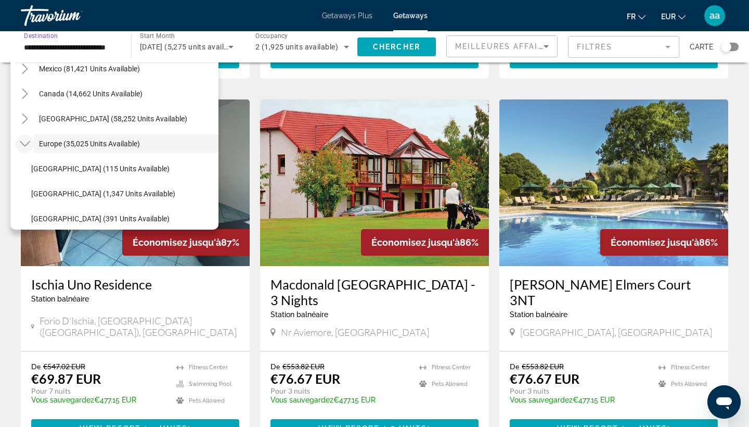
click at [25, 142] on icon "Toggle Europe (35,025 units available)" at bounding box center [25, 143] width 10 height 10
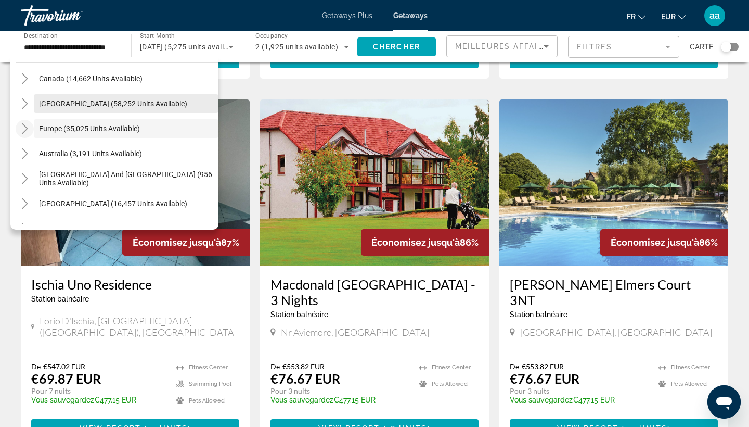
scroll to position [79, 0]
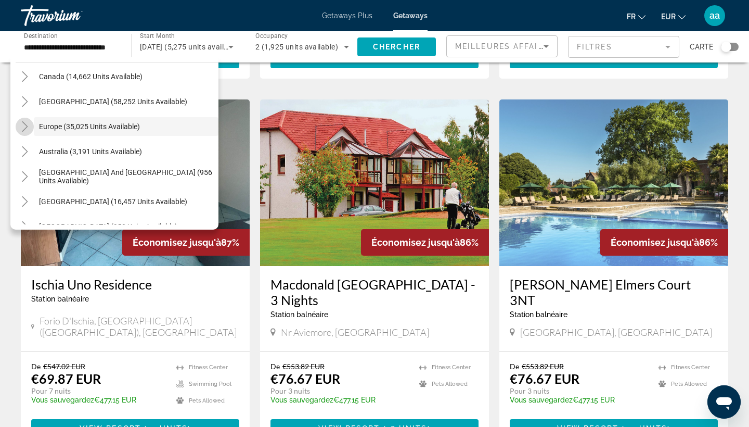
click at [27, 123] on icon "Toggle Europe (35,025 units available)" at bounding box center [25, 126] width 10 height 10
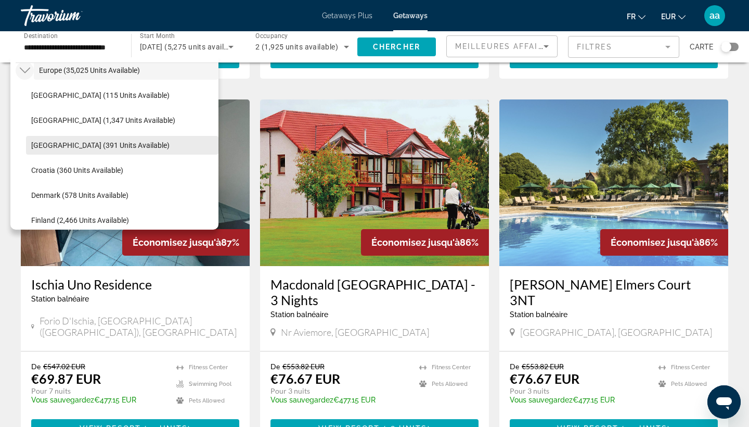
scroll to position [139, 0]
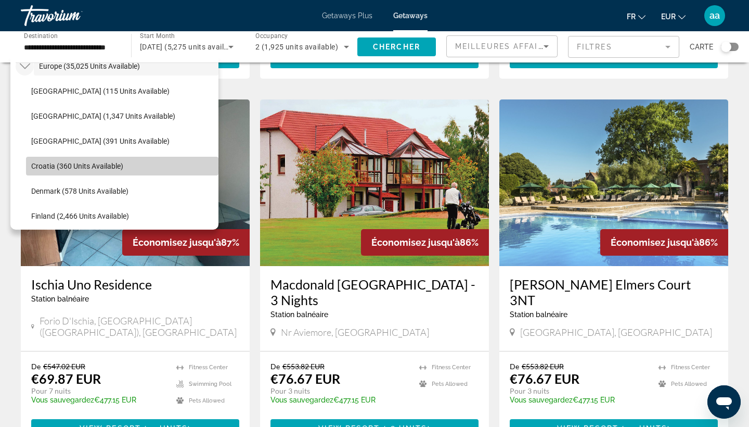
click at [105, 171] on span "Search widget" at bounding box center [122, 165] width 192 height 25
type input "**********"
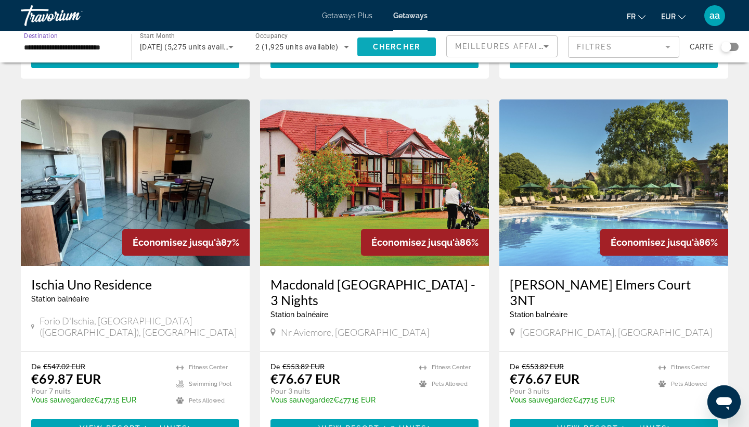
click at [401, 43] on span "Chercher" at bounding box center [396, 47] width 47 height 8
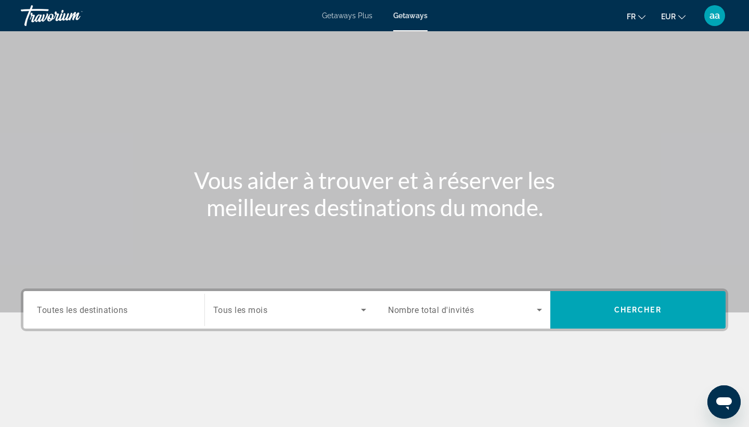
click at [412, 15] on span "Getaways" at bounding box center [410, 15] width 34 height 8
click at [65, 308] on span "Toutes les destinations" at bounding box center [82, 309] width 91 height 10
click at [65, 308] on input "Destination Toutes les destinations" at bounding box center [114, 310] width 154 height 12
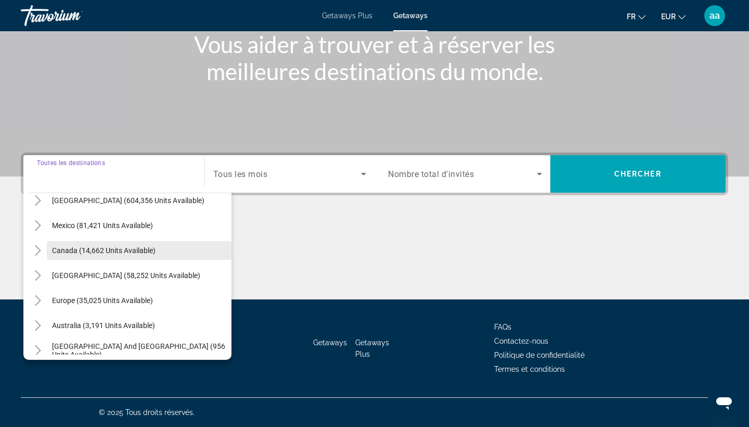
scroll to position [37, 0]
click at [65, 281] on span "Search widget" at bounding box center [139, 273] width 185 height 25
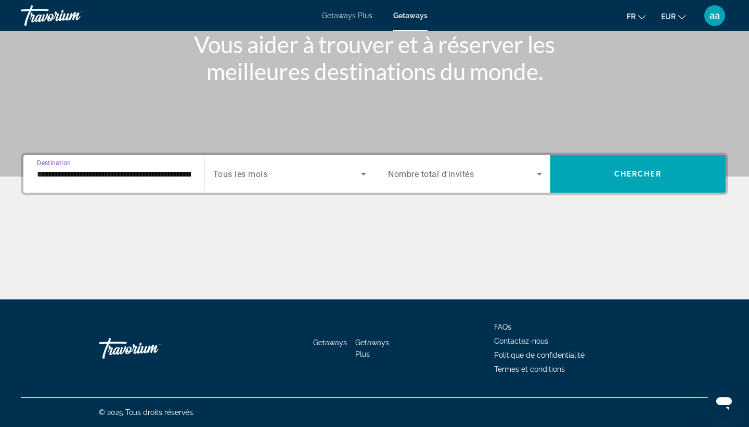
click at [151, 172] on input "**********" at bounding box center [114, 174] width 154 height 12
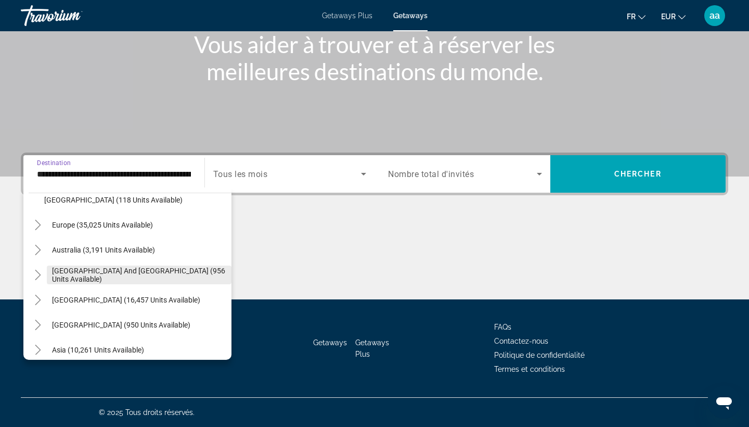
scroll to position [455, 0]
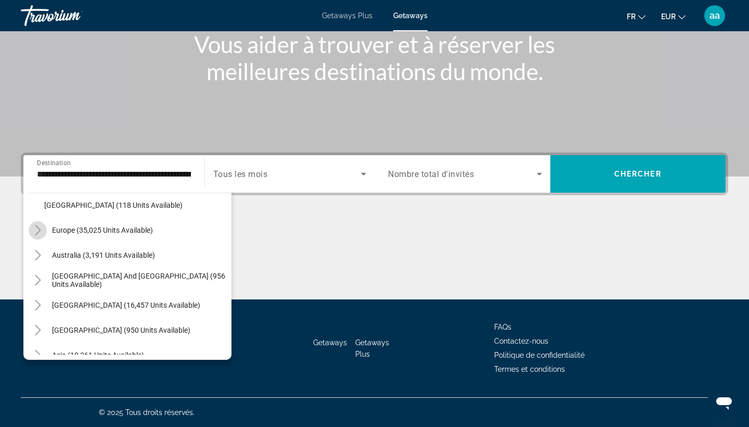
click at [40, 228] on icon "Toggle Europe (35,025 units available)" at bounding box center [38, 230] width 10 height 10
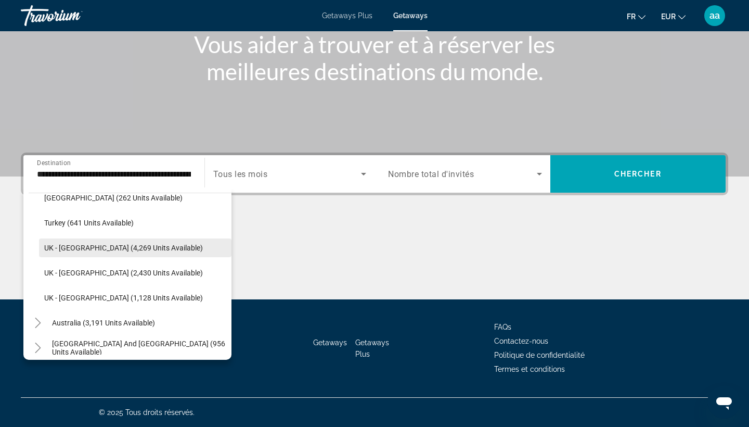
scroll to position [1015, 0]
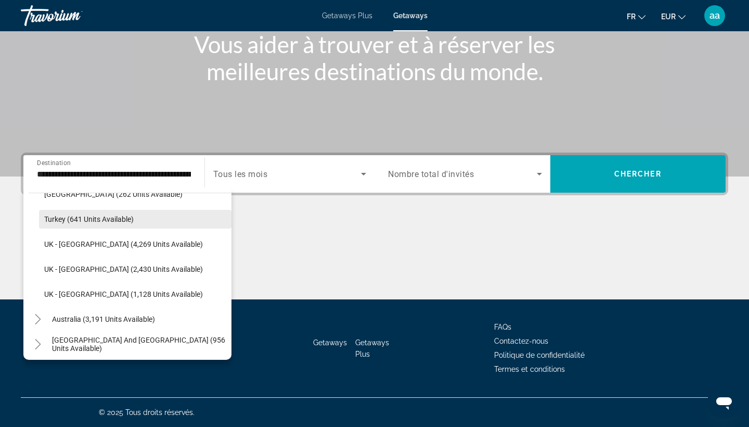
click at [128, 220] on span "Turkey (641 units available)" at bounding box center [88, 219] width 89 height 8
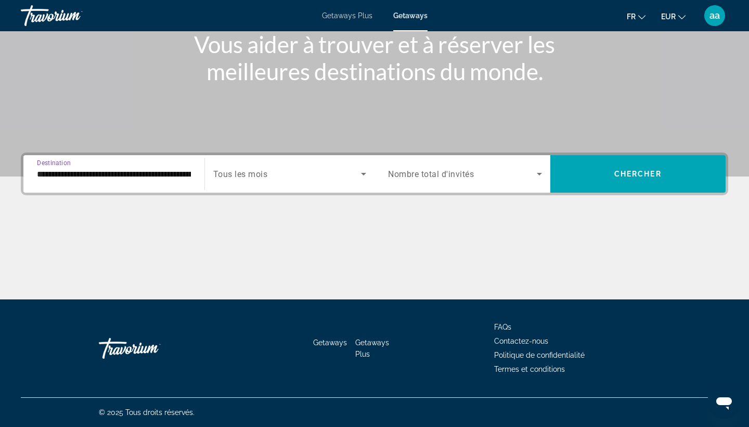
type input "**********"
click at [295, 176] on span "Search widget" at bounding box center [287, 174] width 148 height 12
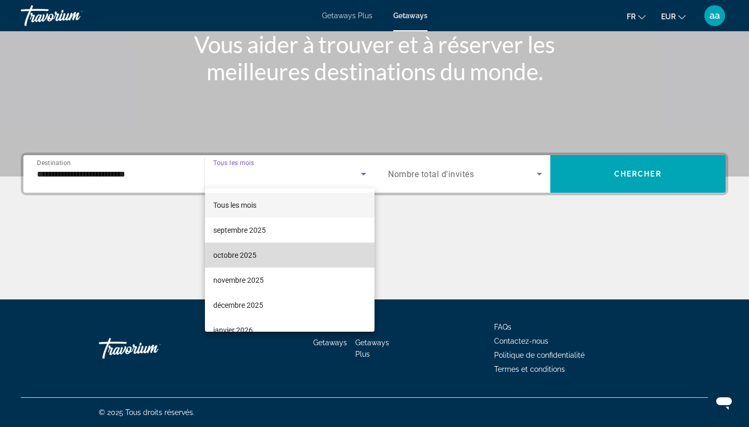
click at [265, 246] on mat-option "octobre 2025" at bounding box center [290, 254] width 170 height 25
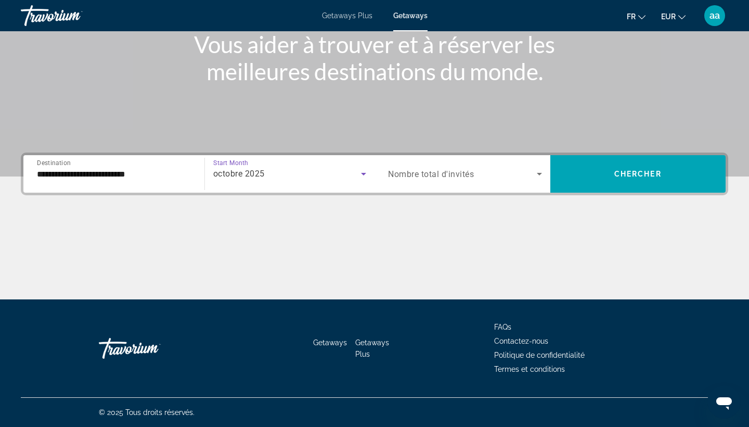
click at [361, 169] on icon "Search widget" at bounding box center [363, 174] width 12 height 12
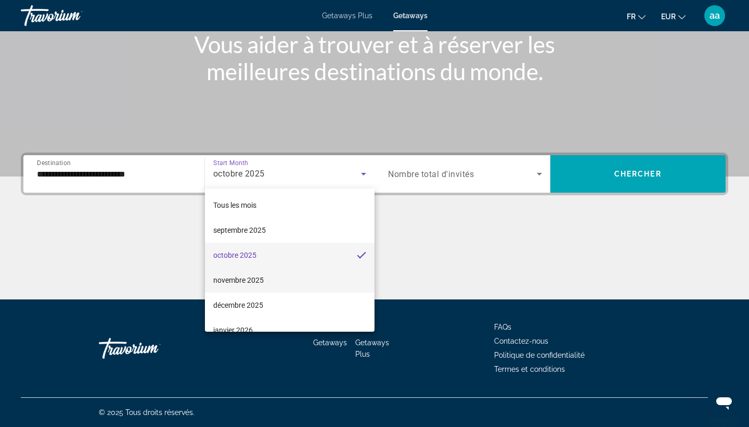
click at [282, 270] on mat-option "novembre 2025" at bounding box center [290, 279] width 170 height 25
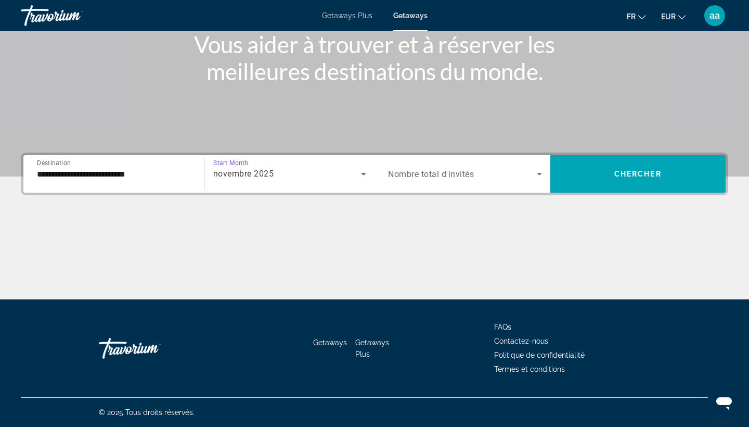
click at [447, 181] on div "Search widget" at bounding box center [465, 173] width 154 height 29
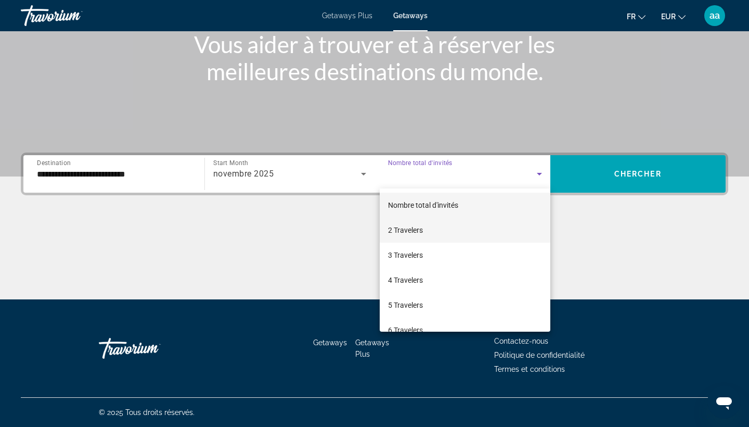
click at [415, 229] on span "2 Travelers" at bounding box center [405, 230] width 35 height 12
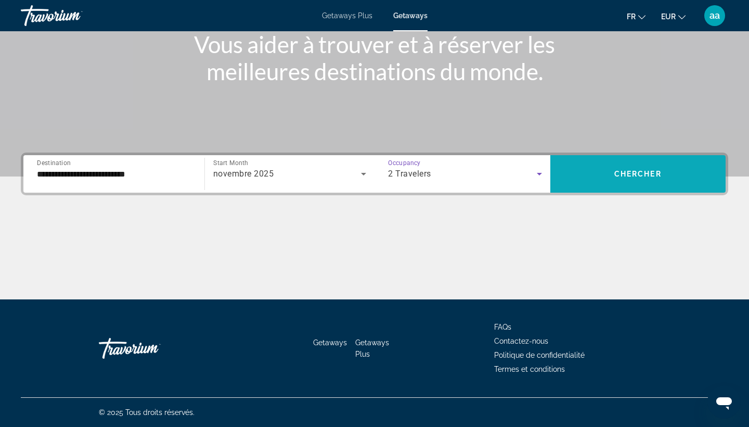
click at [606, 179] on span "Search widget" at bounding box center [638, 173] width 176 height 25
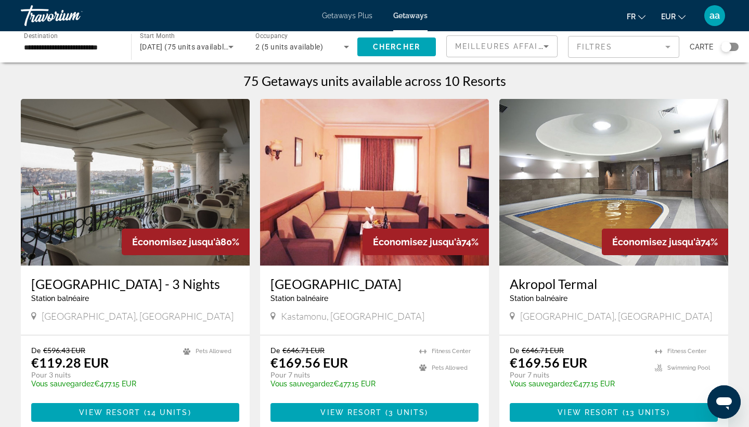
click at [586, 230] on img "Main content" at bounding box center [613, 182] width 229 height 166
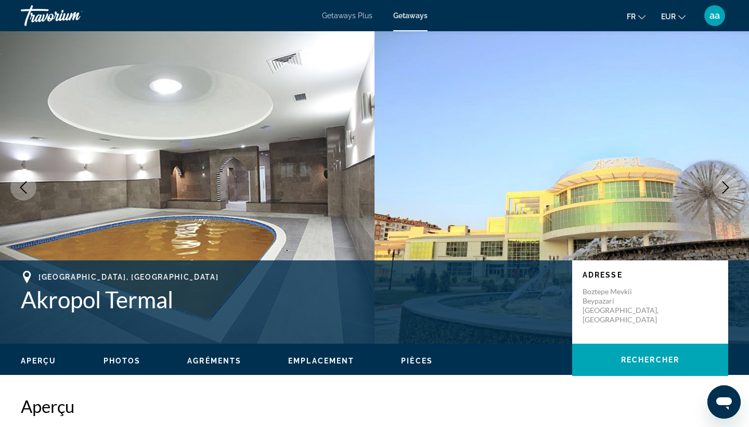
click at [724, 190] on icon "Next image" at bounding box center [725, 187] width 12 height 12
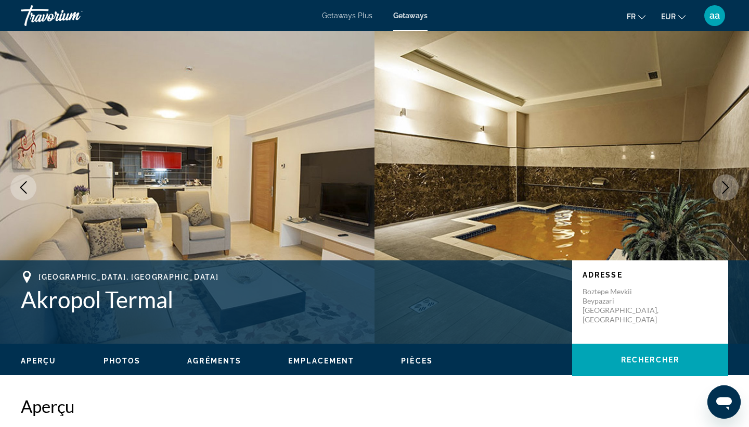
click at [724, 190] on icon "Next image" at bounding box center [725, 187] width 12 height 12
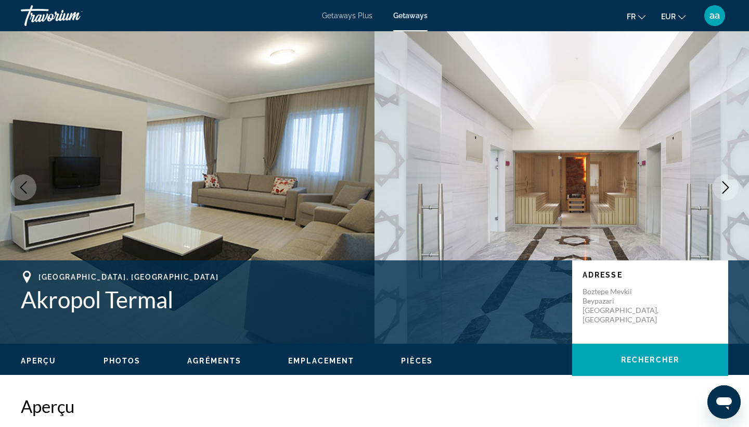
click at [724, 191] on icon "Next image" at bounding box center [726, 187] width 7 height 12
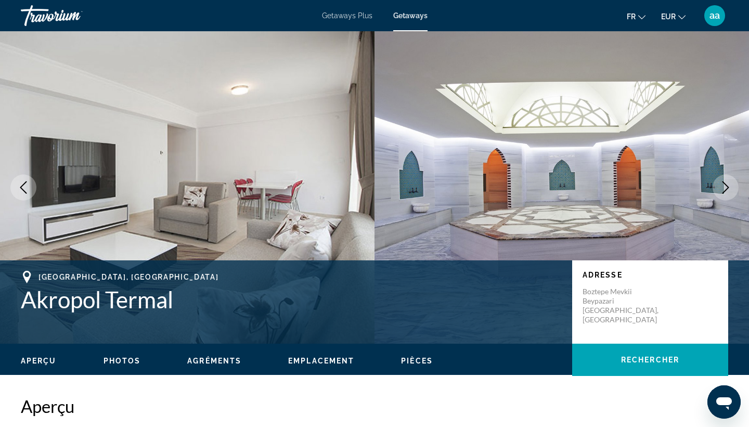
click at [724, 191] on icon "Next image" at bounding box center [726, 187] width 7 height 12
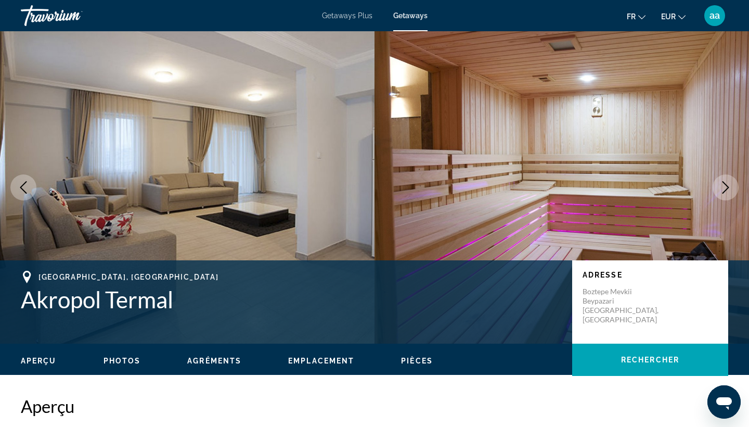
click at [724, 191] on icon "Next image" at bounding box center [726, 187] width 7 height 12
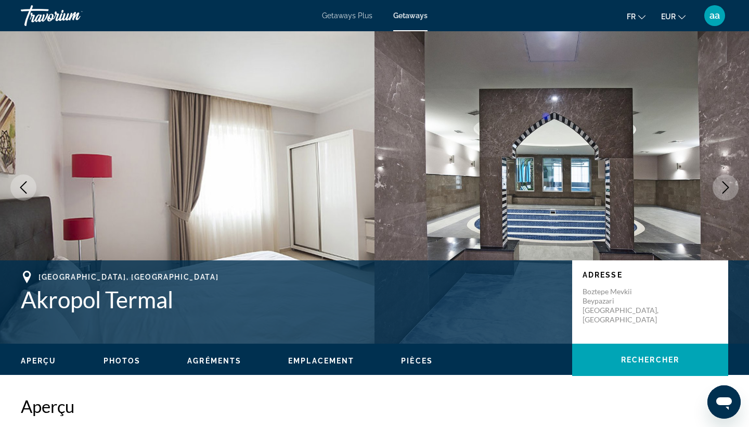
click at [724, 191] on icon "Next image" at bounding box center [726, 187] width 7 height 12
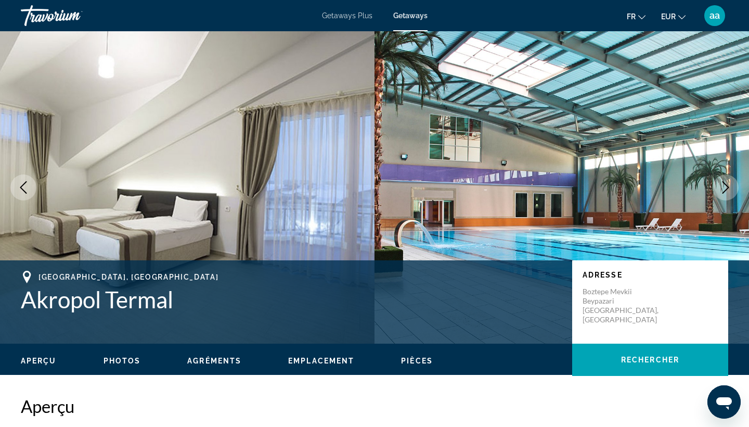
click at [724, 191] on icon "Next image" at bounding box center [726, 187] width 7 height 12
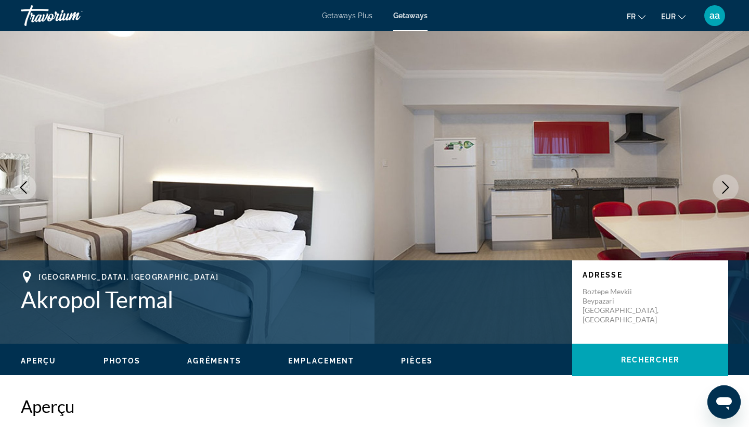
click at [724, 191] on icon "Next image" at bounding box center [726, 187] width 7 height 12
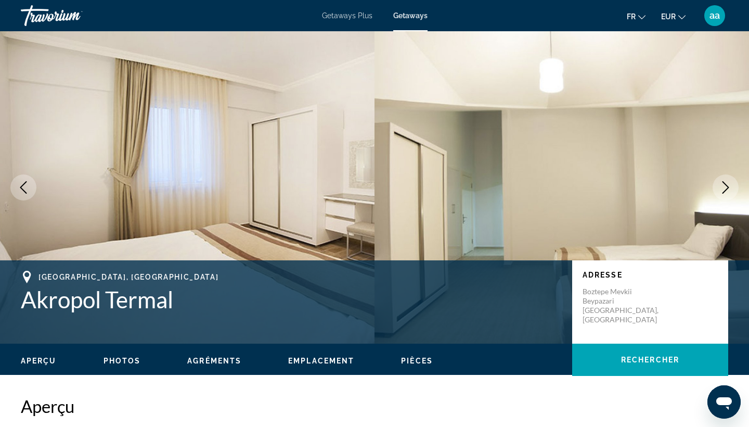
click at [724, 191] on icon "Next image" at bounding box center [726, 187] width 7 height 12
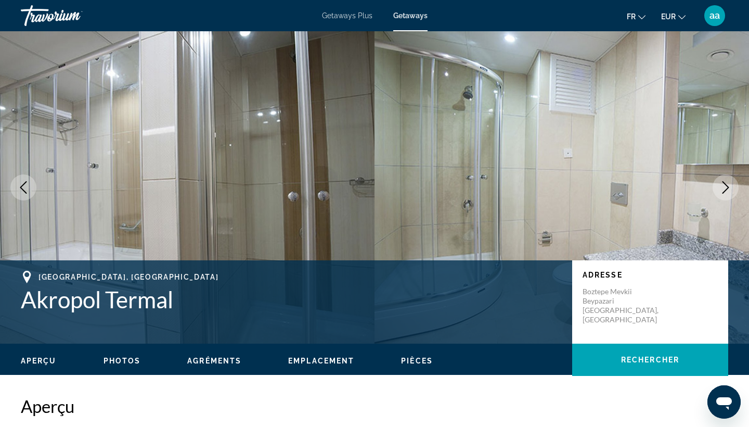
click at [724, 191] on icon "Next image" at bounding box center [726, 187] width 7 height 12
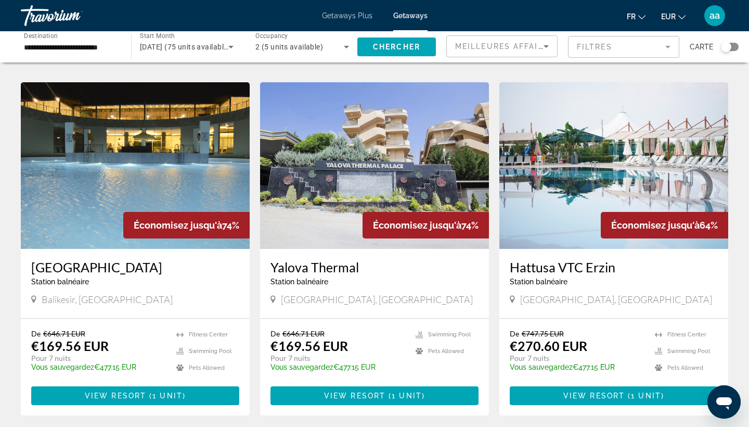
scroll to position [722, 0]
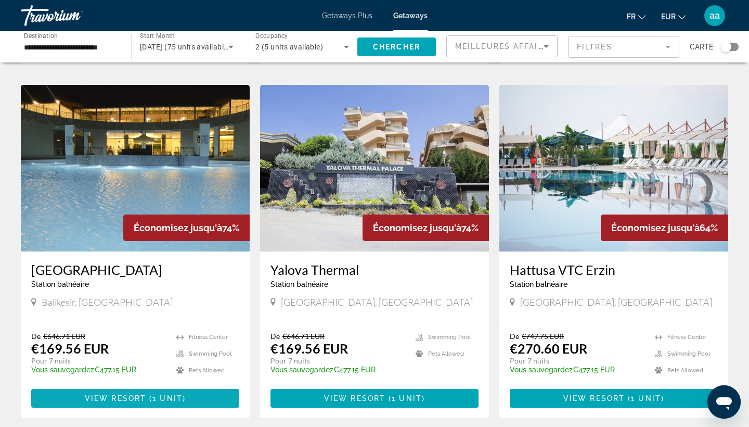
click at [178, 398] on span "1 unit" at bounding box center [167, 398] width 30 height 8
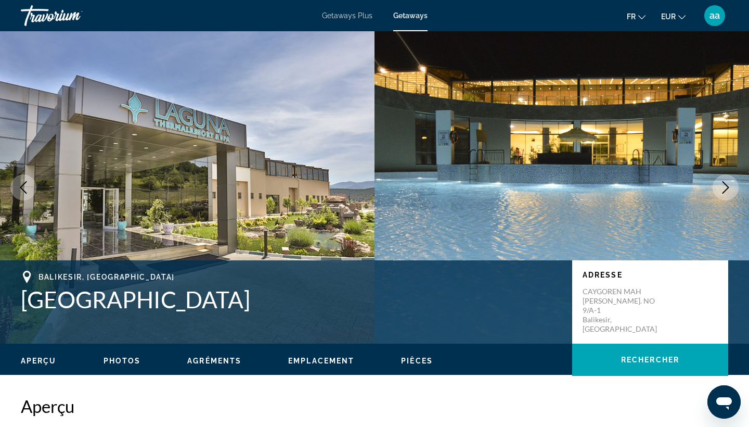
click at [729, 185] on icon "Next image" at bounding box center [725, 187] width 12 height 12
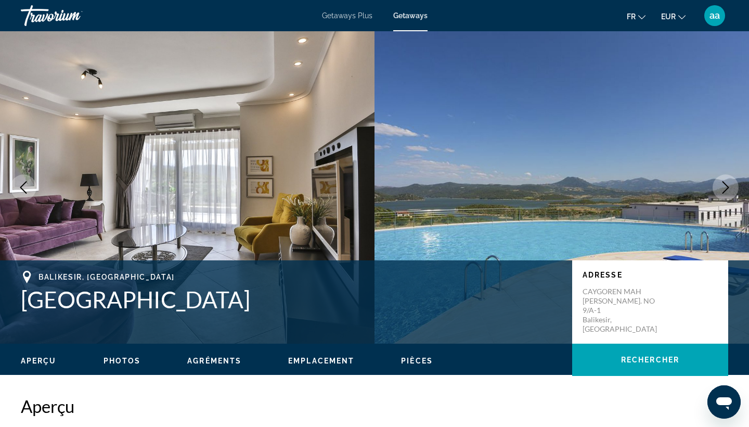
click at [725, 186] on icon "Next image" at bounding box center [725, 187] width 12 height 12
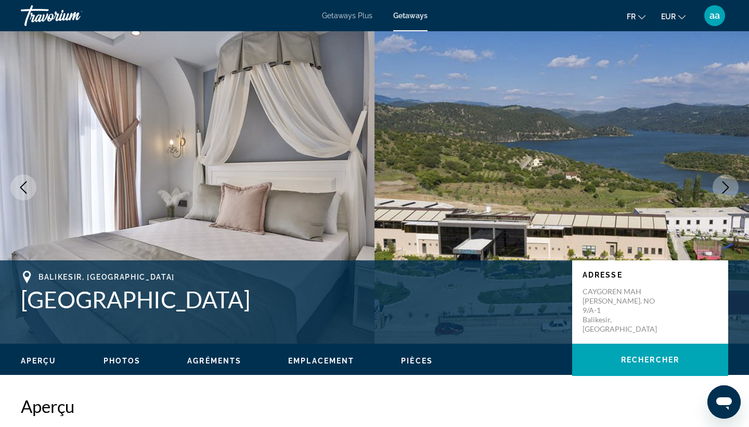
click at [725, 186] on icon "Next image" at bounding box center [725, 187] width 12 height 12
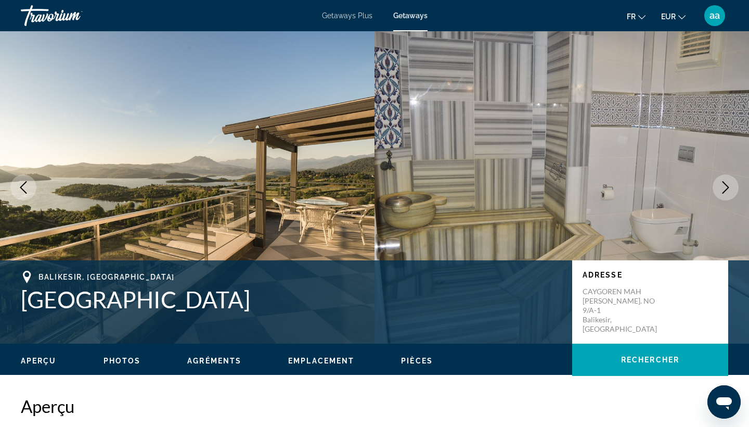
click at [725, 186] on icon "Next image" at bounding box center [725, 187] width 12 height 12
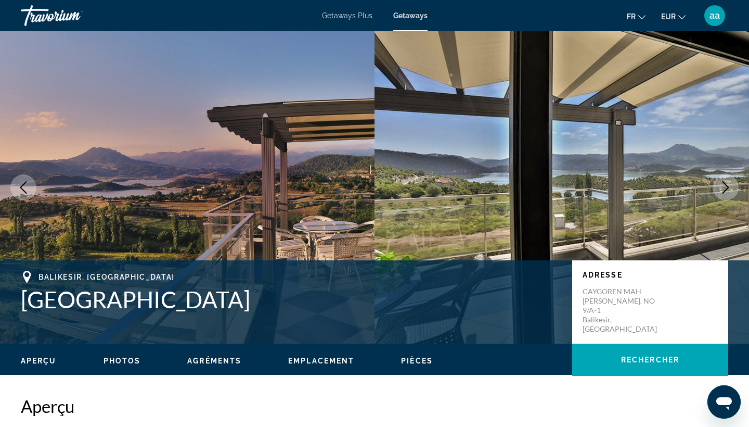
click at [725, 186] on icon "Next image" at bounding box center [725, 187] width 12 height 12
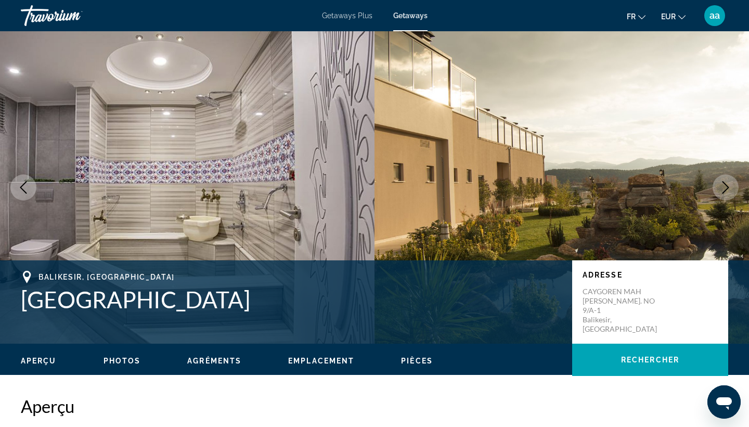
click at [725, 186] on icon "Next image" at bounding box center [725, 187] width 12 height 12
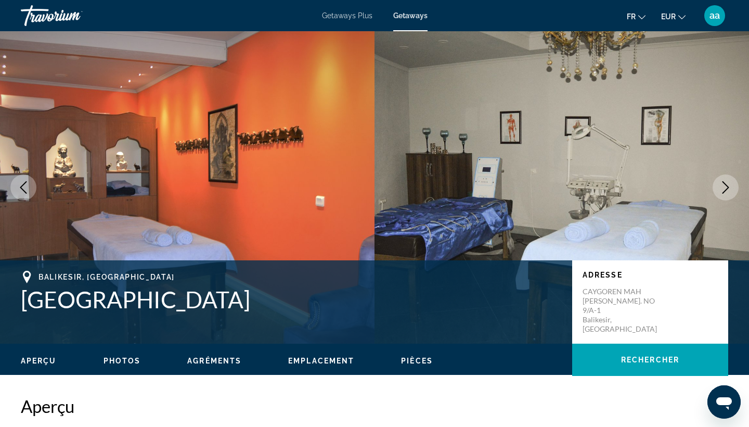
click at [725, 186] on icon "Next image" at bounding box center [725, 187] width 12 height 12
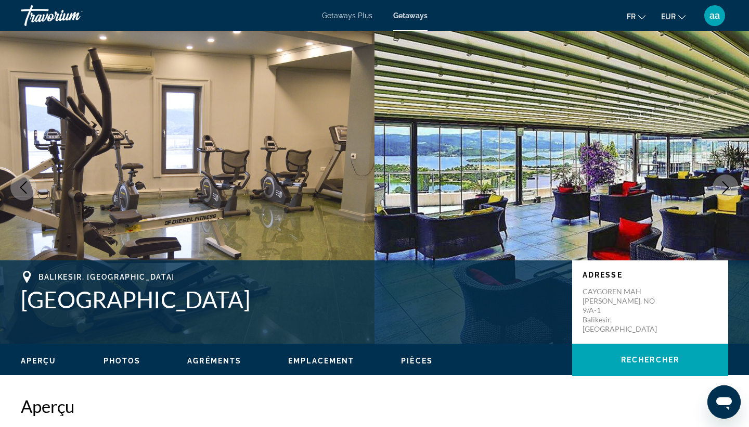
click at [725, 187] on icon "Next image" at bounding box center [725, 187] width 12 height 12
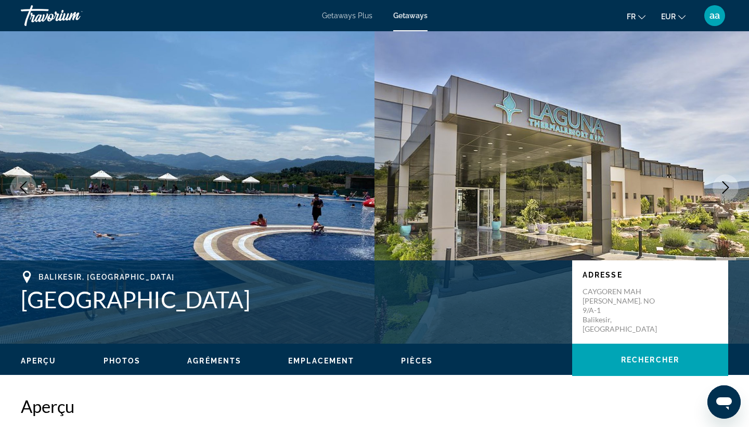
click at [725, 187] on icon "Next image" at bounding box center [725, 187] width 12 height 12
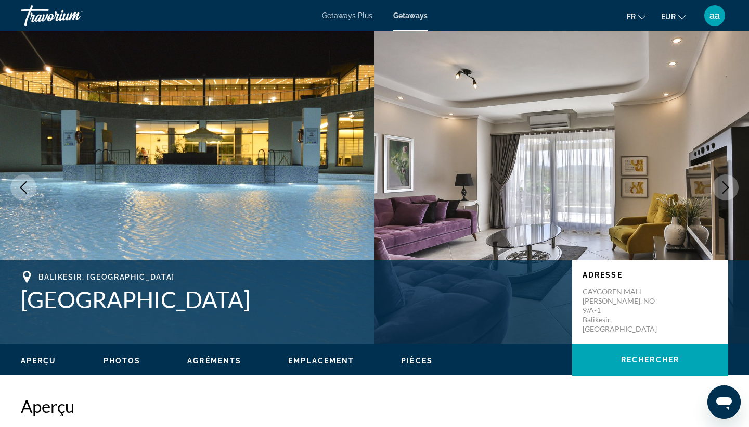
click at [20, 188] on icon "Previous image" at bounding box center [23, 187] width 12 height 12
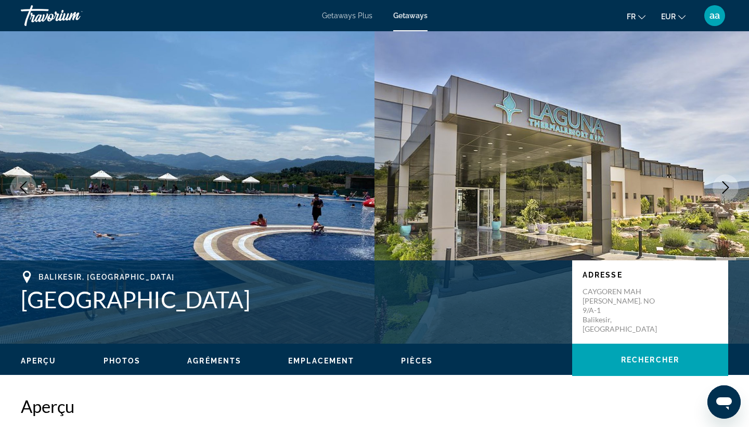
click at [20, 188] on icon "Previous image" at bounding box center [23, 187] width 12 height 12
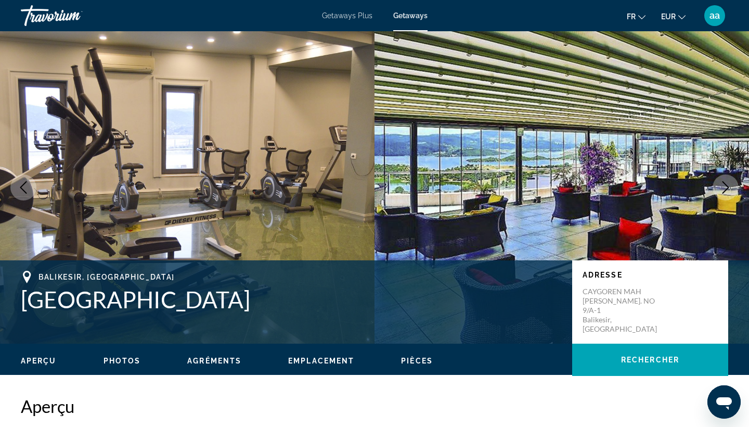
click at [724, 192] on icon "Next image" at bounding box center [725, 187] width 12 height 12
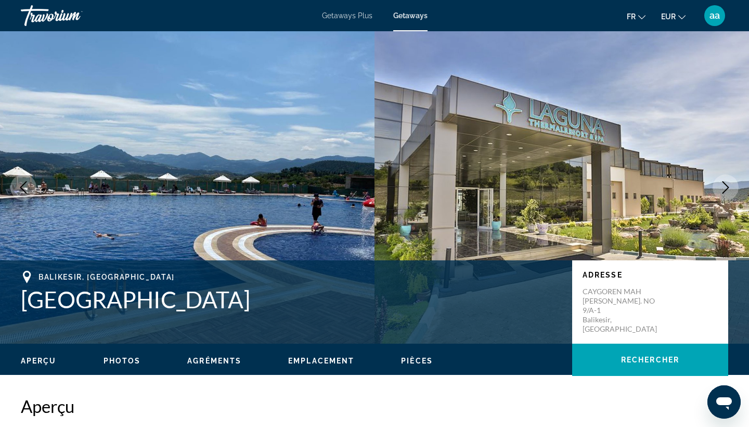
click at [724, 192] on icon "Next image" at bounding box center [725, 187] width 12 height 12
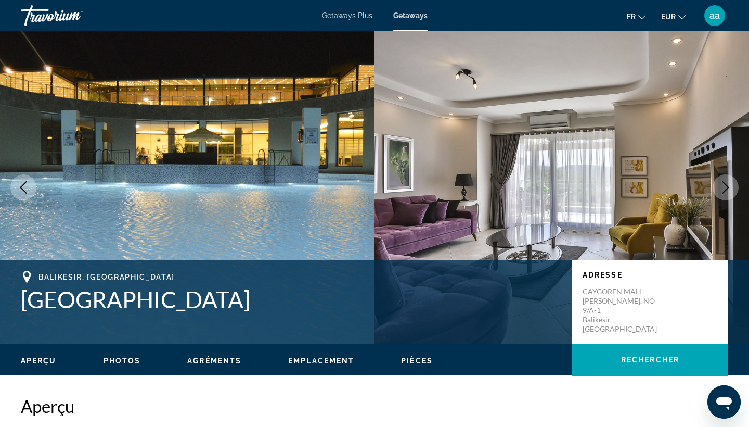
click at [724, 192] on icon "Next image" at bounding box center [725, 187] width 12 height 12
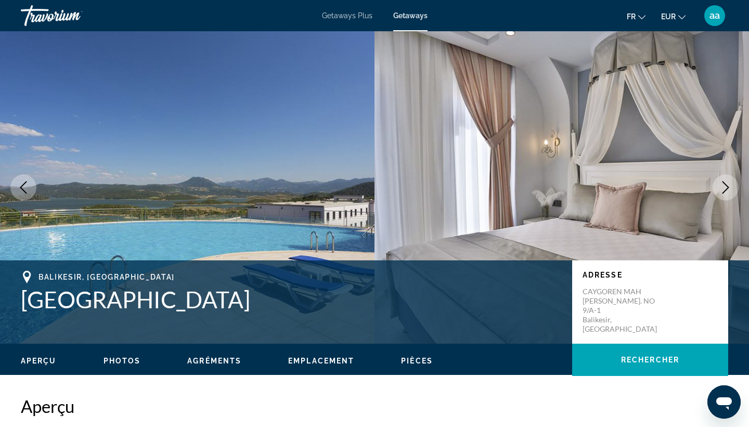
click at [724, 192] on icon "Next image" at bounding box center [725, 187] width 12 height 12
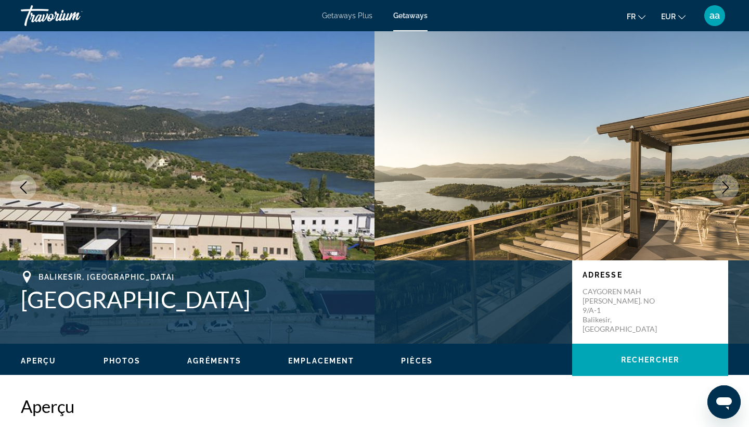
click at [724, 193] on icon "Next image" at bounding box center [725, 187] width 12 height 12
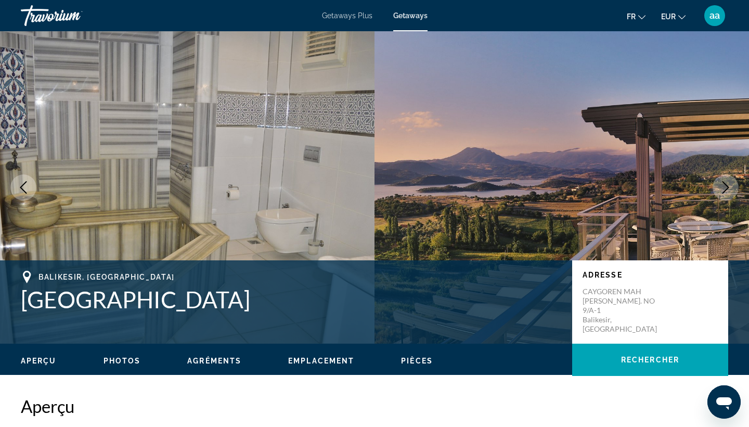
click at [724, 193] on icon "Next image" at bounding box center [725, 187] width 12 height 12
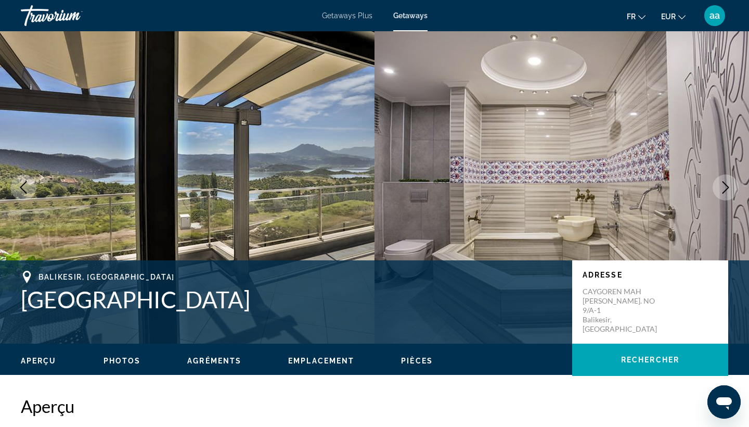
click at [724, 193] on icon "Next image" at bounding box center [725, 187] width 12 height 12
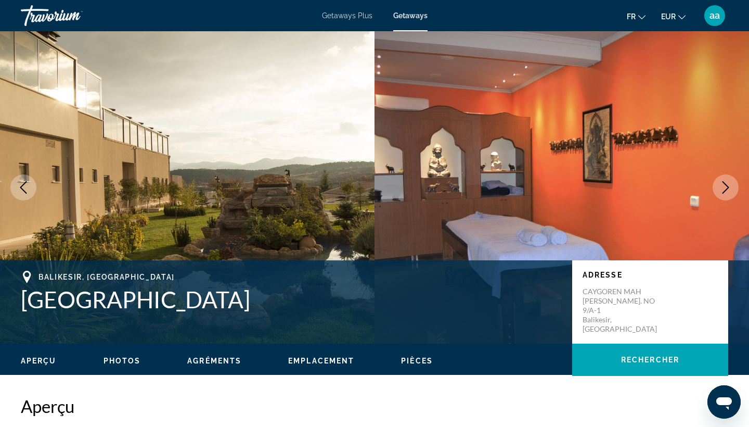
click at [724, 193] on icon "Next image" at bounding box center [725, 187] width 12 height 12
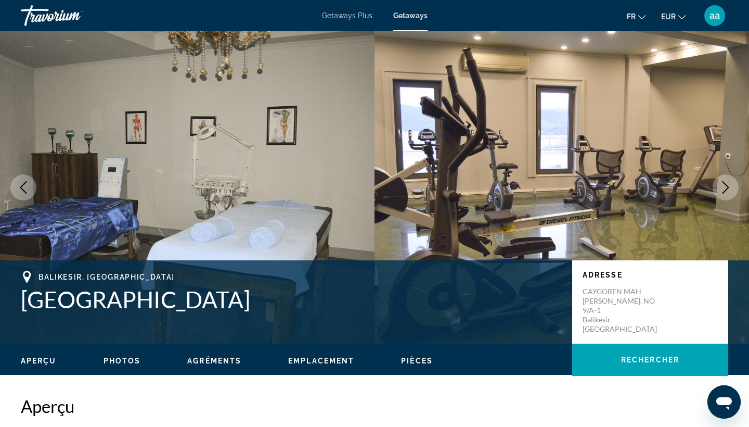
click at [724, 193] on icon "Next image" at bounding box center [725, 187] width 12 height 12
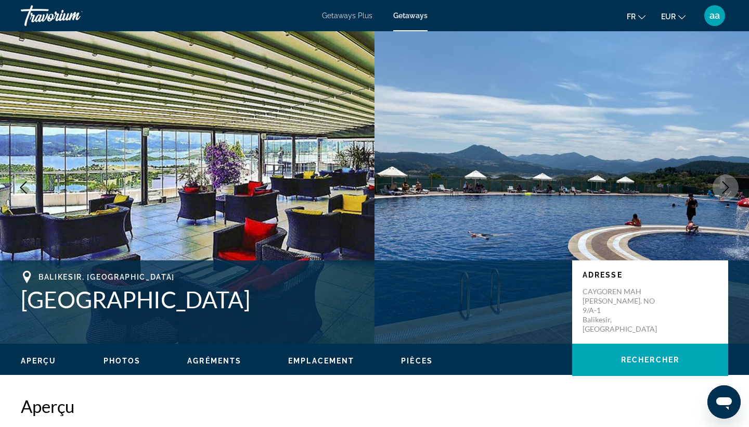
click at [724, 193] on icon "Next image" at bounding box center [725, 187] width 12 height 12
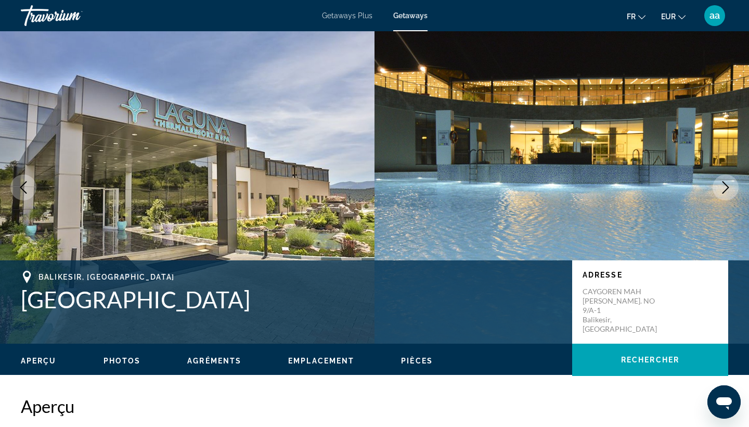
click at [724, 193] on icon "Next image" at bounding box center [725, 187] width 12 height 12
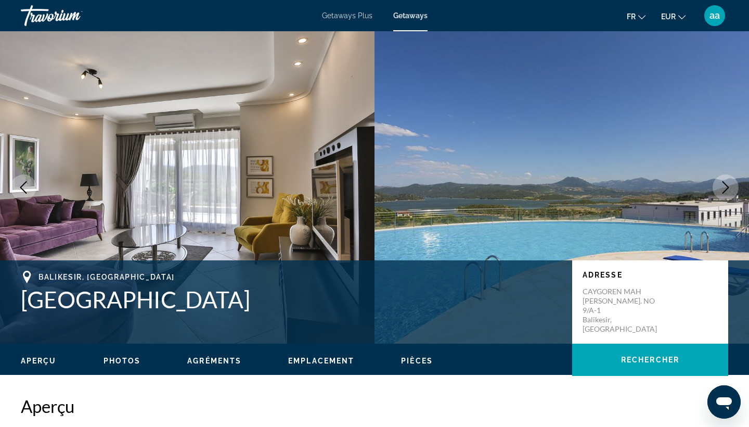
click at [724, 193] on icon "Next image" at bounding box center [725, 187] width 12 height 12
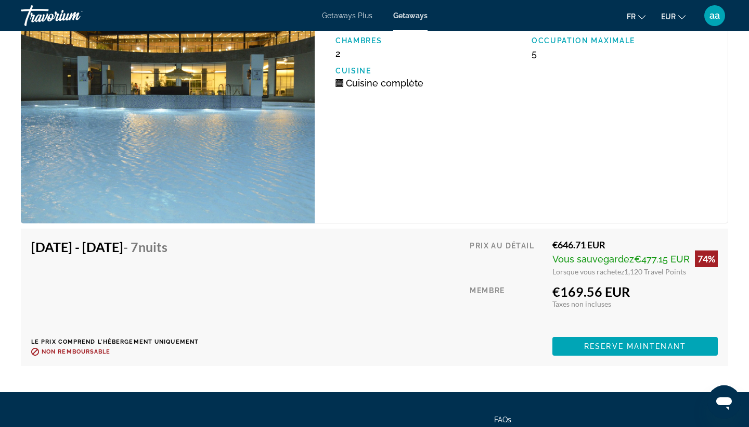
scroll to position [1862, 0]
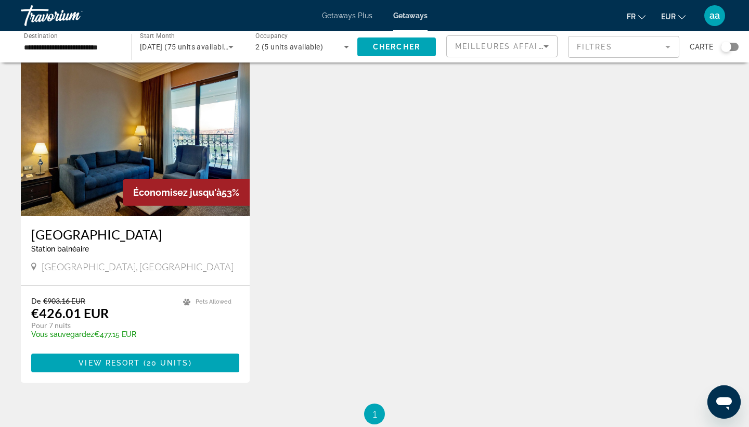
scroll to position [1105, 0]
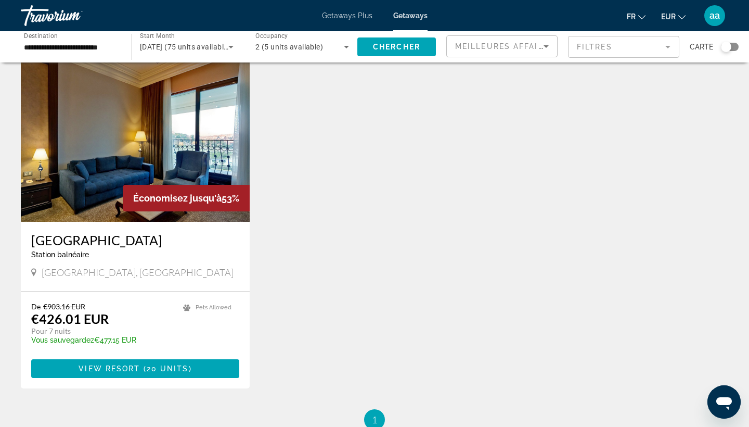
click at [137, 155] on img "Main content" at bounding box center [135, 138] width 229 height 166
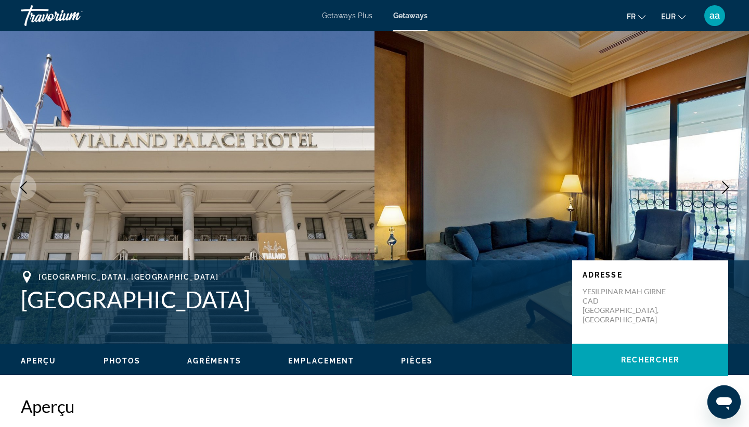
click at [722, 190] on icon "Next image" at bounding box center [725, 187] width 12 height 12
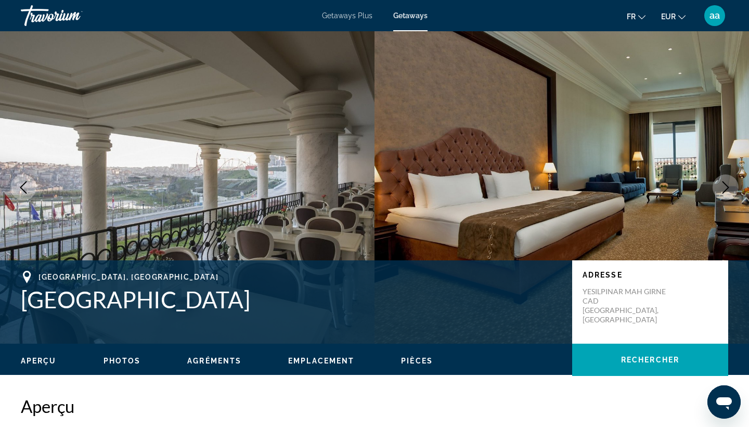
click at [722, 190] on icon "Next image" at bounding box center [725, 187] width 12 height 12
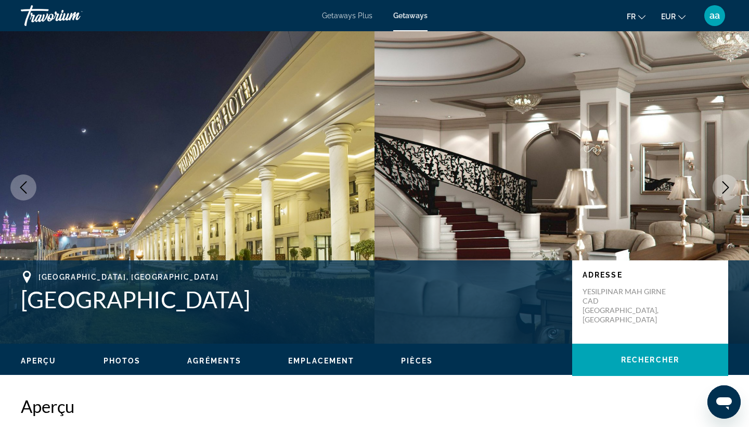
click at [722, 190] on icon "Next image" at bounding box center [725, 187] width 12 height 12
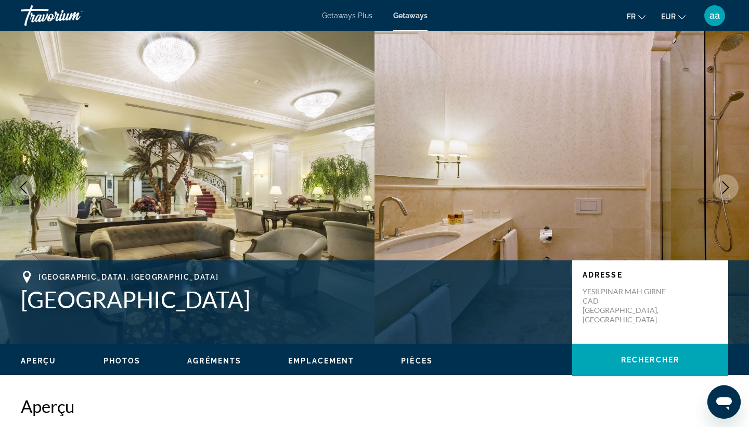
click at [722, 190] on icon "Next image" at bounding box center [725, 187] width 12 height 12
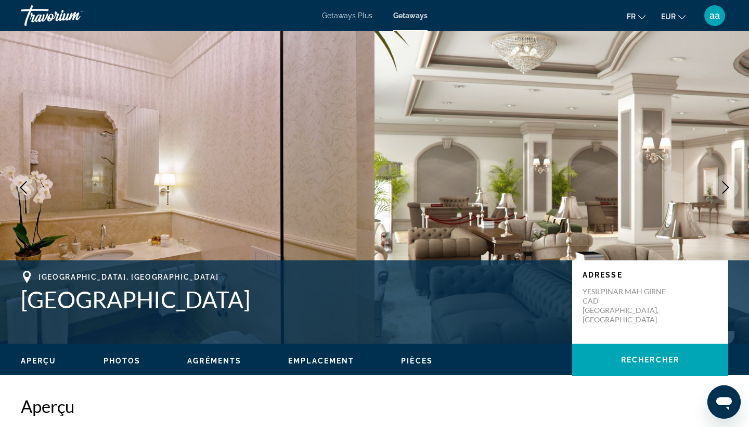
click at [722, 191] on icon "Next image" at bounding box center [725, 187] width 12 height 12
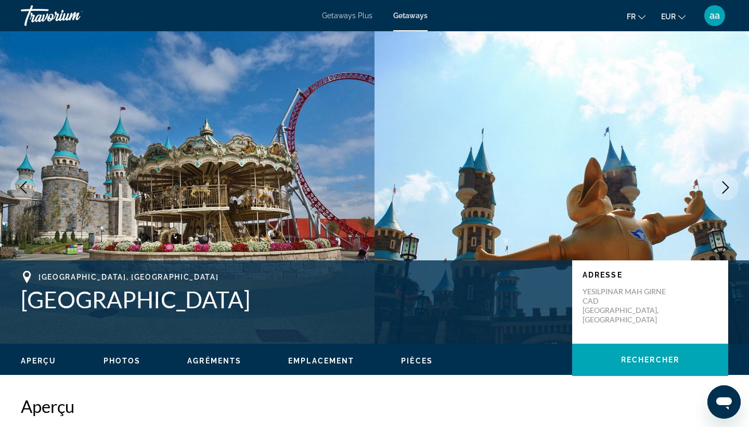
click at [722, 191] on icon "Next image" at bounding box center [725, 187] width 12 height 12
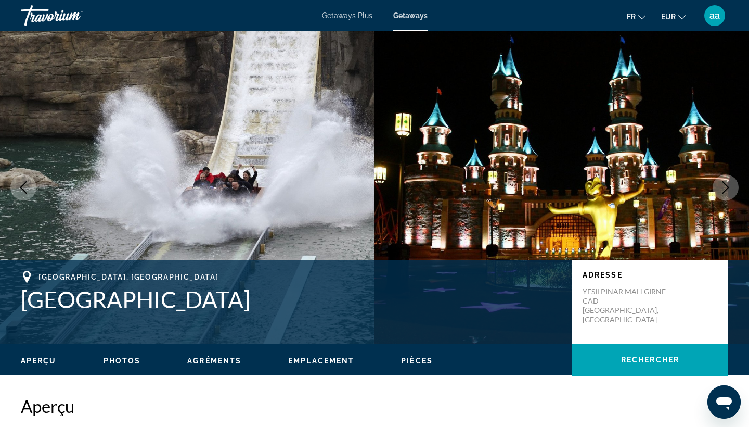
click at [722, 191] on icon "Next image" at bounding box center [725, 187] width 12 height 12
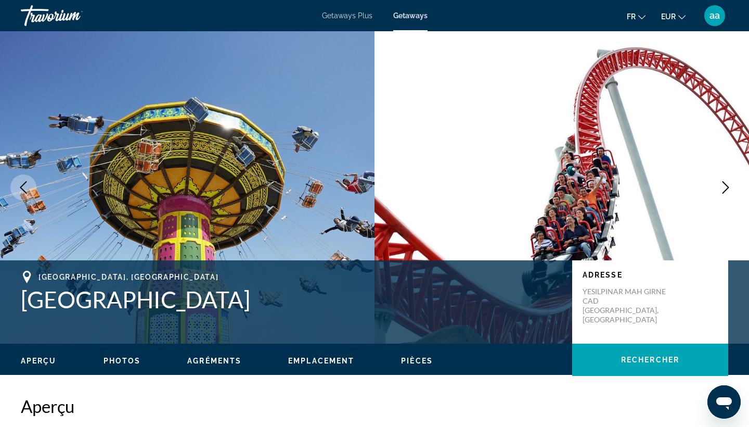
click at [722, 191] on icon "Next image" at bounding box center [725, 187] width 12 height 12
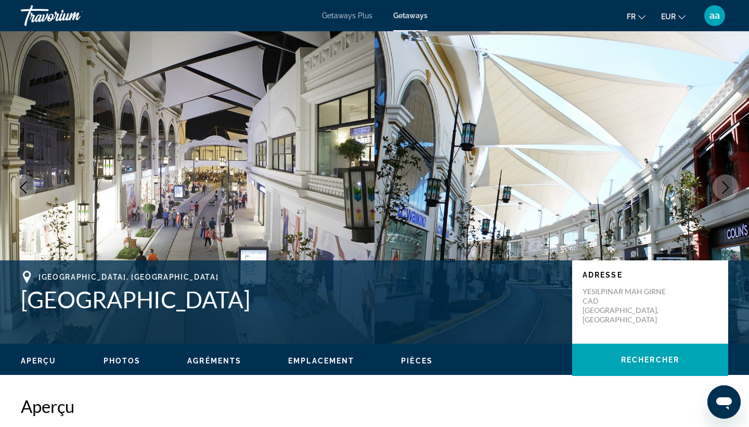
click at [722, 192] on icon "Next image" at bounding box center [725, 187] width 12 height 12
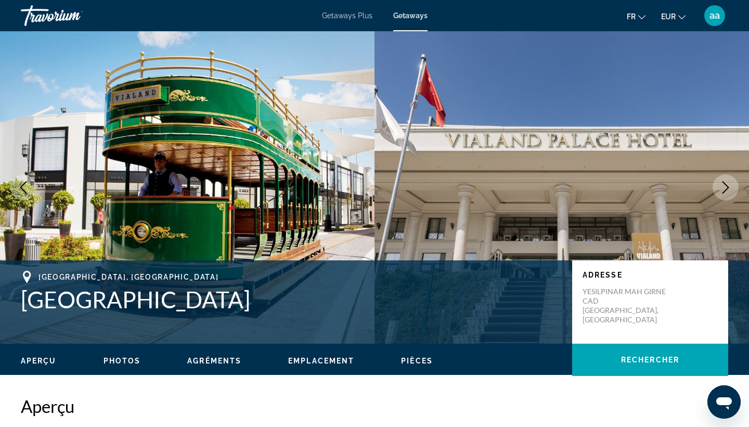
click at [722, 192] on icon "Next image" at bounding box center [725, 187] width 12 height 12
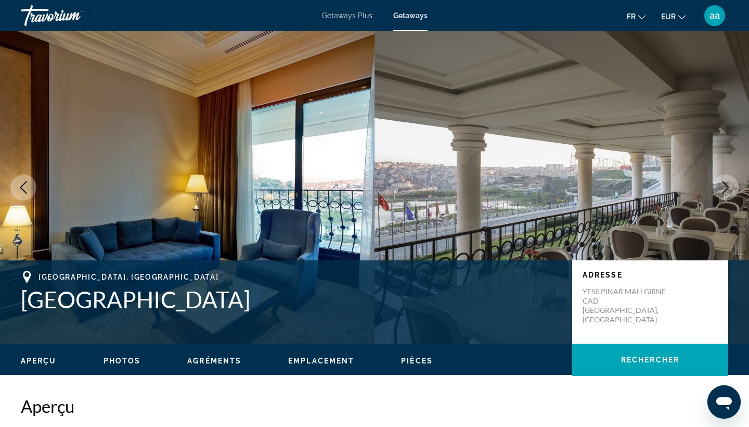
click at [722, 192] on icon "Next image" at bounding box center [725, 187] width 12 height 12
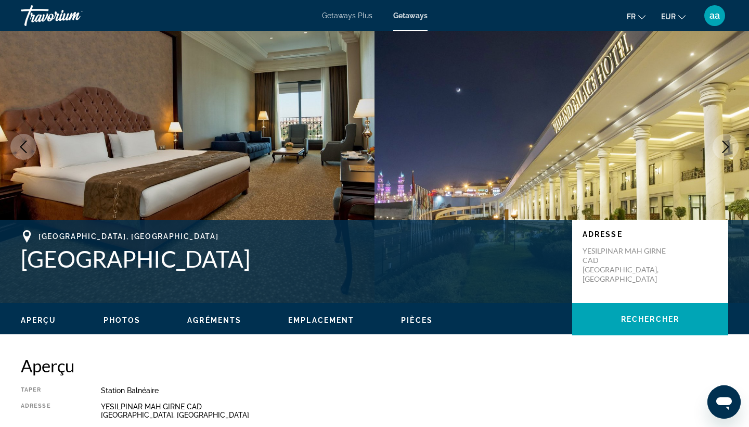
scroll to position [27, 0]
